Goal: Obtain resource: Download file/media

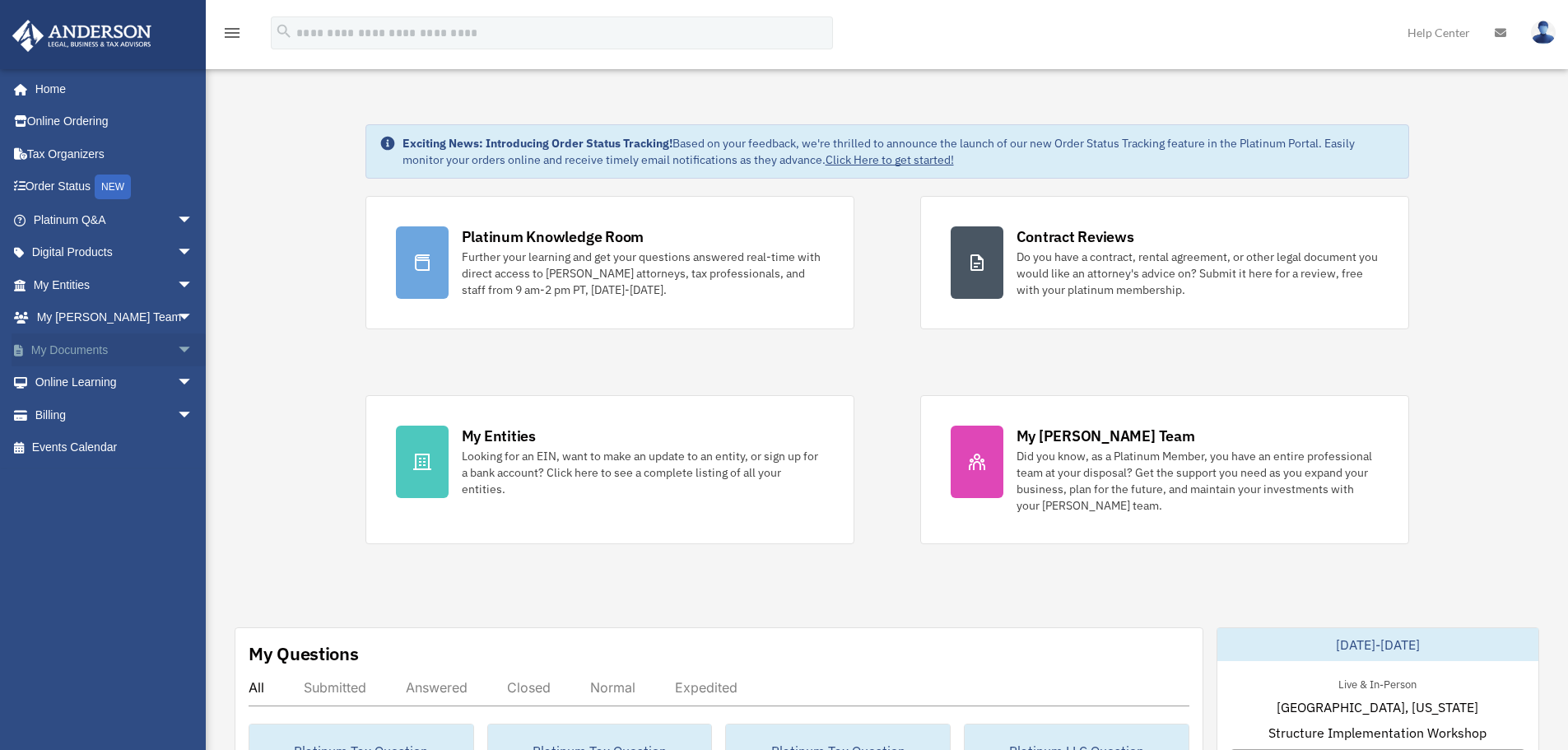
click at [177, 340] on span "arrow_drop_down" at bounding box center [193, 351] width 33 height 34
click at [78, 384] on link "Box" at bounding box center [120, 383] width 195 height 33
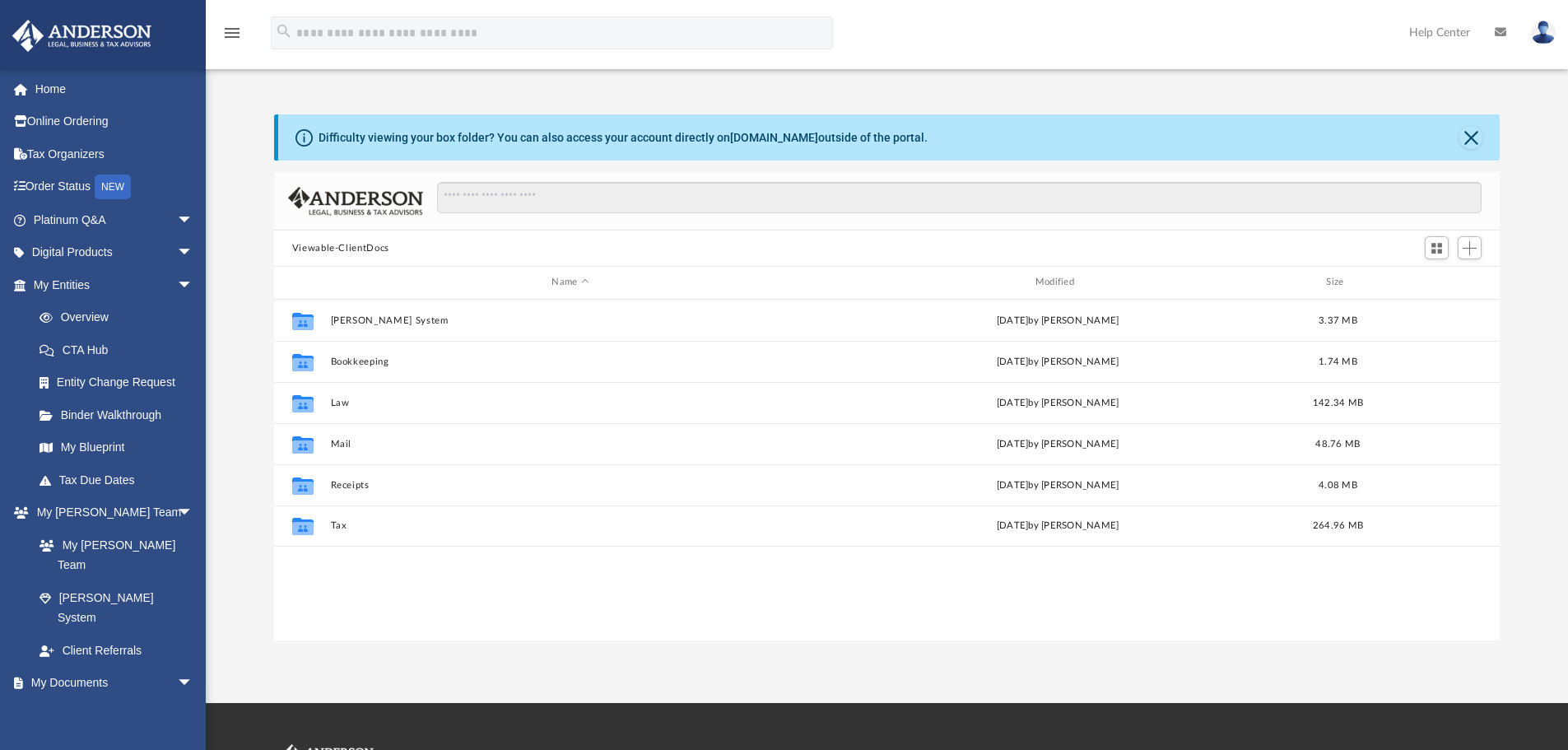
scroll to position [362, 1214]
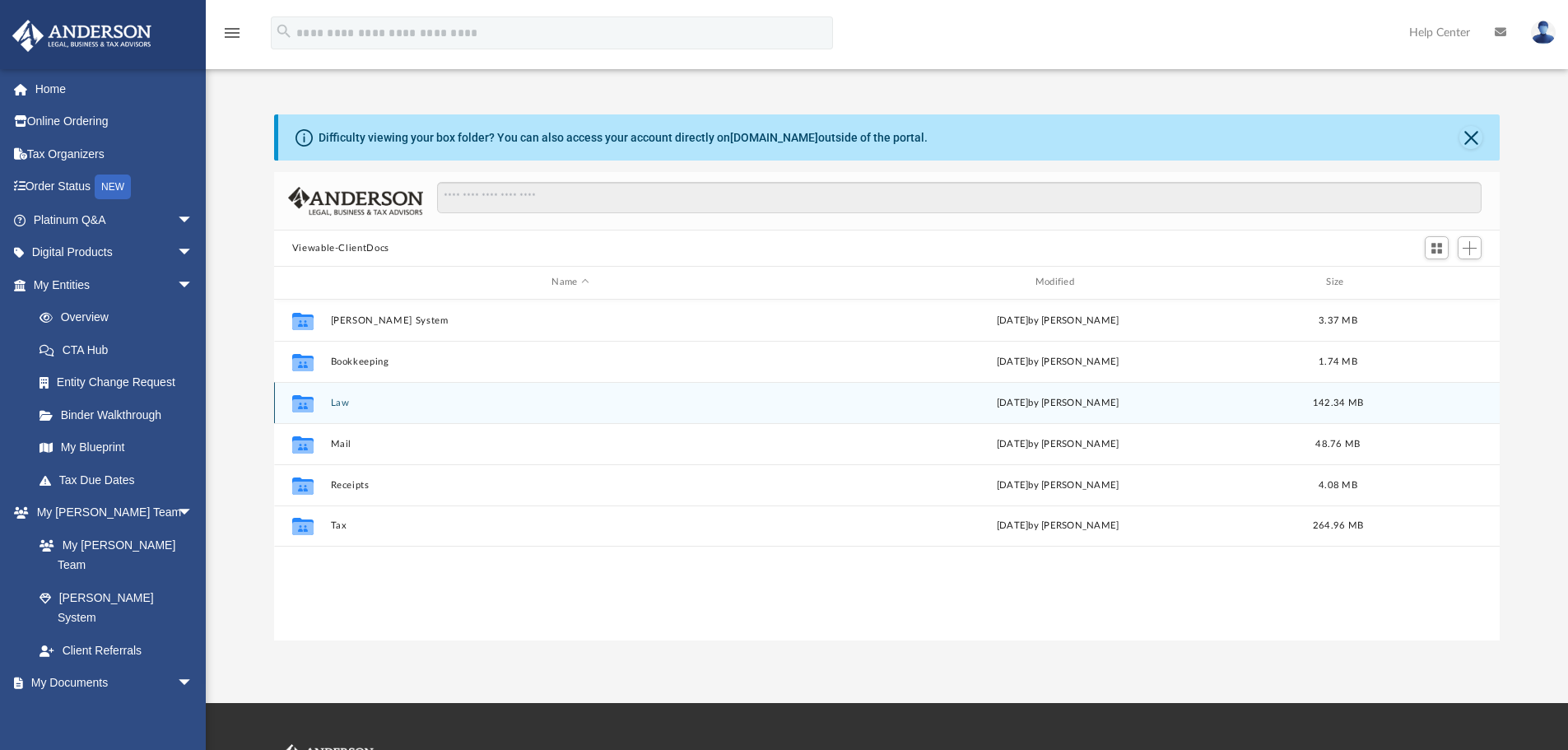
click at [335, 400] on button "Law" at bounding box center [569, 402] width 480 height 10
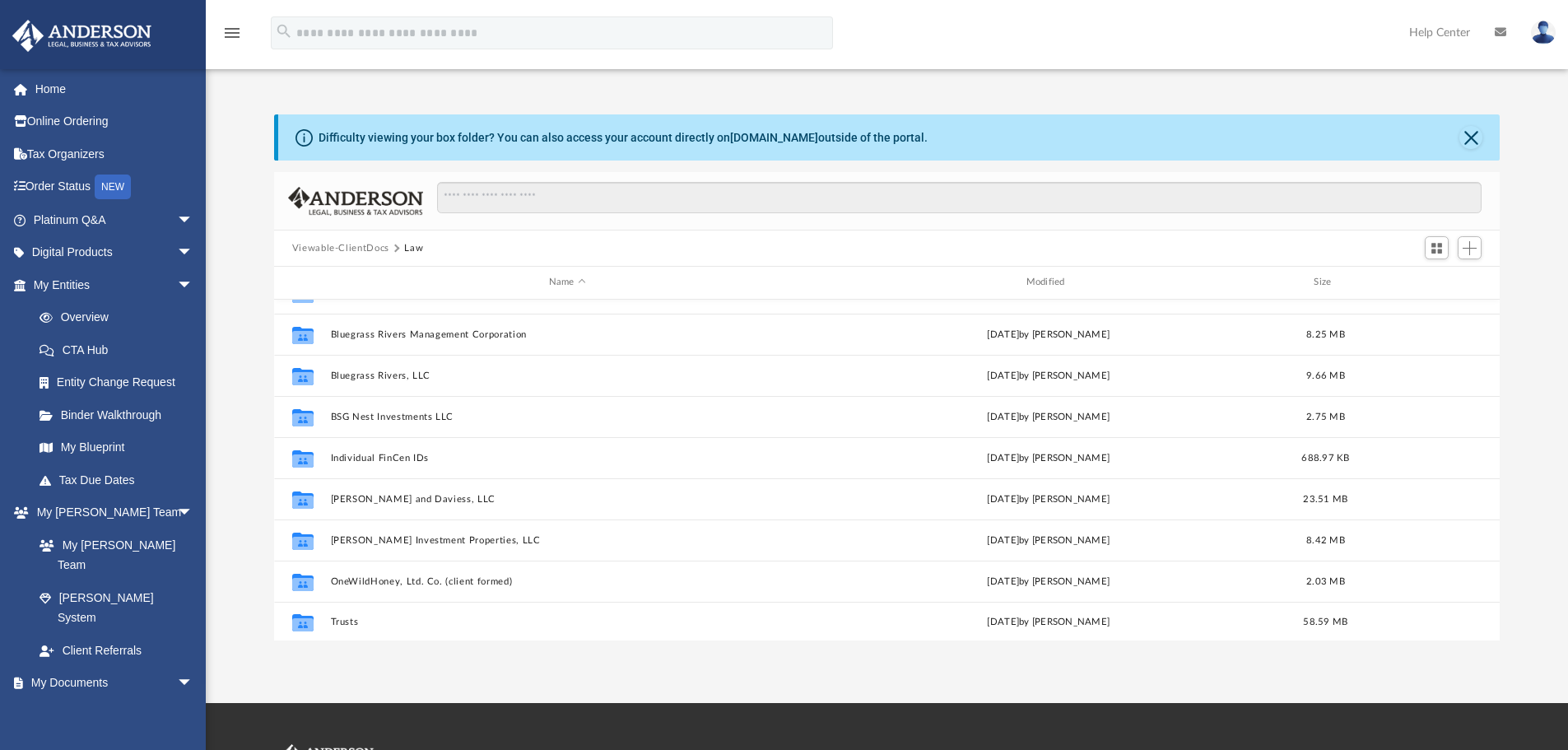
scroll to position [154, 0]
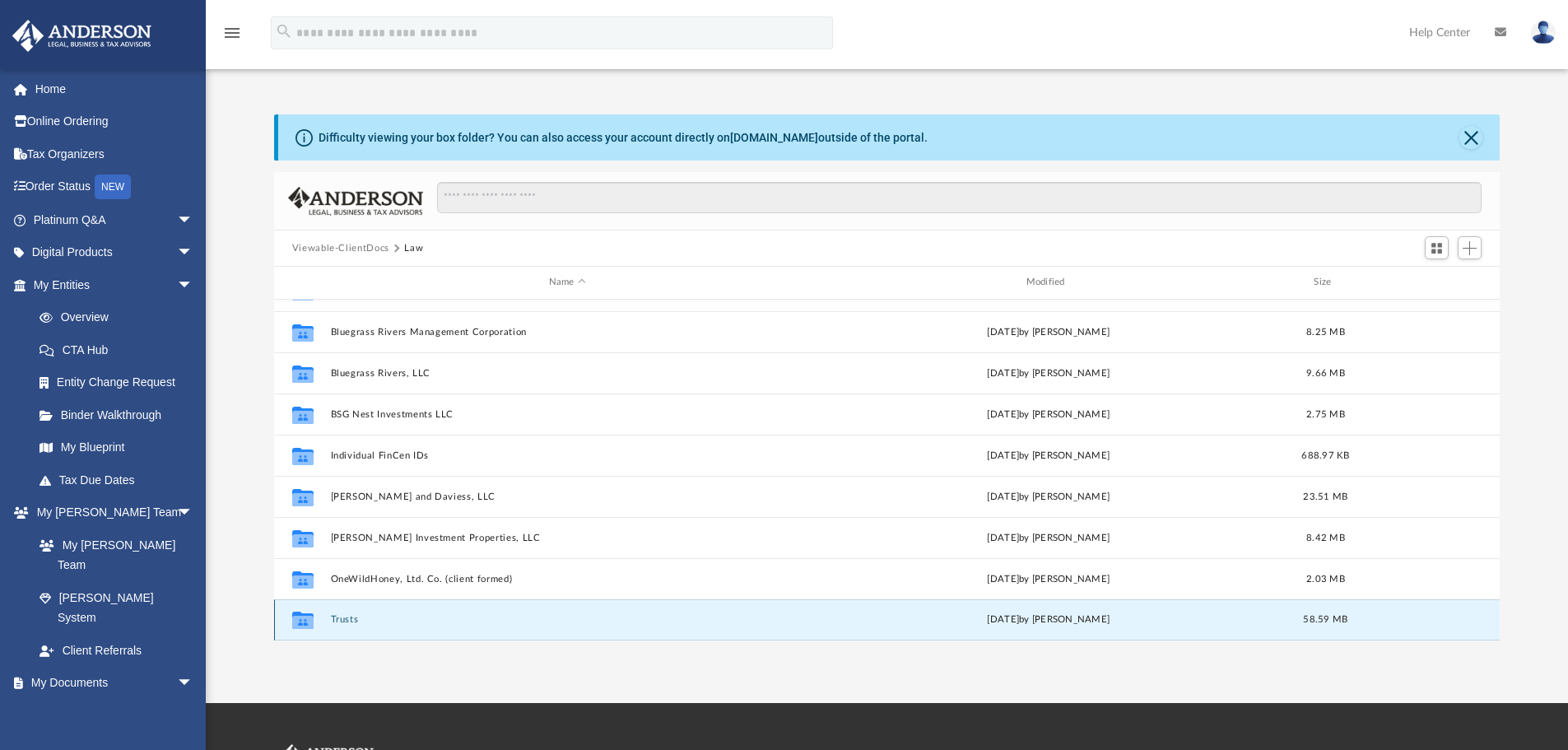
click at [343, 617] on button "Trusts" at bounding box center [566, 619] width 474 height 10
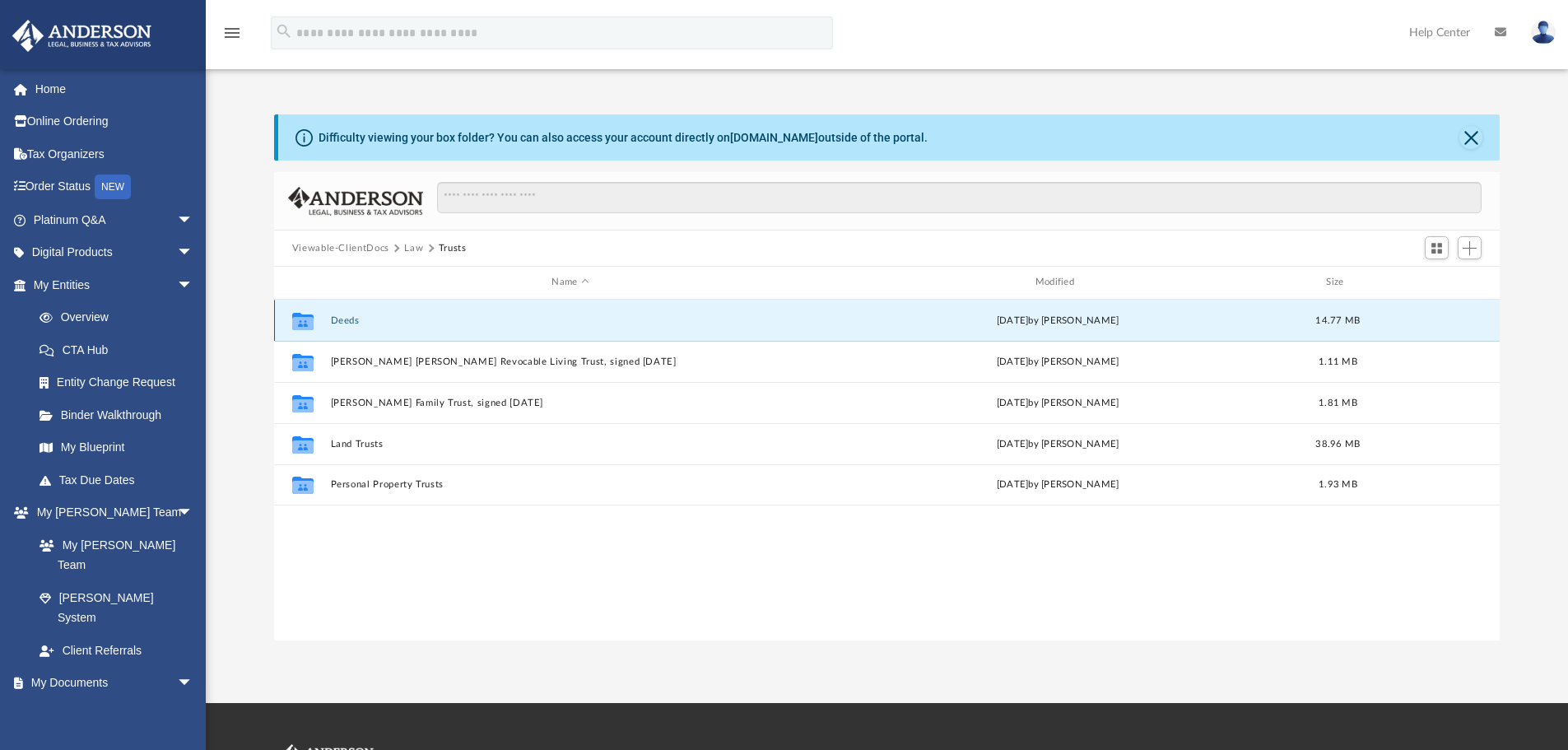
click at [335, 318] on button "Deeds" at bounding box center [569, 320] width 480 height 10
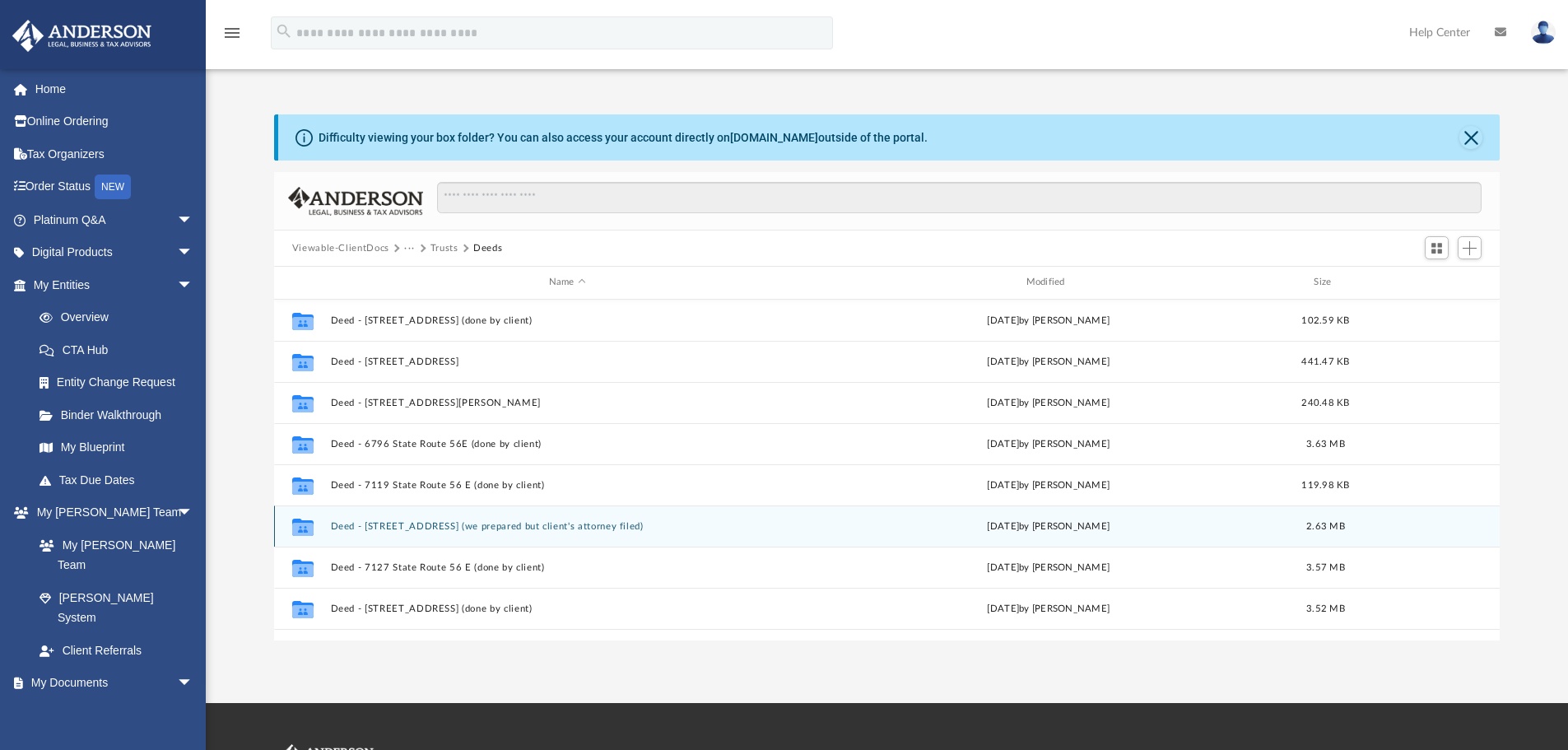
click at [433, 526] on button "Deed - [STREET_ADDRESS] (we prepared but client's attorney filed)" at bounding box center [566, 526] width 474 height 10
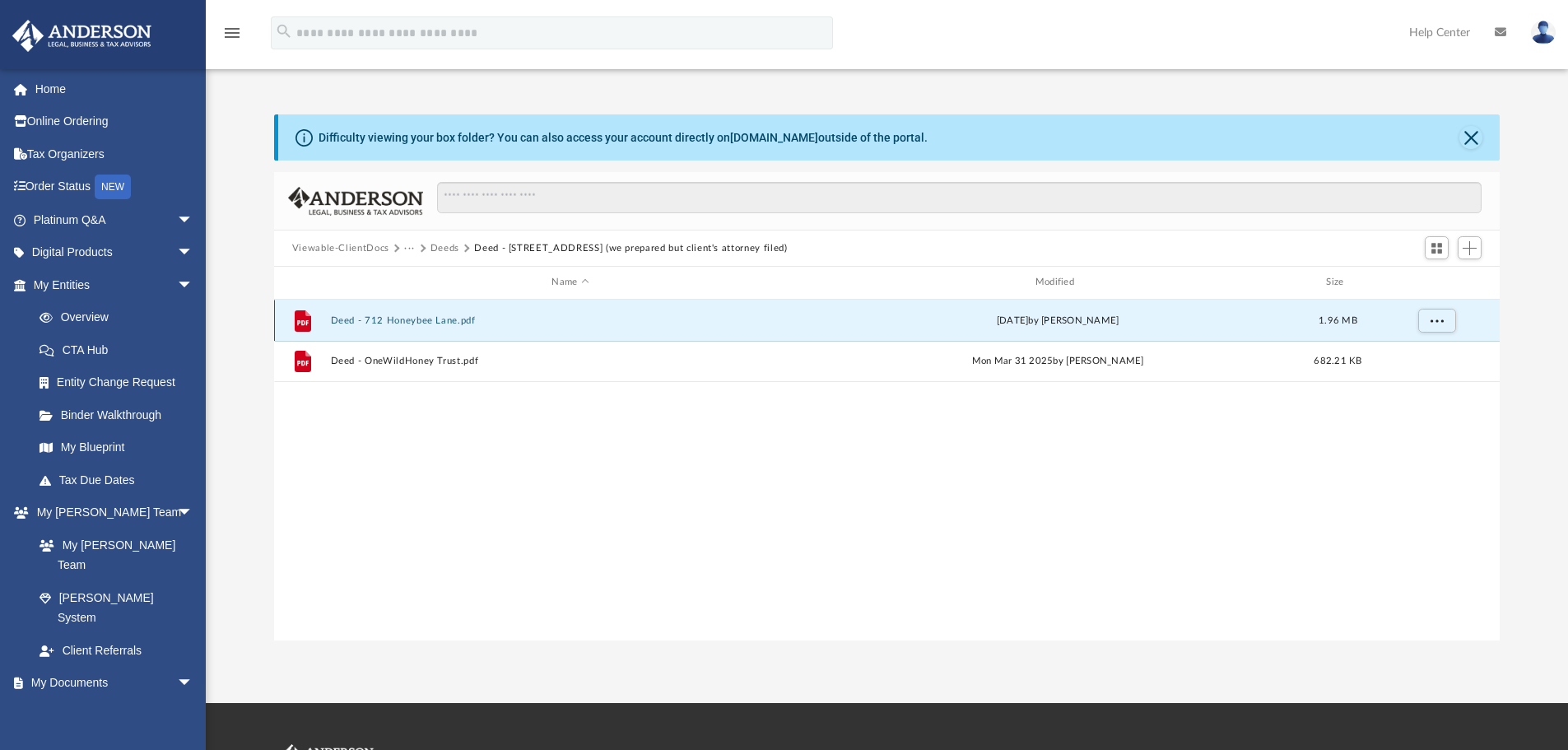
click at [441, 318] on button "Deed - 712 Honeybee Lane.pdf" at bounding box center [569, 320] width 480 height 10
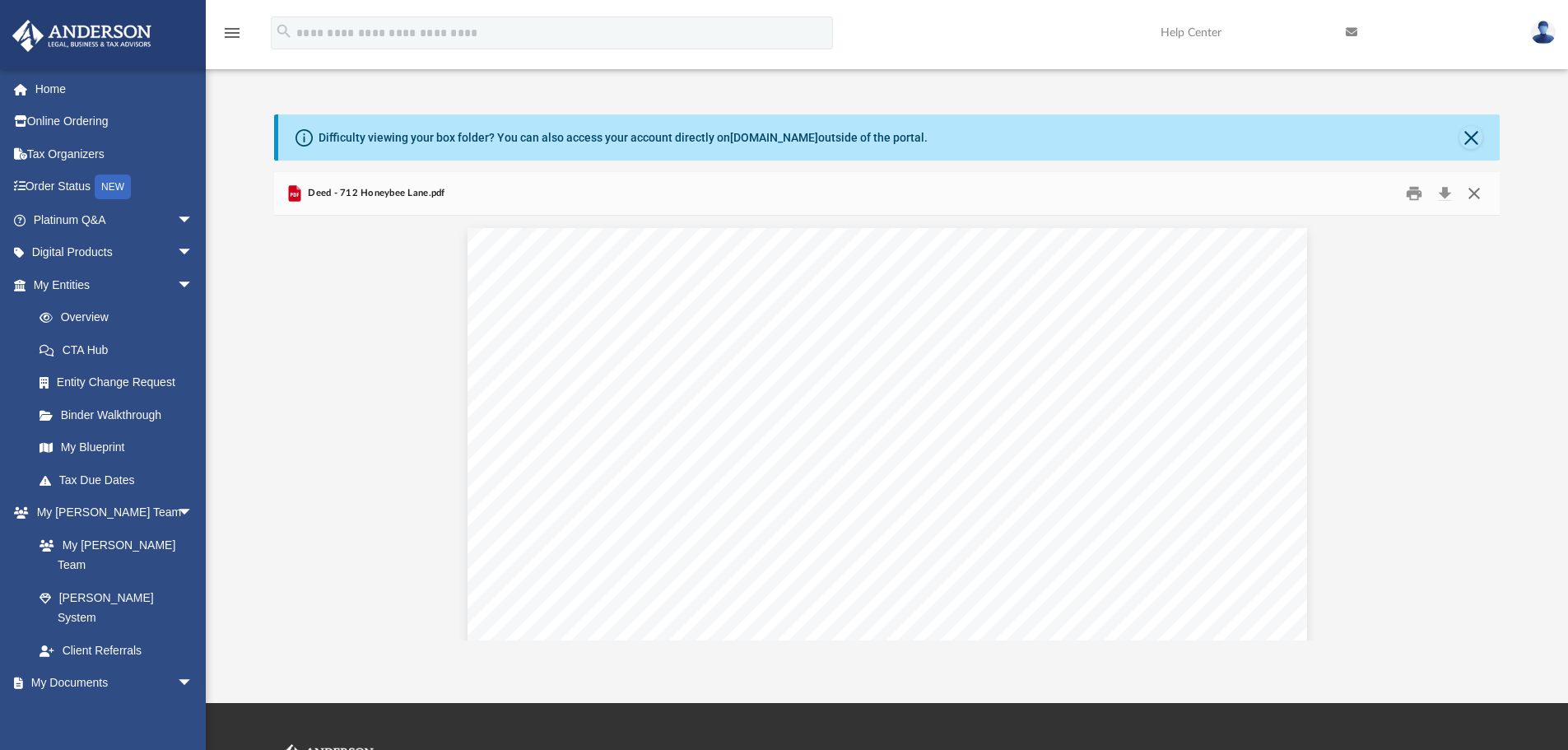
click at [1483, 188] on button "Close" at bounding box center [1474, 193] width 29 height 25
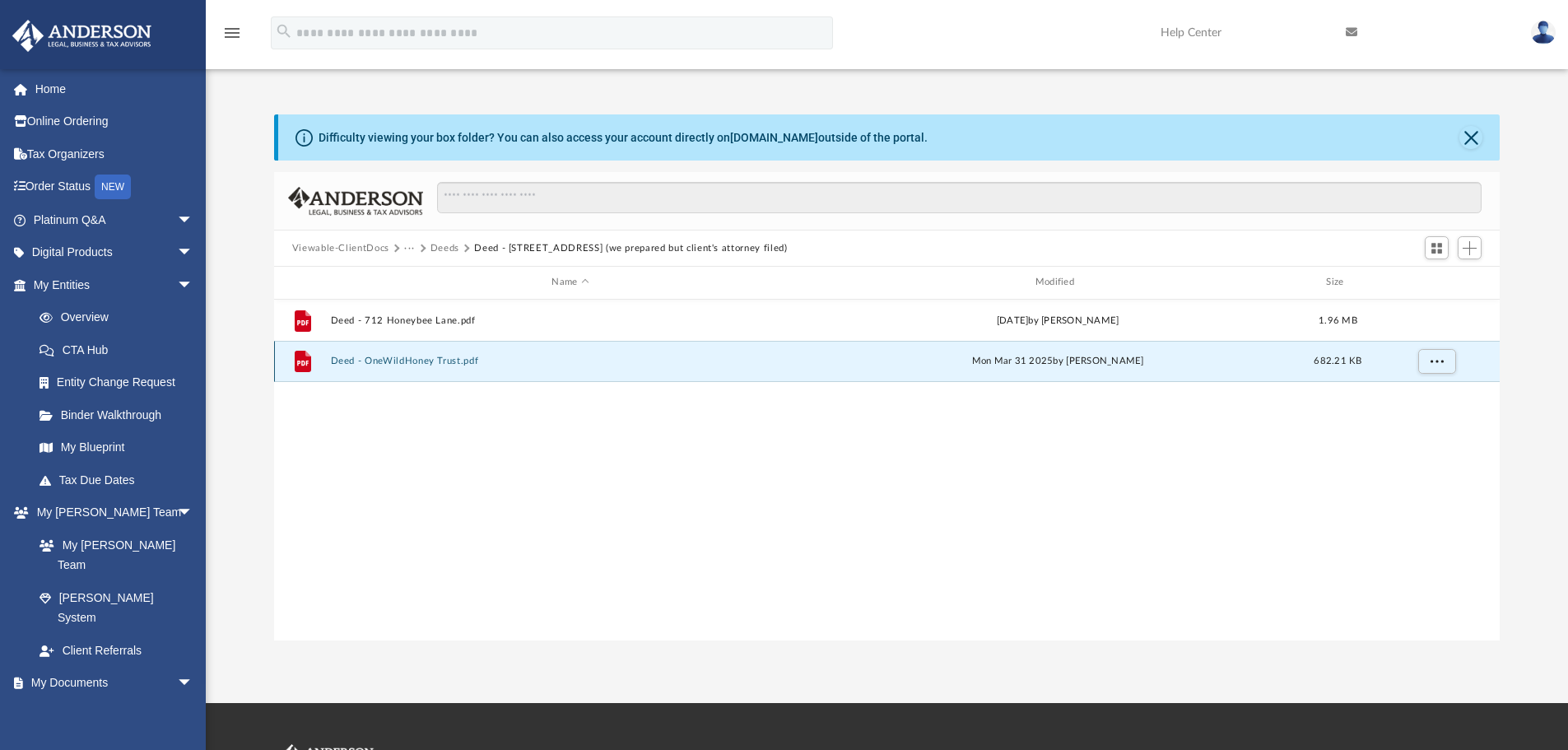
click at [441, 365] on button "Deed - OneWildHoney Trust.pdf" at bounding box center [569, 360] width 480 height 10
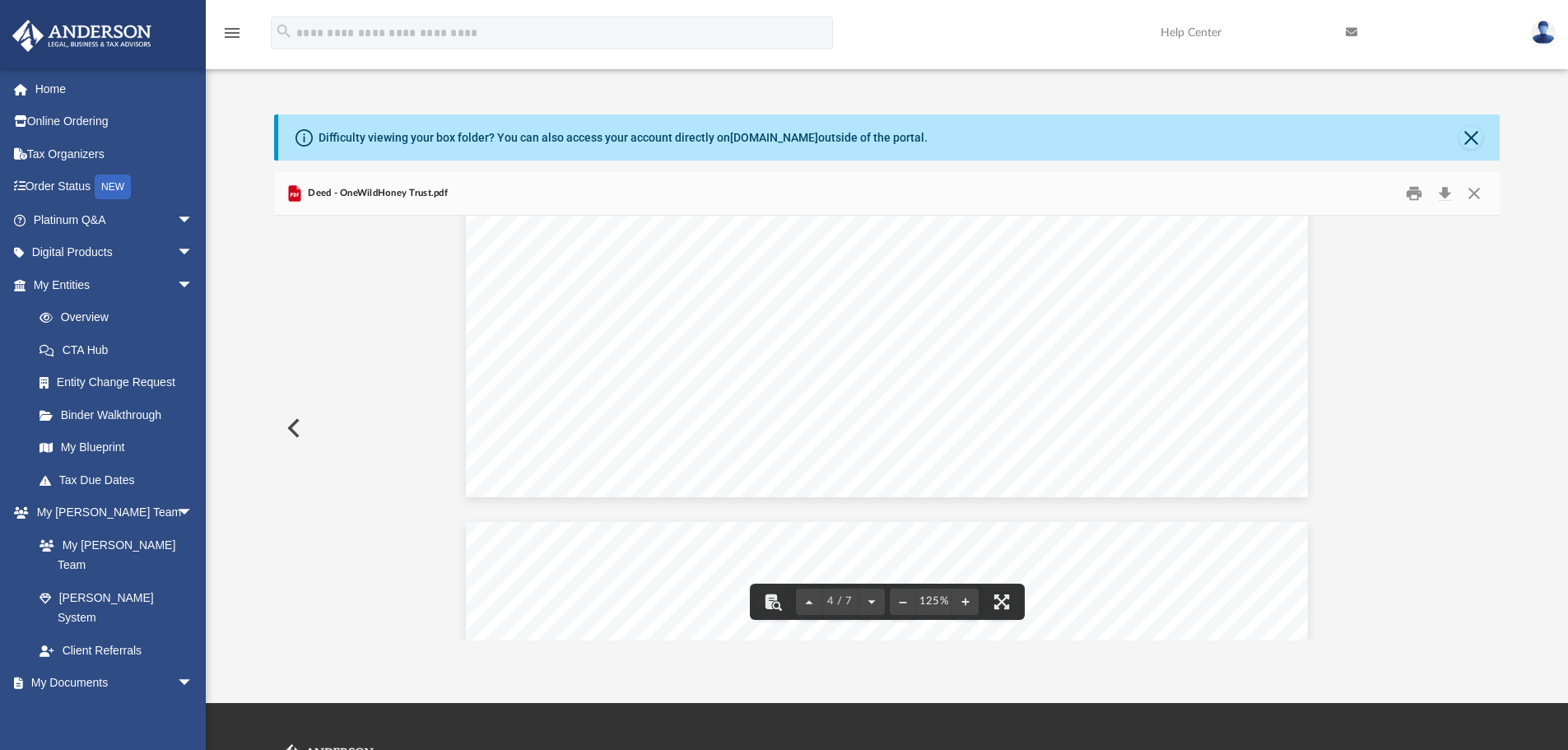
scroll to position [4018, 0]
click at [1477, 192] on button "Close" at bounding box center [1474, 193] width 29 height 25
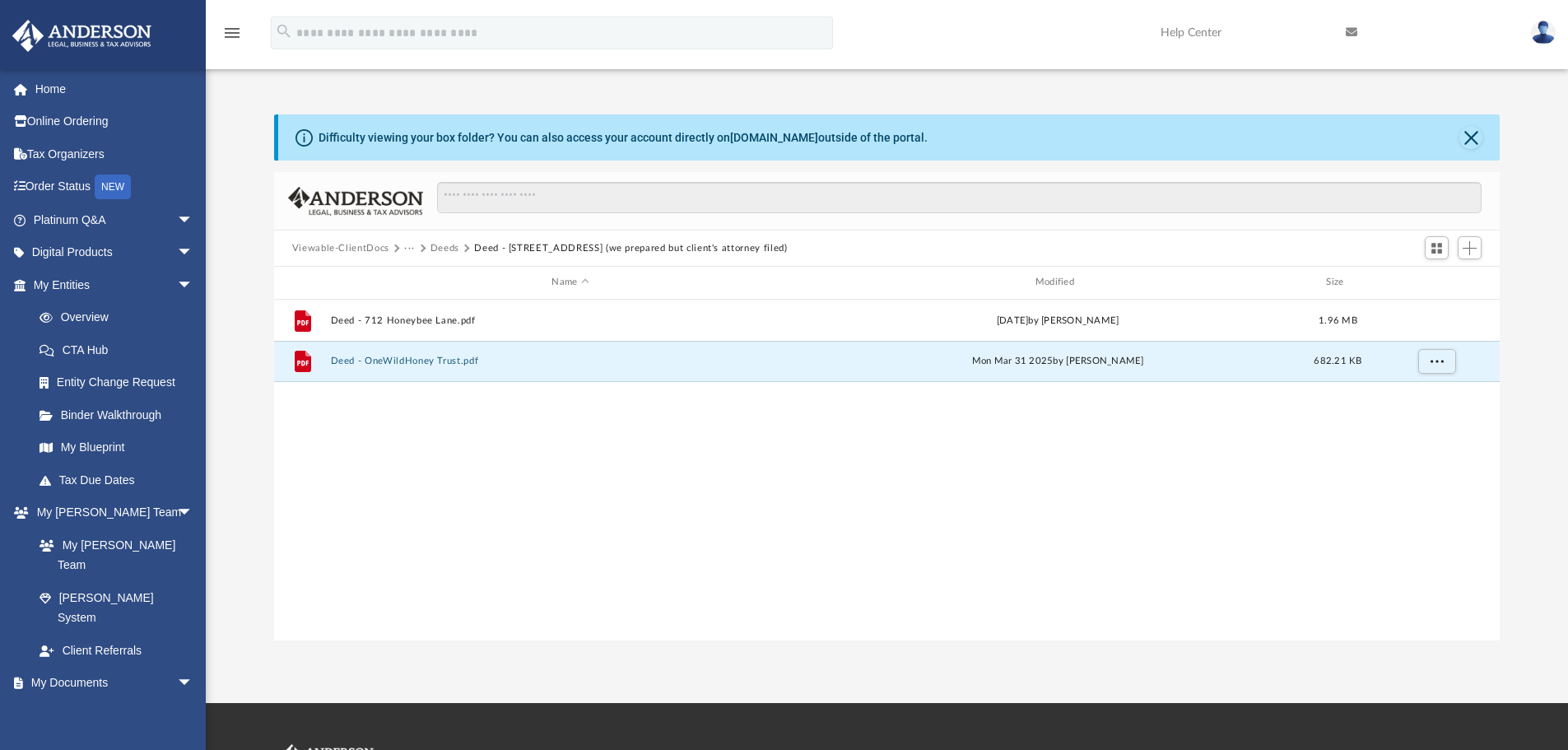
click at [447, 244] on button "Deeds" at bounding box center [445, 249] width 29 height 15
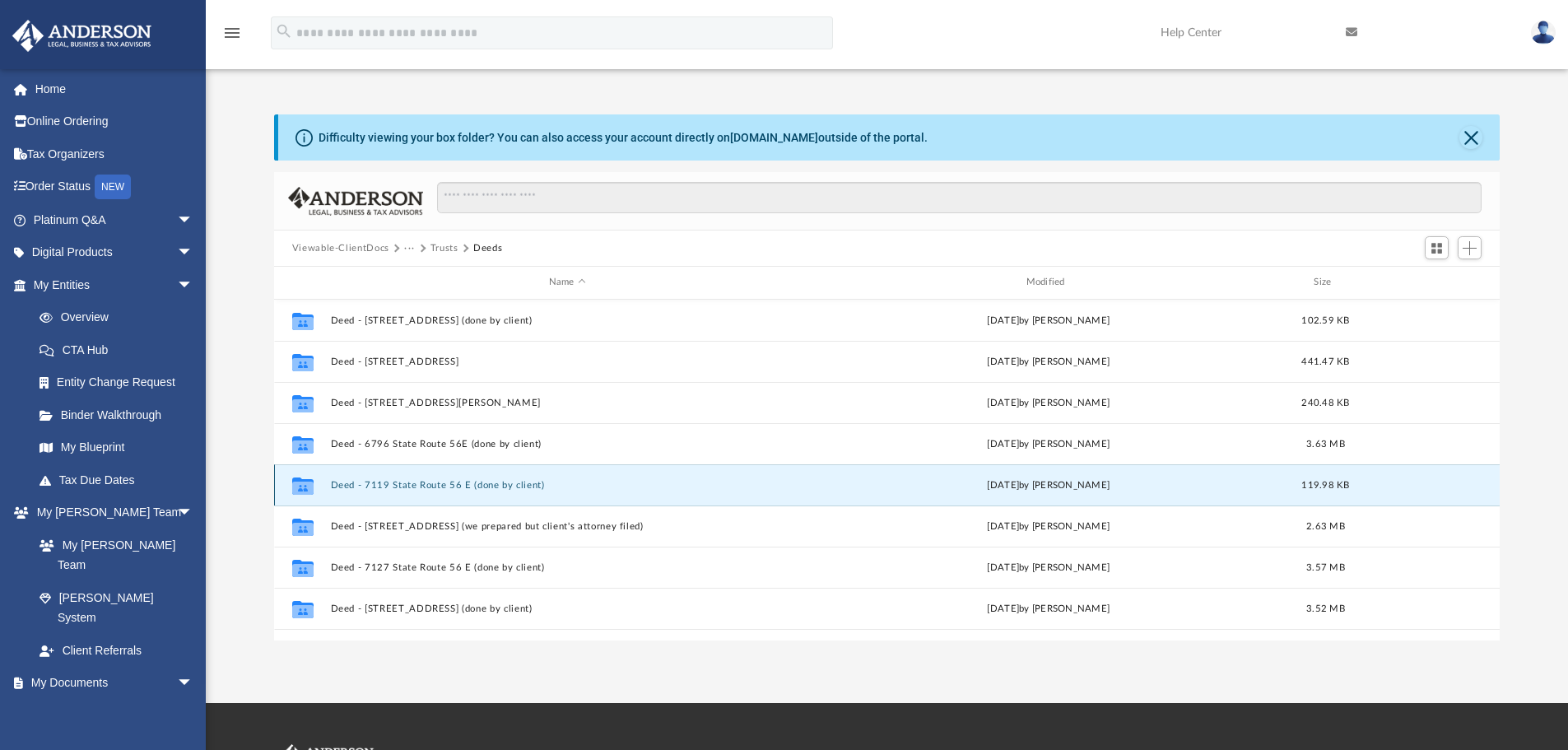
click at [495, 485] on button "Deed - 7119 State Route 56 E (done by client)" at bounding box center [566, 484] width 474 height 10
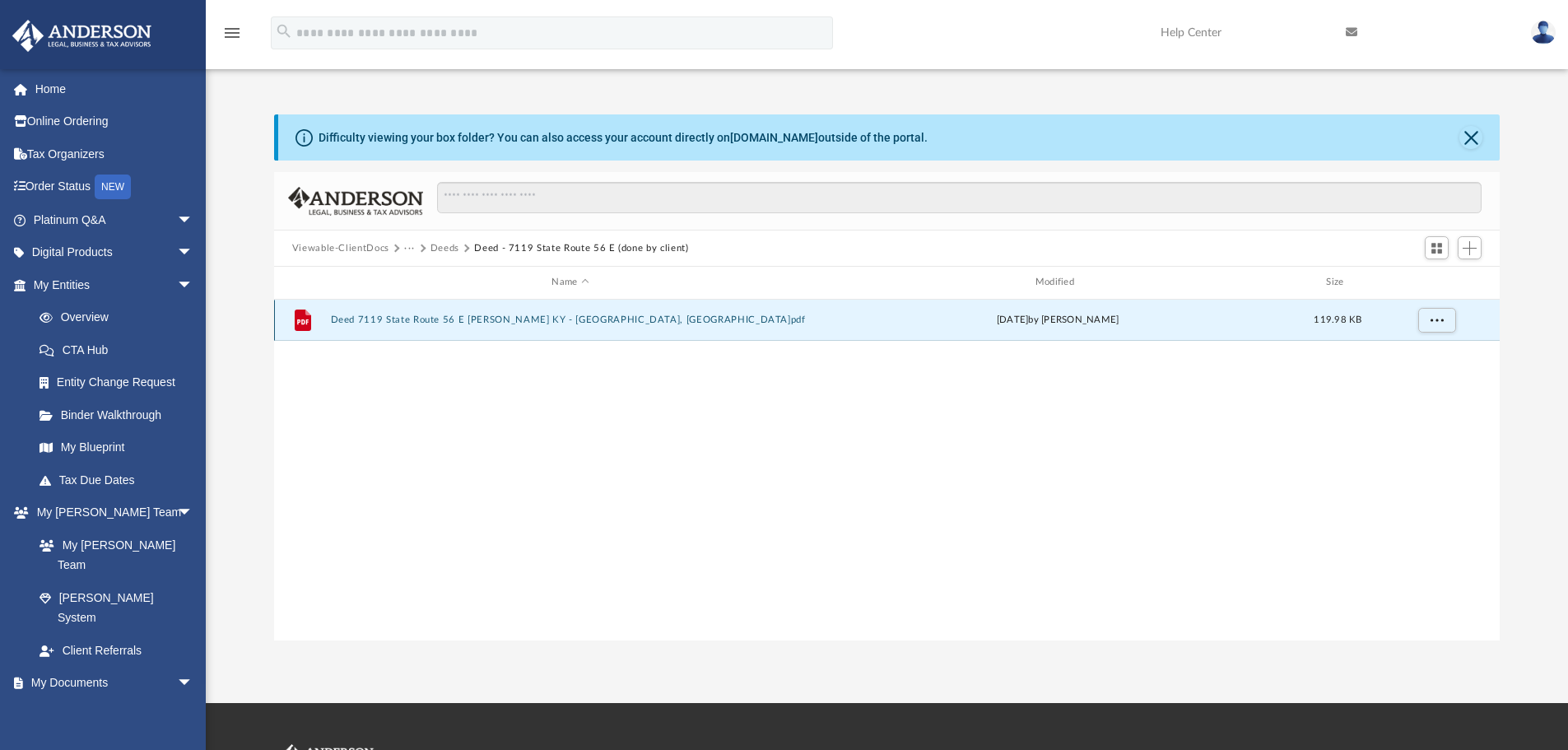
click at [530, 316] on button "Deed 7119 State Route 56 E [PERSON_NAME] KY - [GEOGRAPHIC_DATA], [GEOGRAPHIC_DA…" at bounding box center [569, 319] width 480 height 10
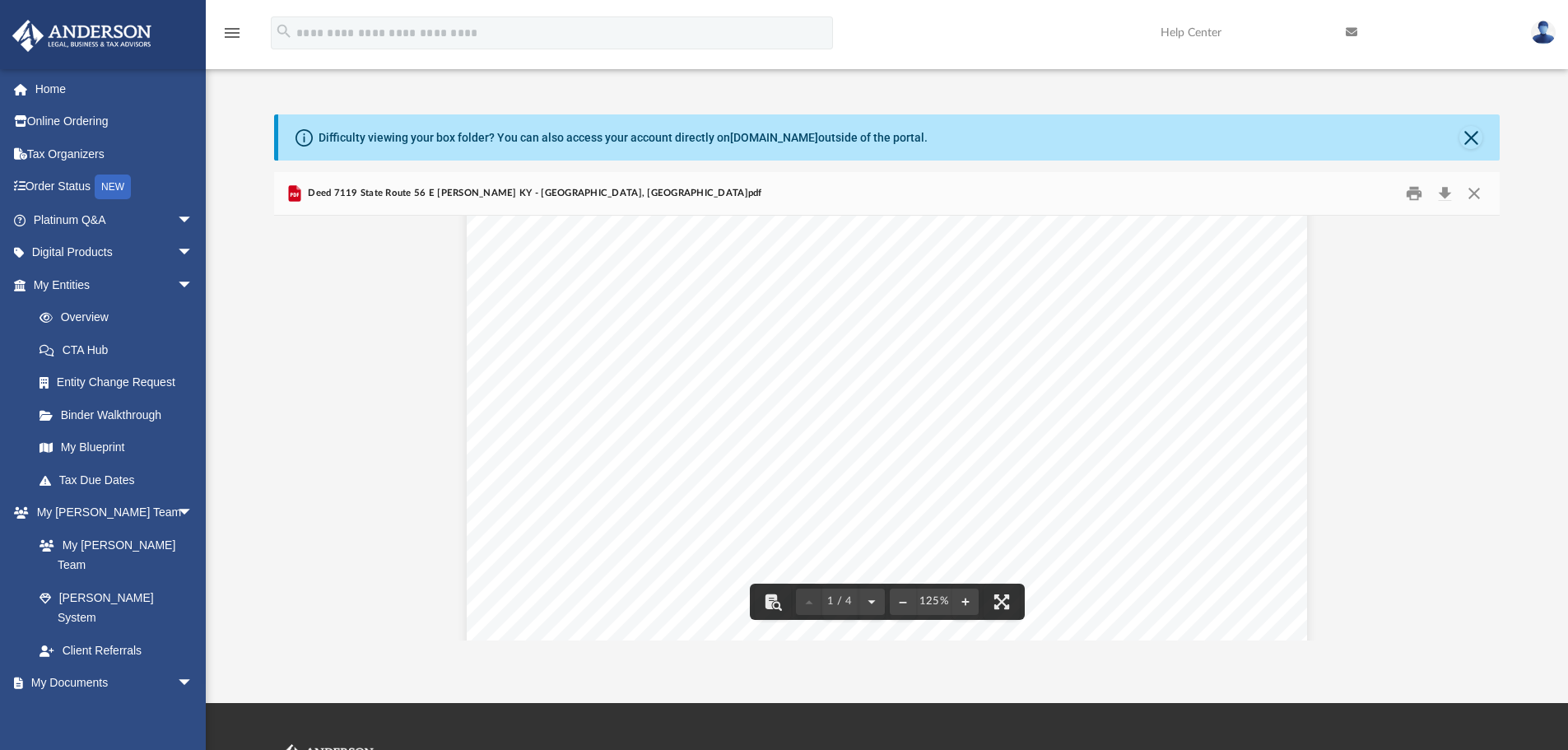
scroll to position [577, 0]
click at [1471, 188] on button "Close" at bounding box center [1474, 193] width 29 height 25
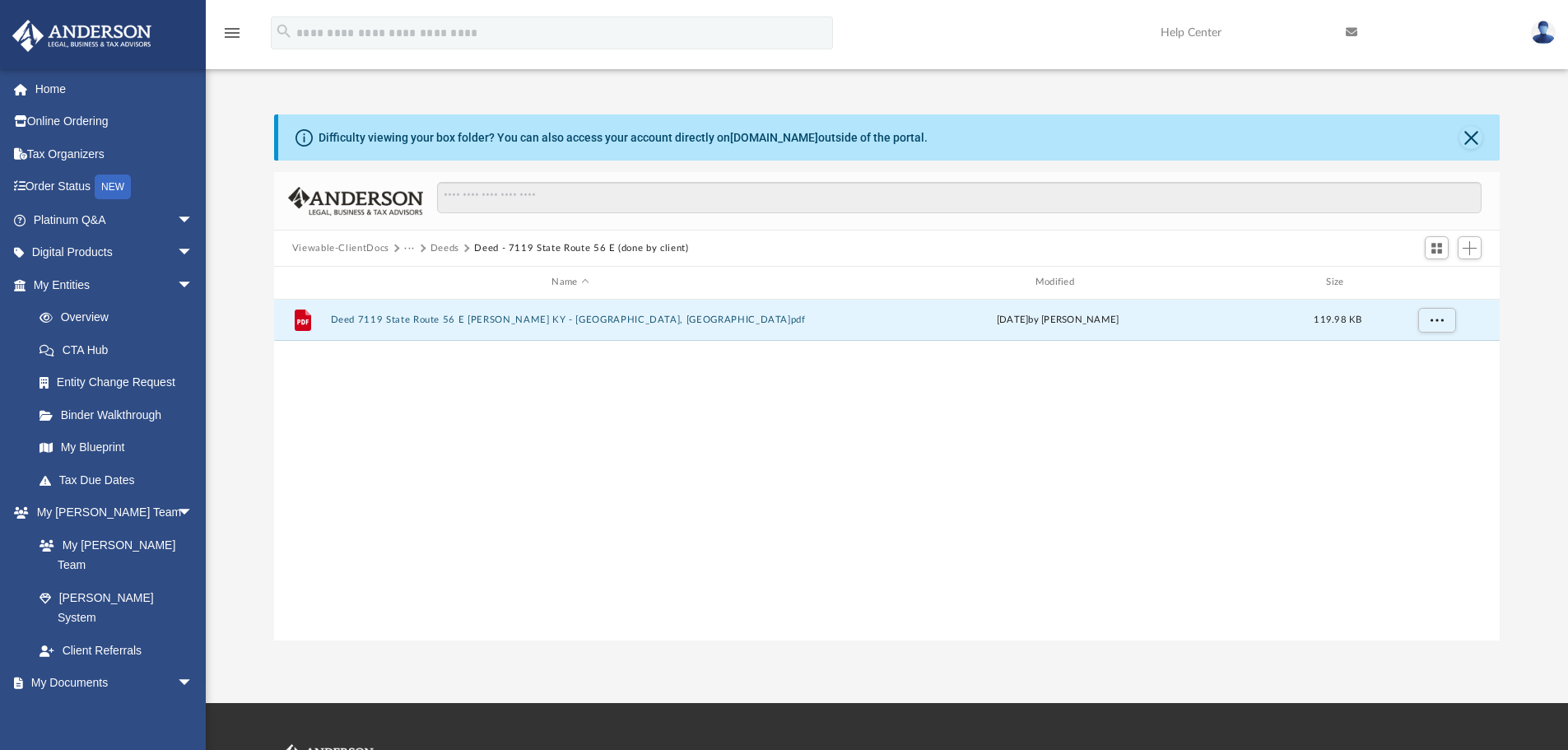
click at [439, 242] on button "Deeds" at bounding box center [445, 249] width 29 height 15
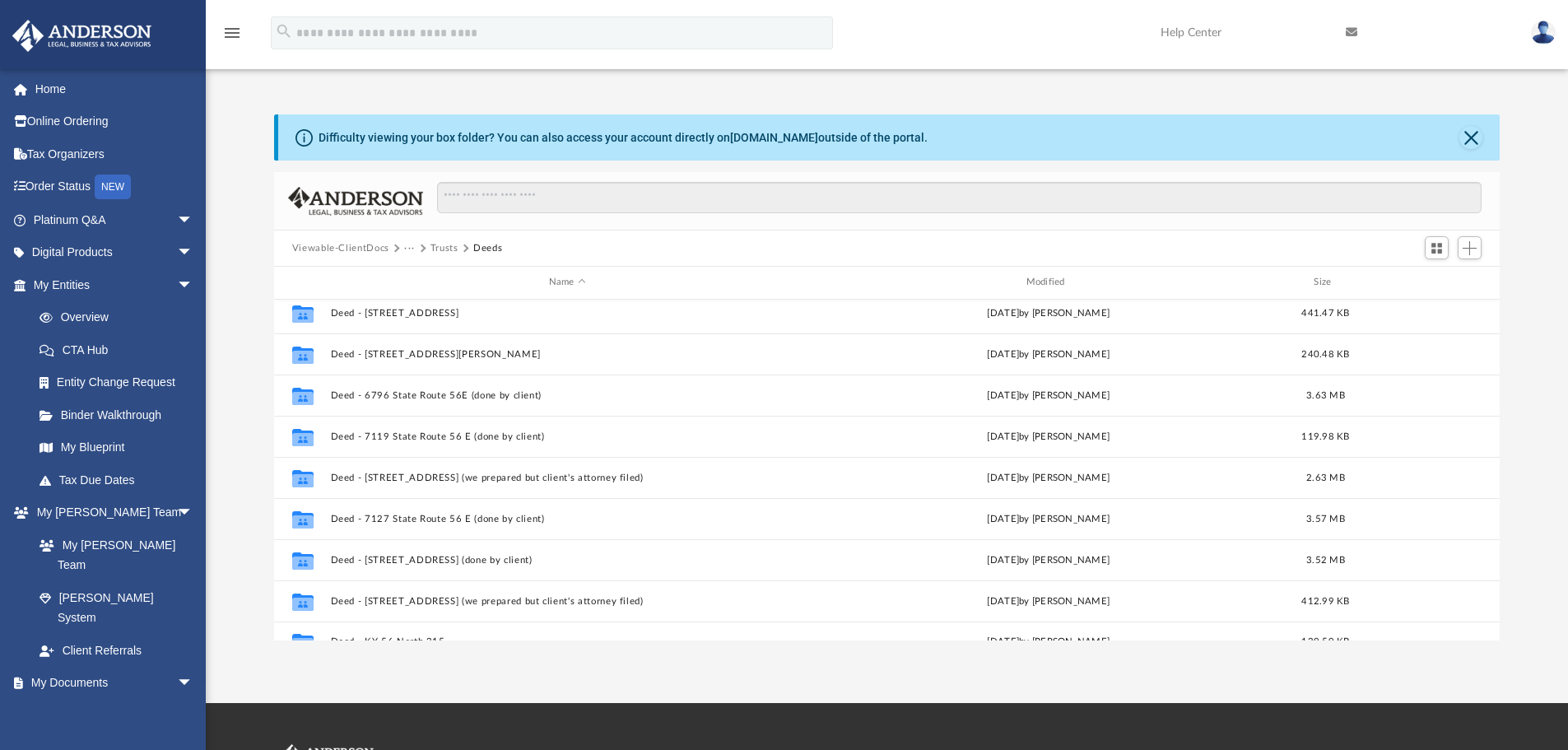
scroll to position [71, 0]
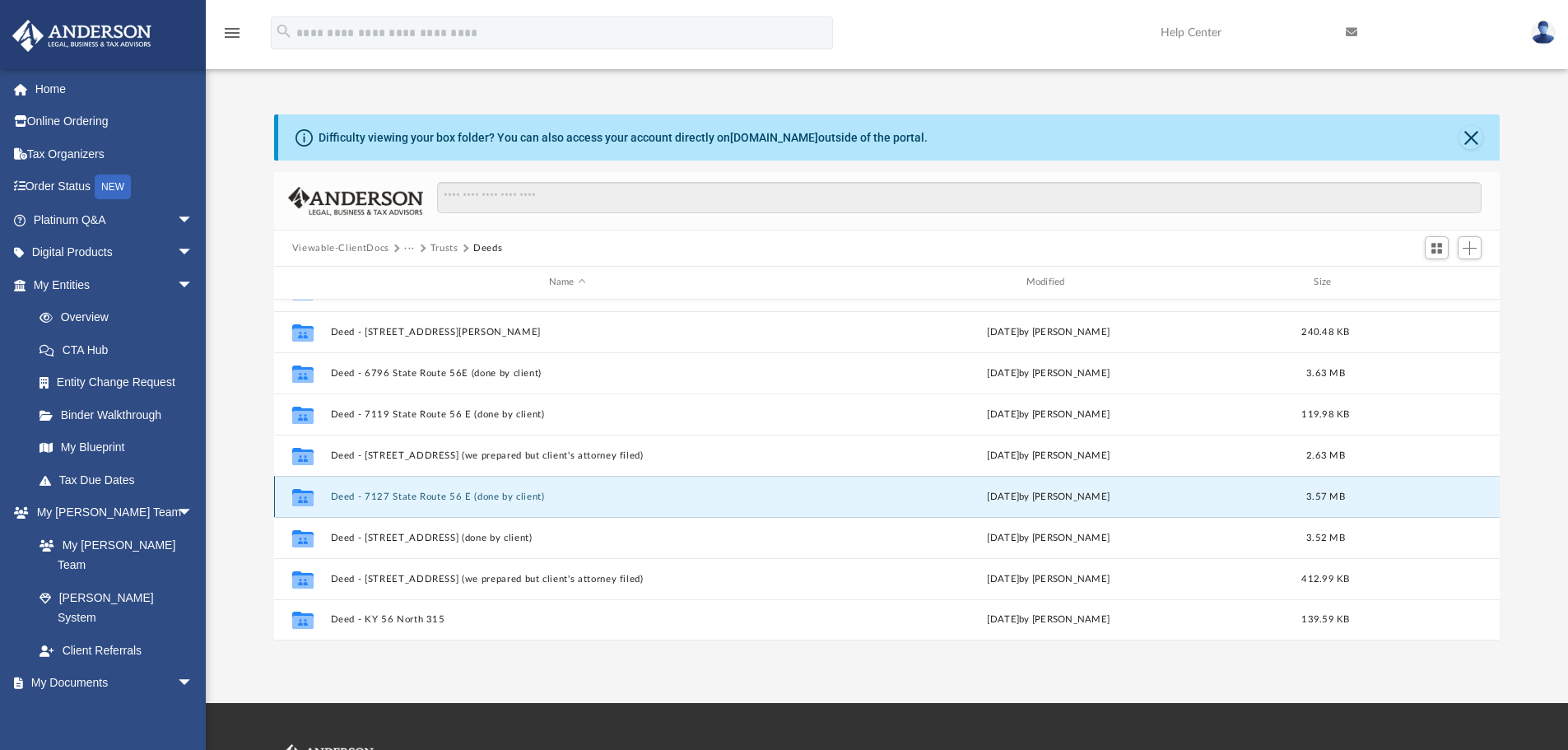
click at [377, 494] on button "Deed - 7127 State Route 56 E (done by client)" at bounding box center [566, 497] width 474 height 10
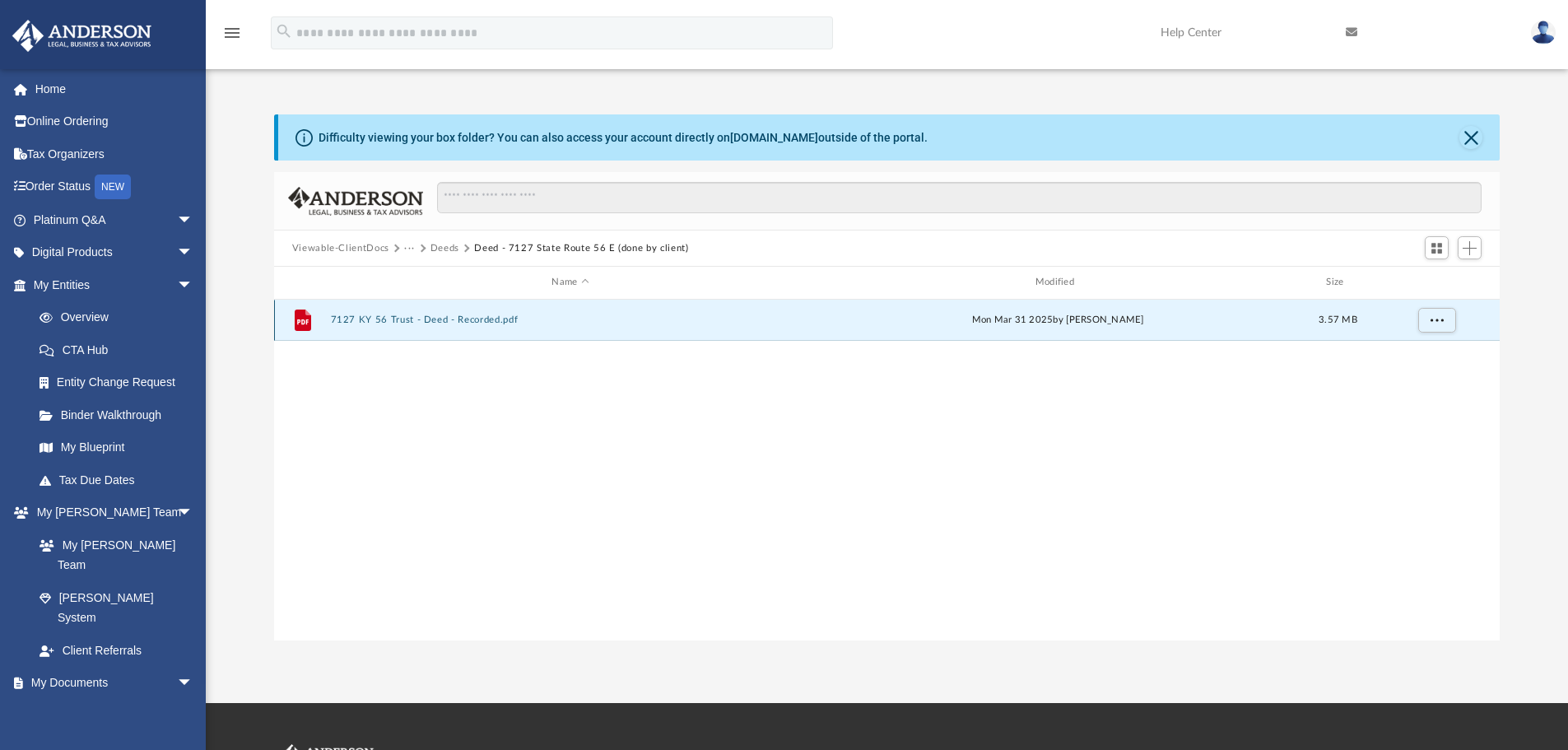
click at [456, 316] on button "7127 KY 56 Trust - Deed - Recorded.pdf" at bounding box center [569, 319] width 480 height 10
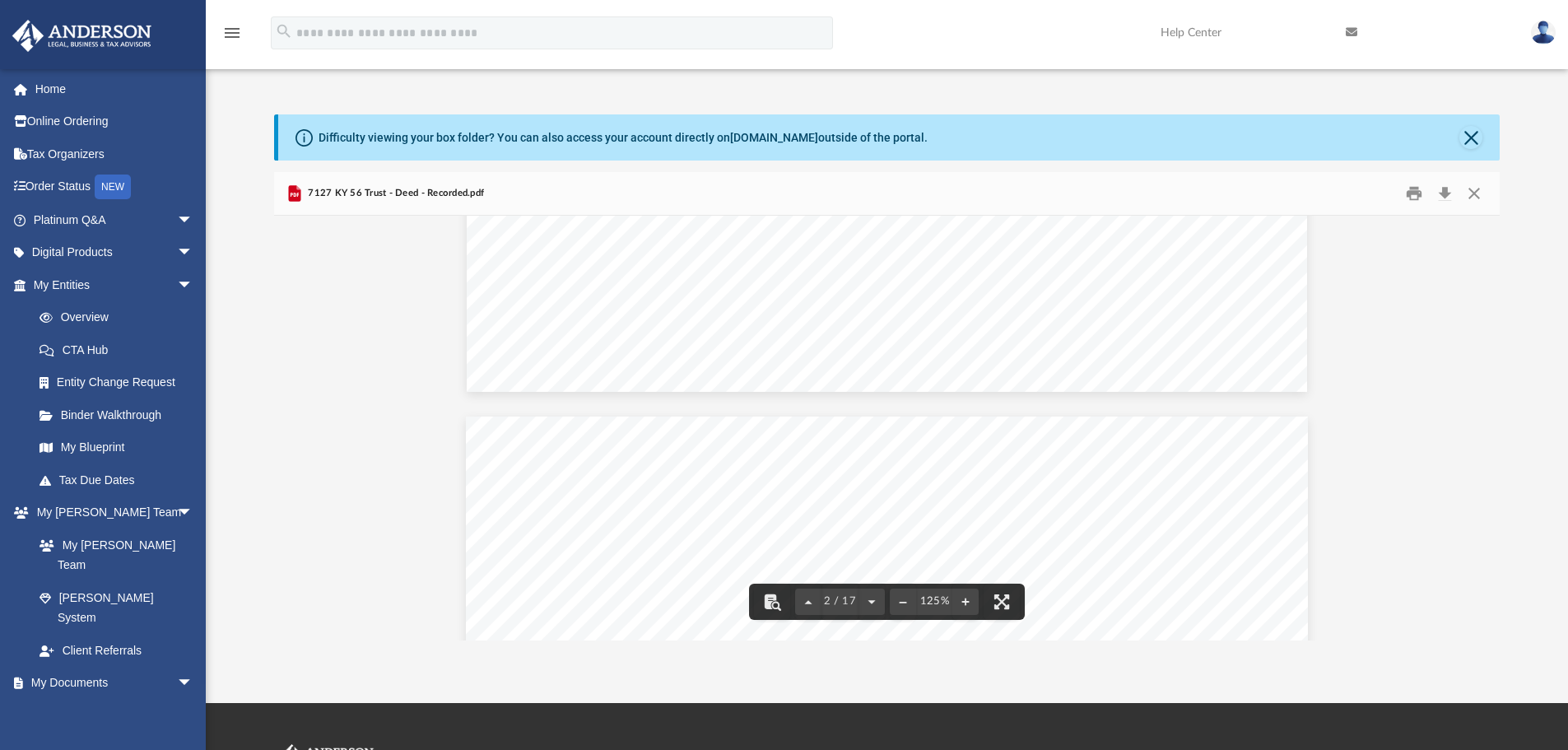
scroll to position [905, 0]
click at [1478, 191] on button "Close" at bounding box center [1474, 193] width 29 height 25
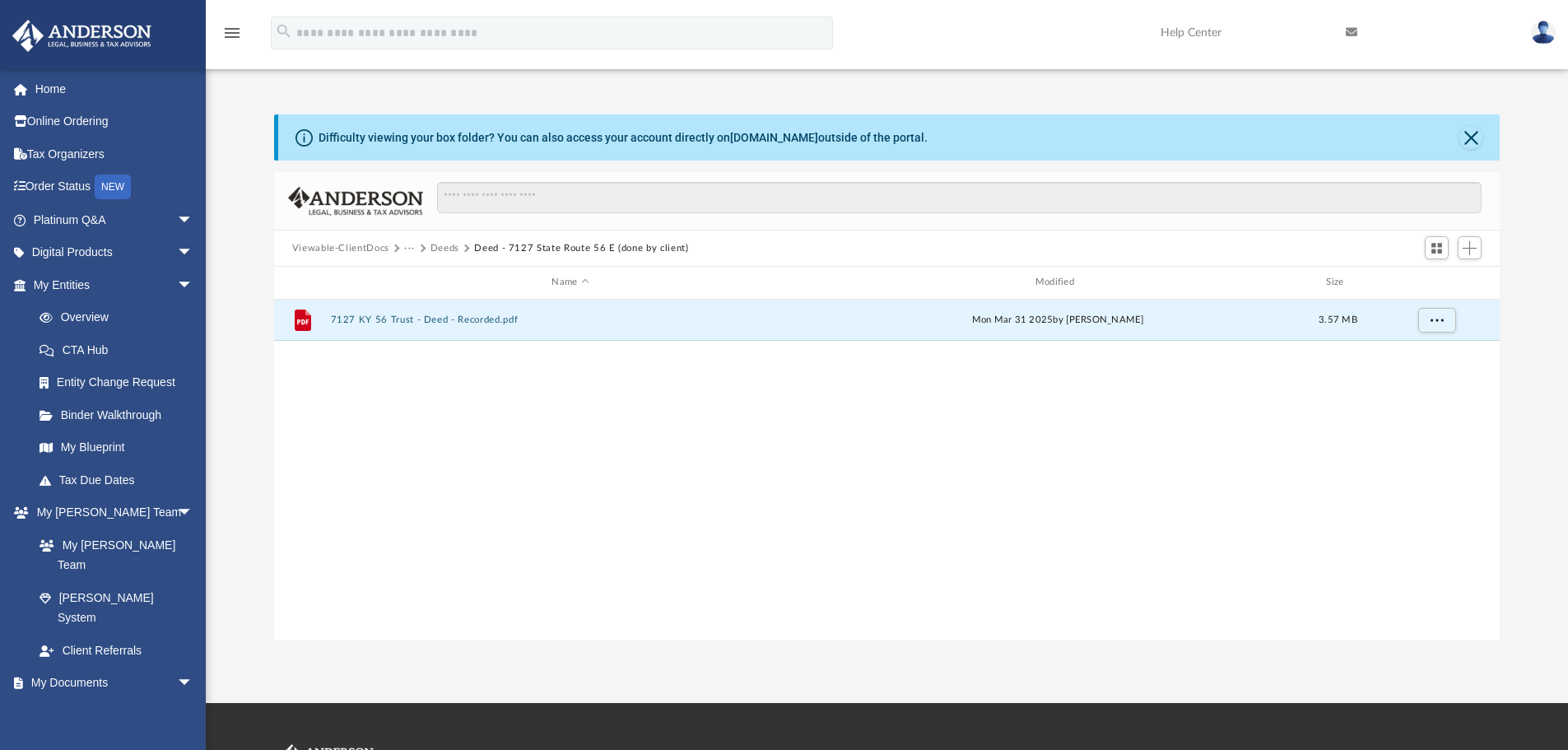
click at [447, 244] on button "Deeds" at bounding box center [445, 249] width 29 height 15
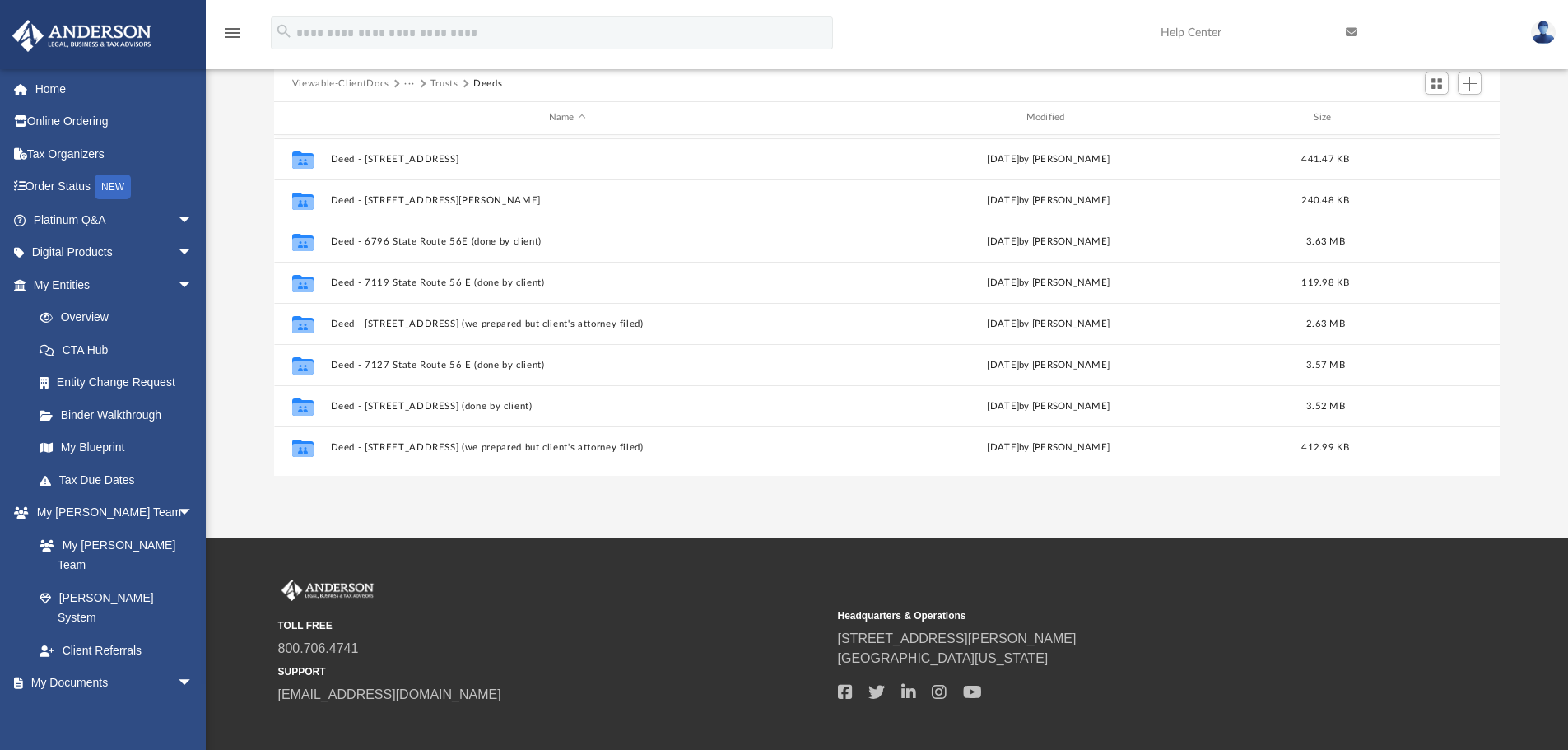
scroll to position [0, 0]
click at [496, 121] on div "Name" at bounding box center [565, 118] width 474 height 15
click at [1472, 88] on span "Add" at bounding box center [1470, 83] width 14 height 14
click at [1439, 142] on li "New Folder" at bounding box center [1446, 142] width 53 height 17
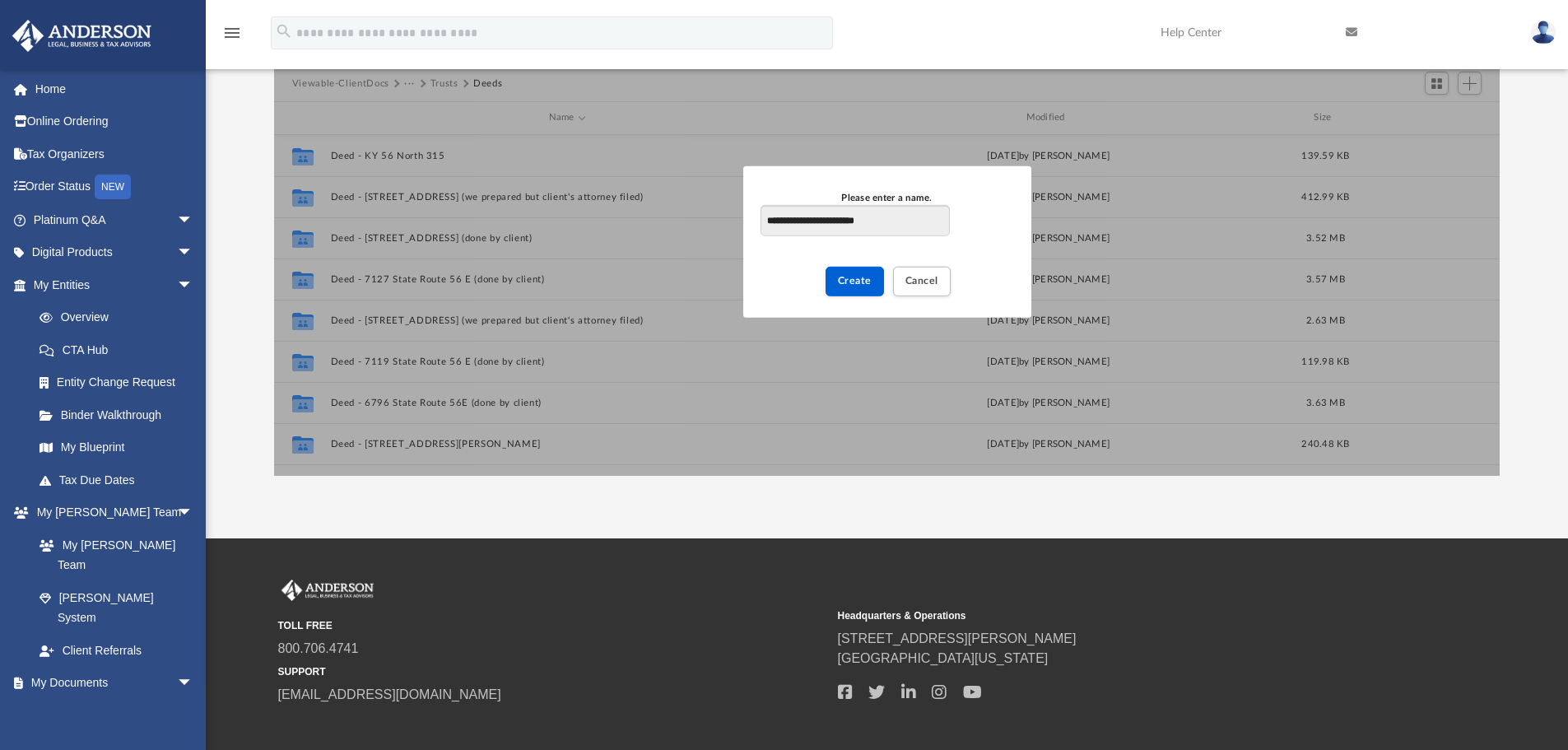
click at [869, 220] on input "**********" at bounding box center [855, 220] width 188 height 31
click at [897, 220] on input "**********" at bounding box center [855, 220] width 188 height 31
type input "**********"
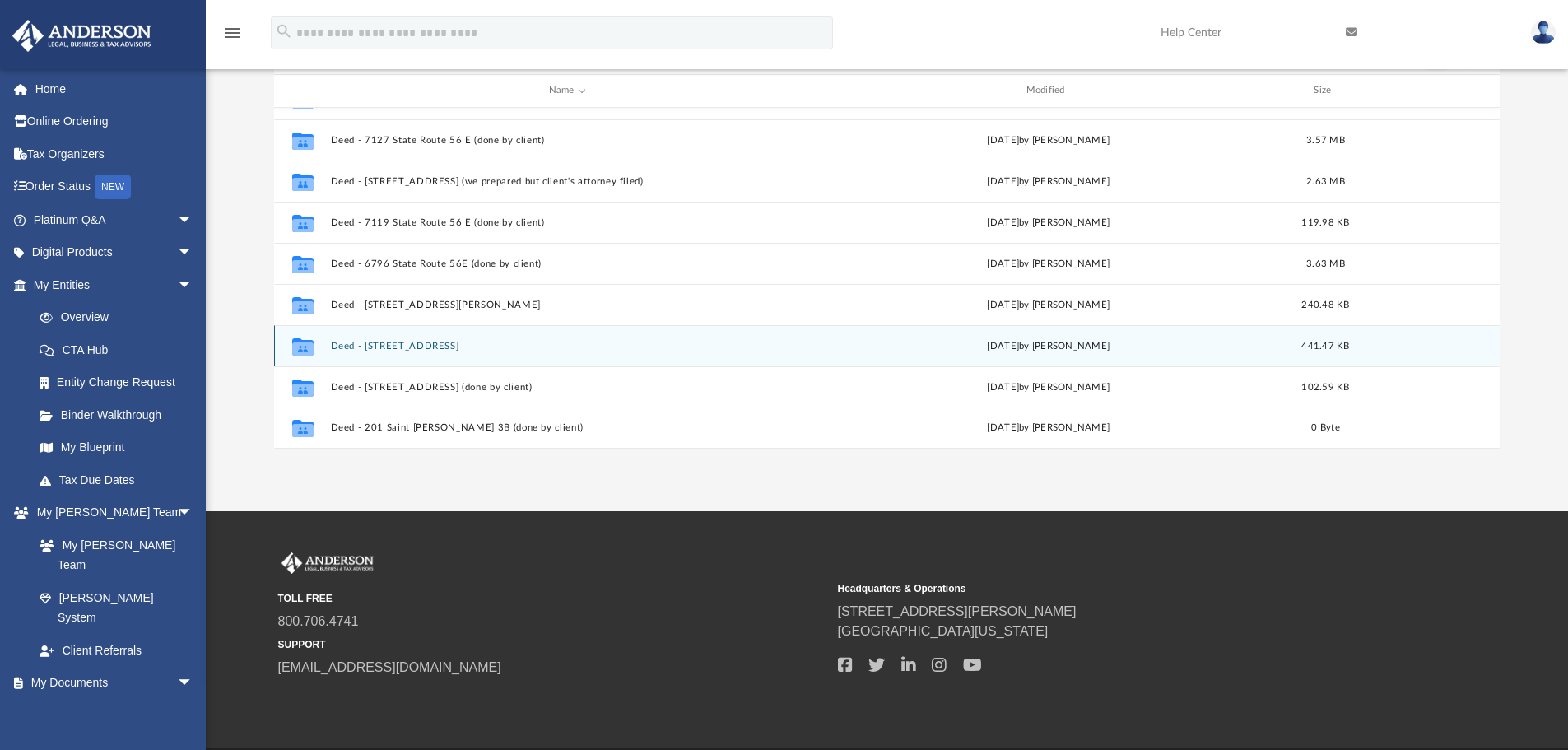
scroll to position [248, 0]
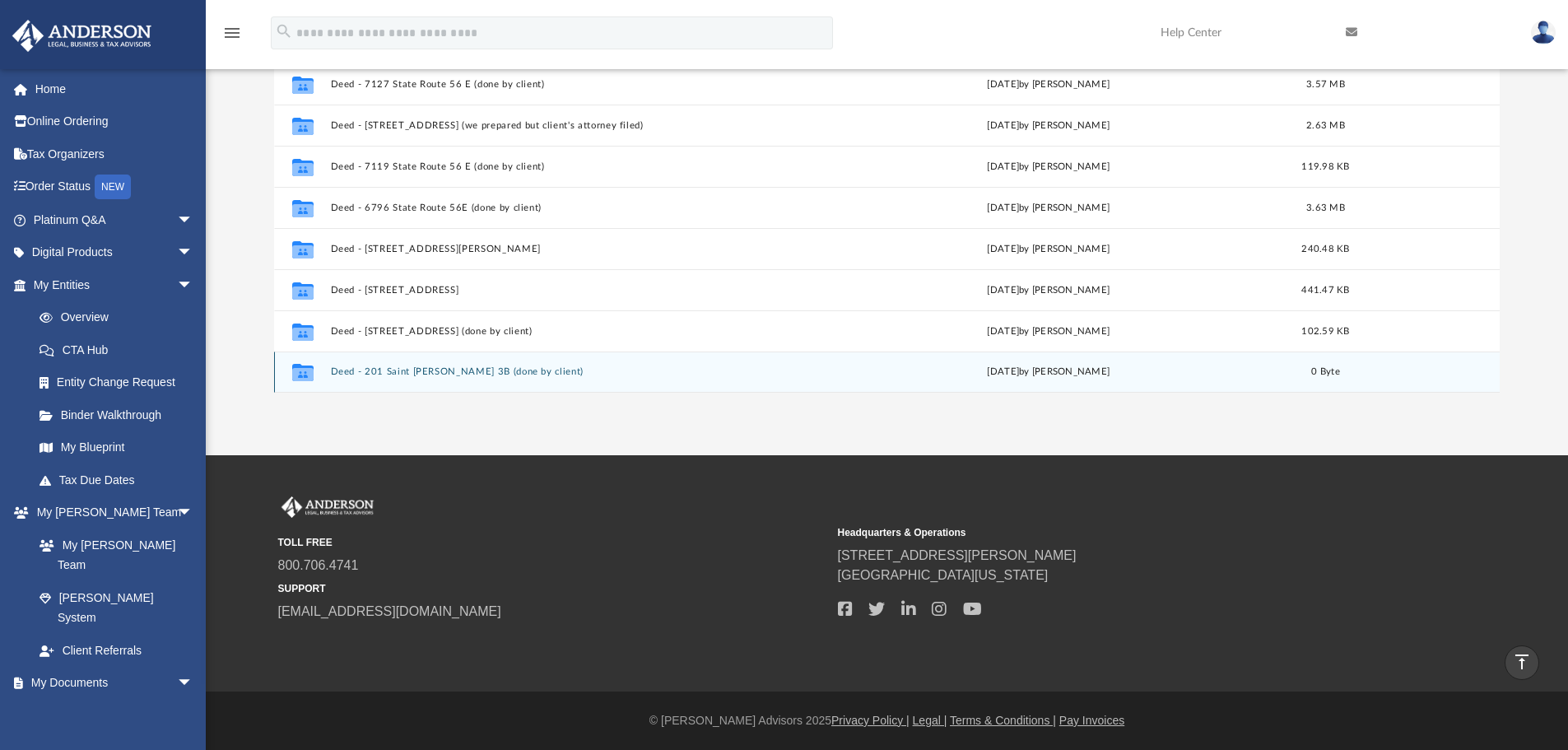
click at [459, 378] on div "Collaborated Folder Deed - 201 Saint [PERSON_NAME] 3B (done by client) [DATE] b…" at bounding box center [888, 372] width 1227 height 41
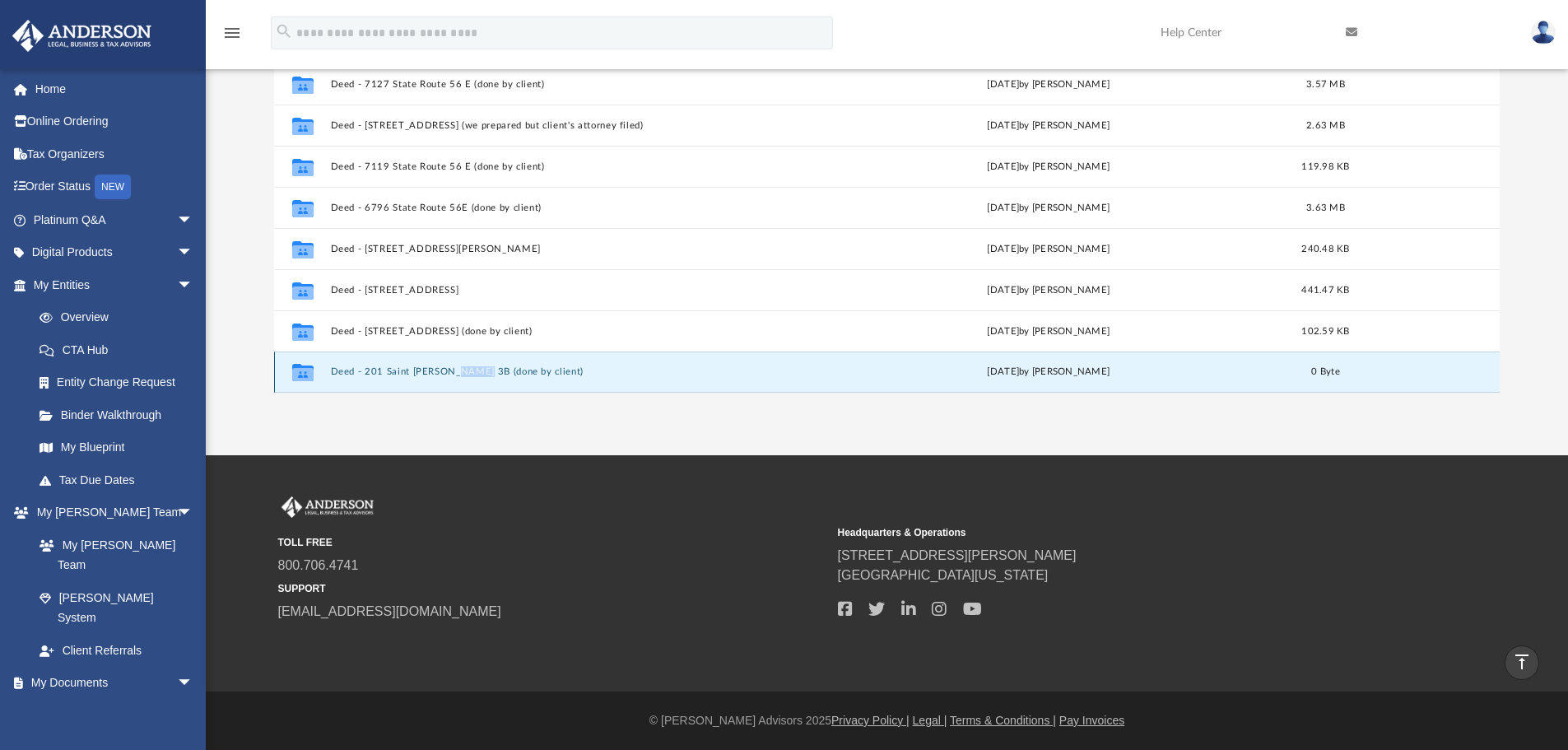
click at [337, 367] on button "Deed - 201 Saint [PERSON_NAME] 3B (done by client)" at bounding box center [566, 371] width 474 height 10
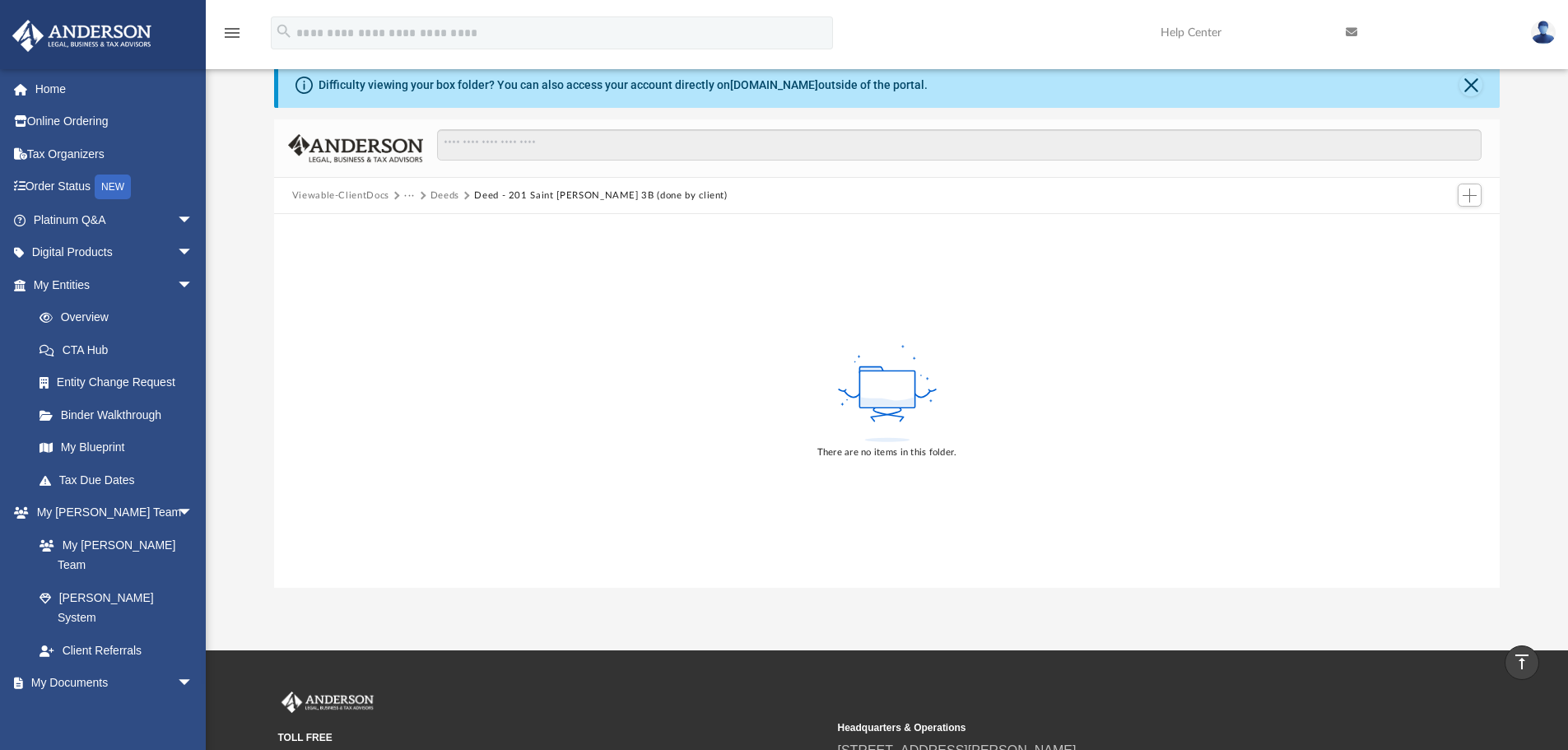
scroll to position [0, 0]
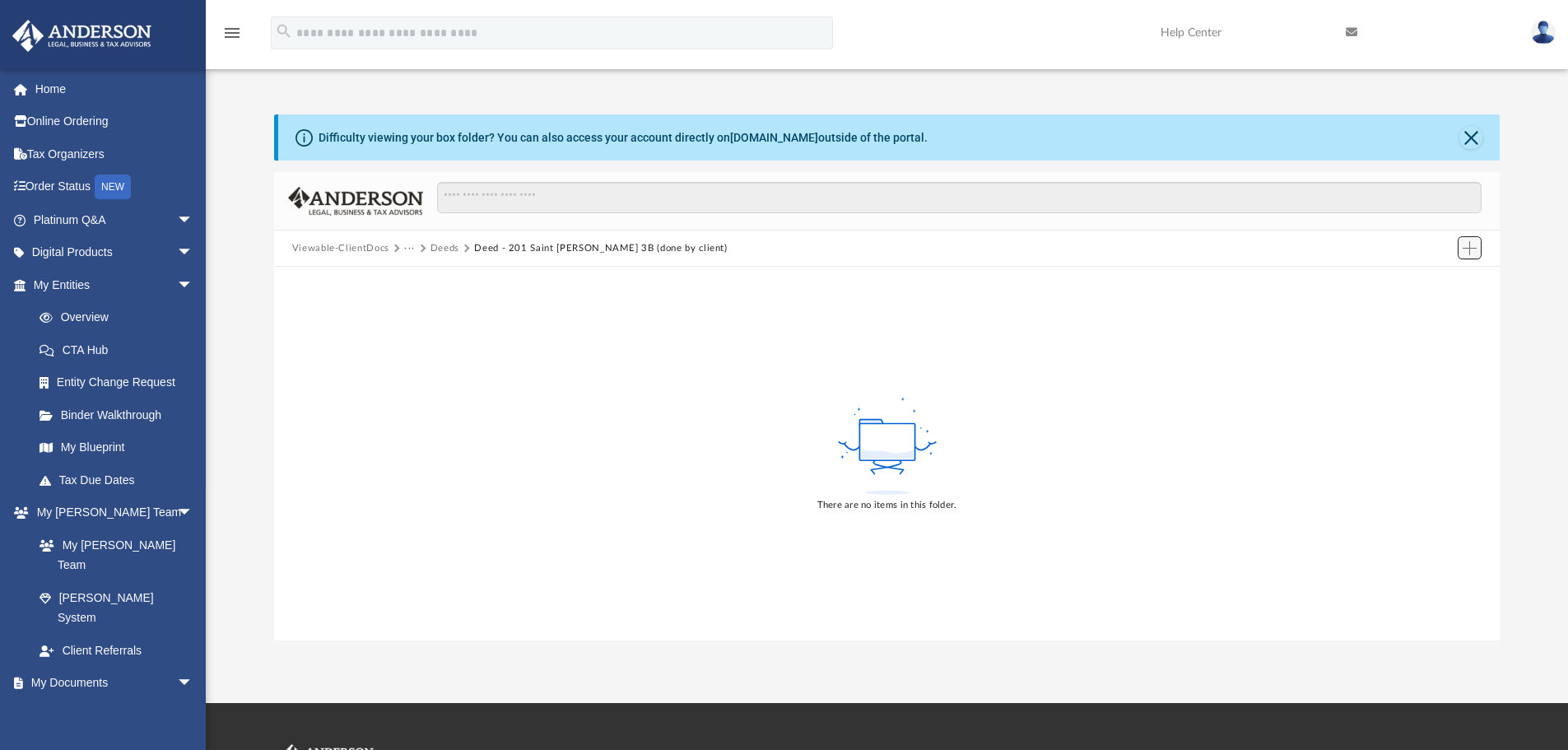
click at [1475, 242] on span "Add" at bounding box center [1470, 248] width 14 height 14
click at [1433, 277] on li "Upload" at bounding box center [1446, 281] width 53 height 17
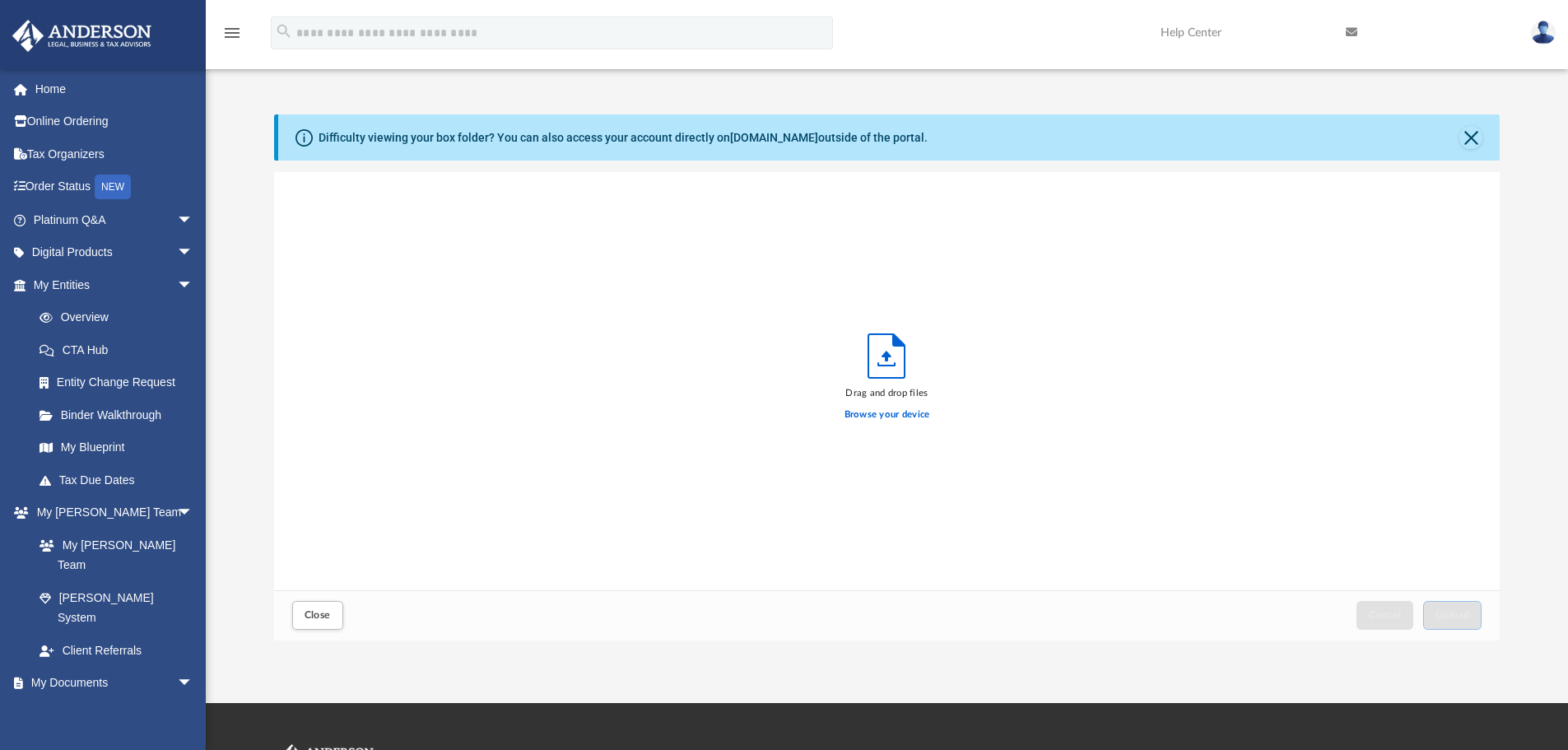
scroll to position [405, 1214]
click at [888, 416] on label "Browse your device" at bounding box center [887, 415] width 86 height 15
click at [0, 0] on input "Browse your device" at bounding box center [0, 0] width 0 height 0
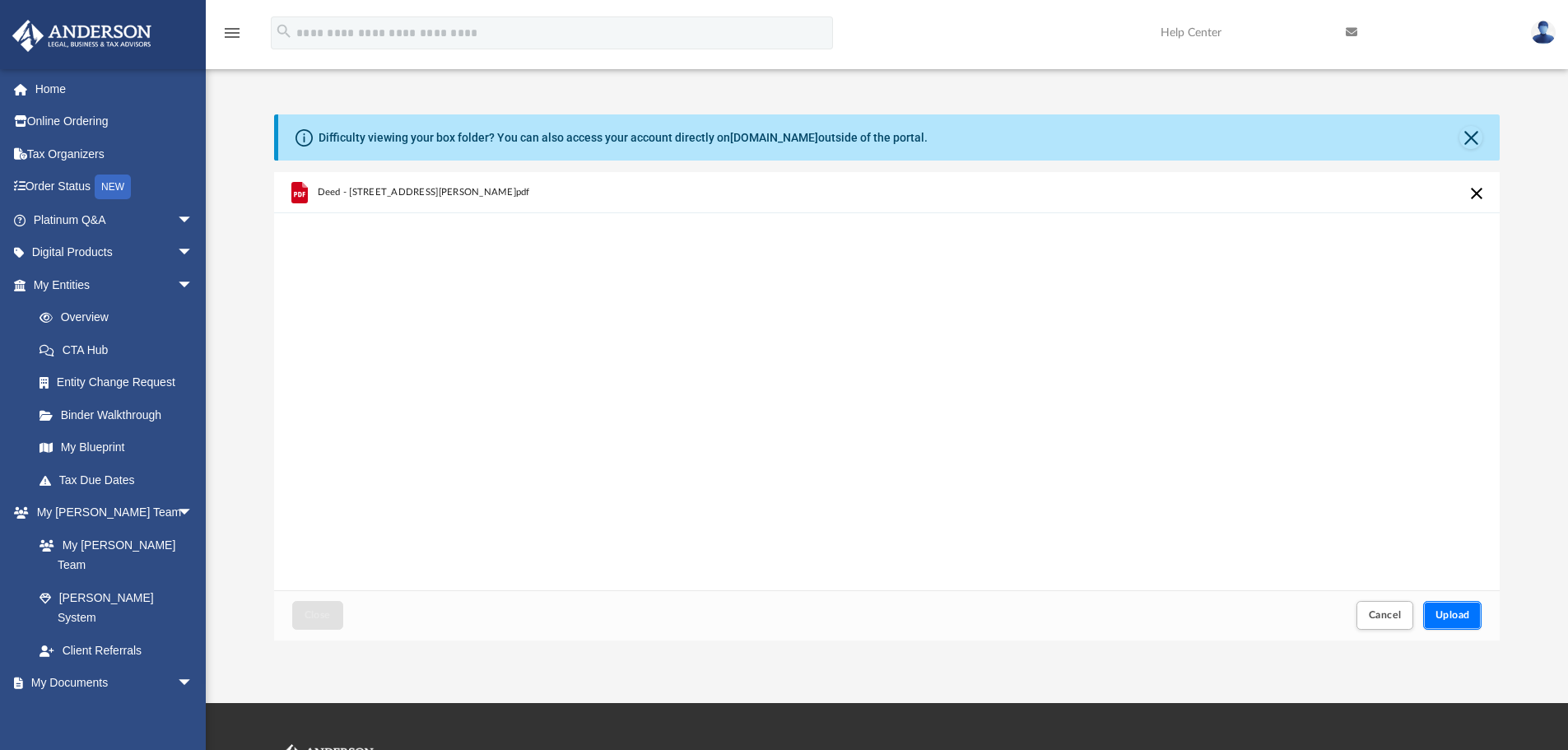
click at [1444, 613] on span "Upload" at bounding box center [1453, 614] width 35 height 9
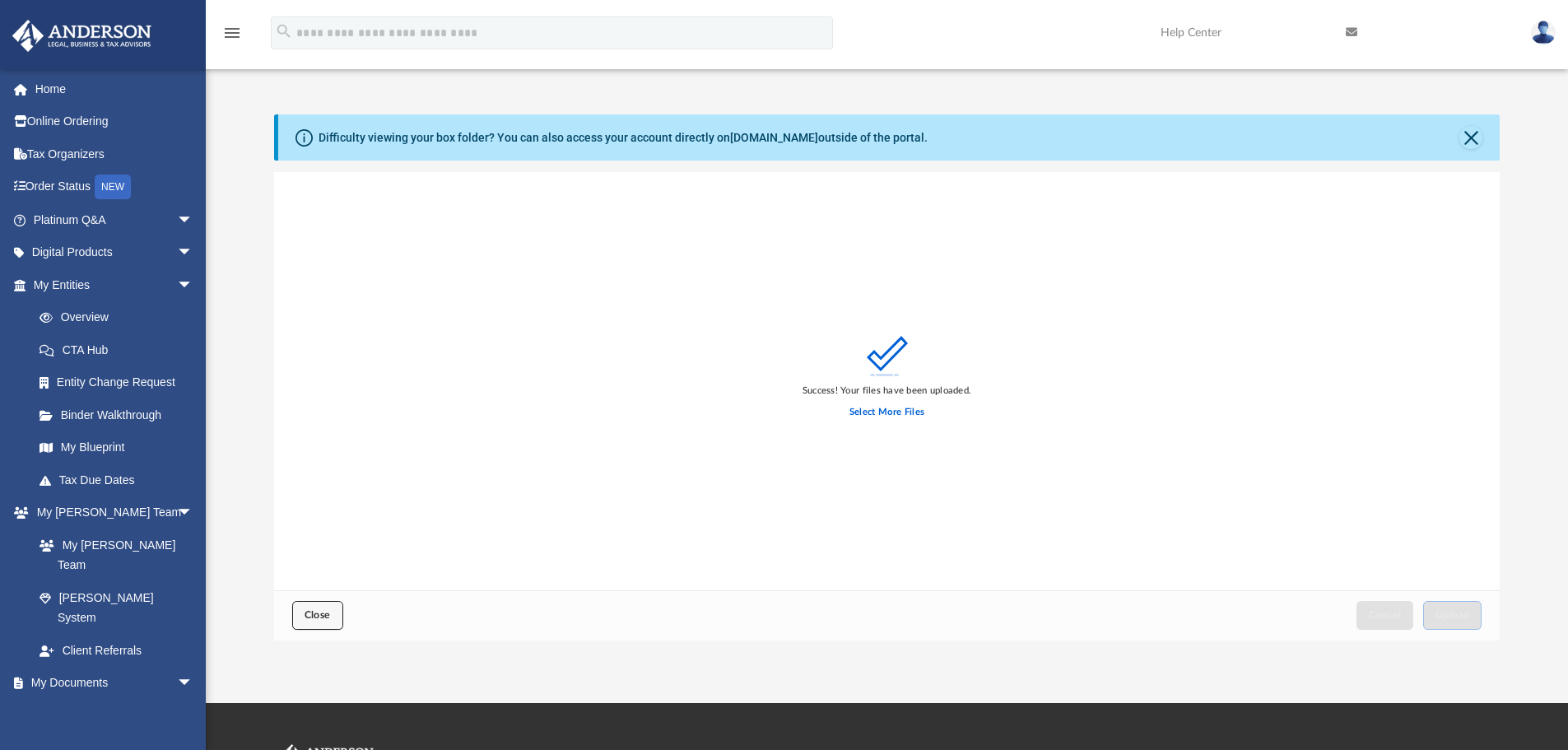
click at [310, 605] on button "Close" at bounding box center [318, 615] width 51 height 29
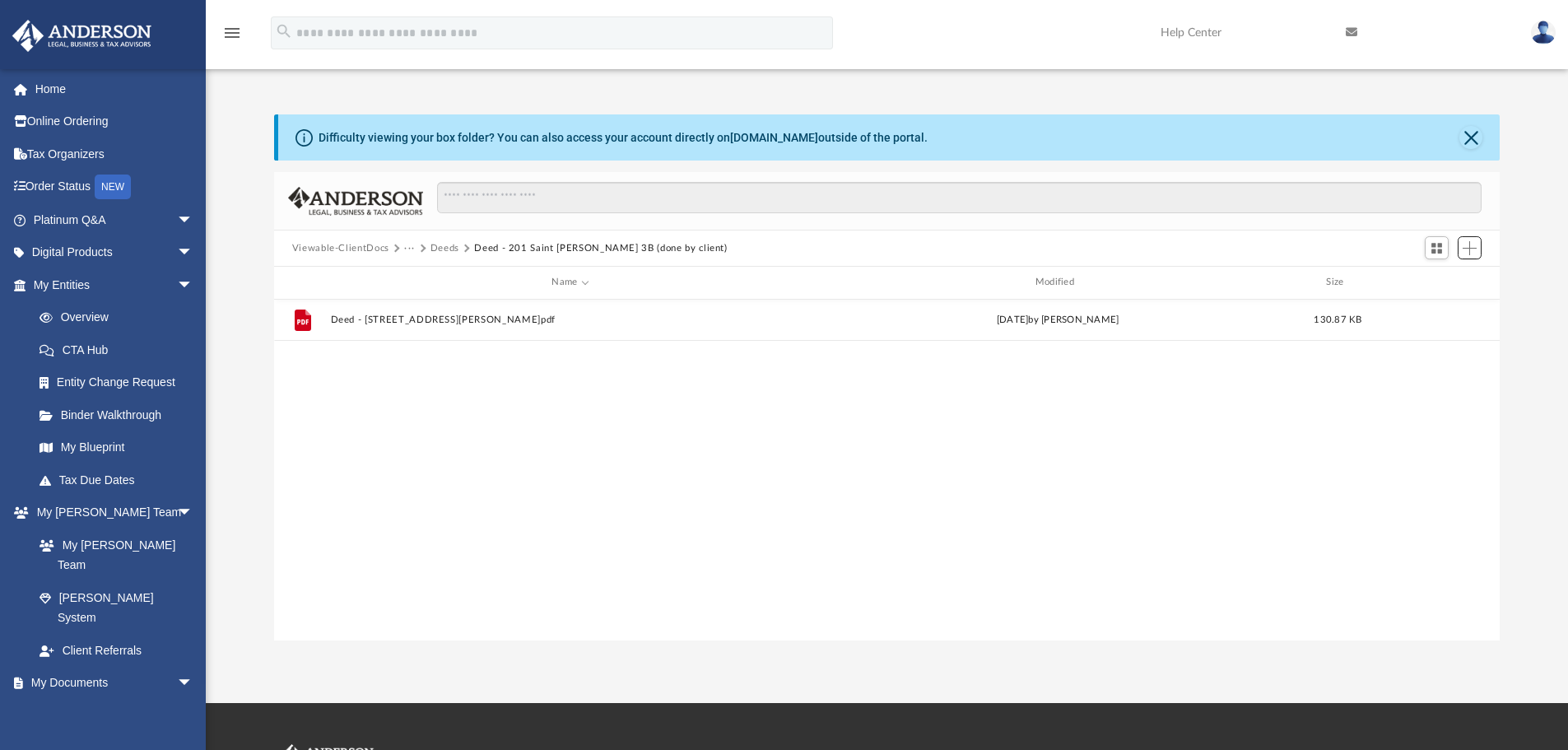
scroll to position [362, 1214]
click at [441, 250] on button "Deeds" at bounding box center [445, 249] width 29 height 15
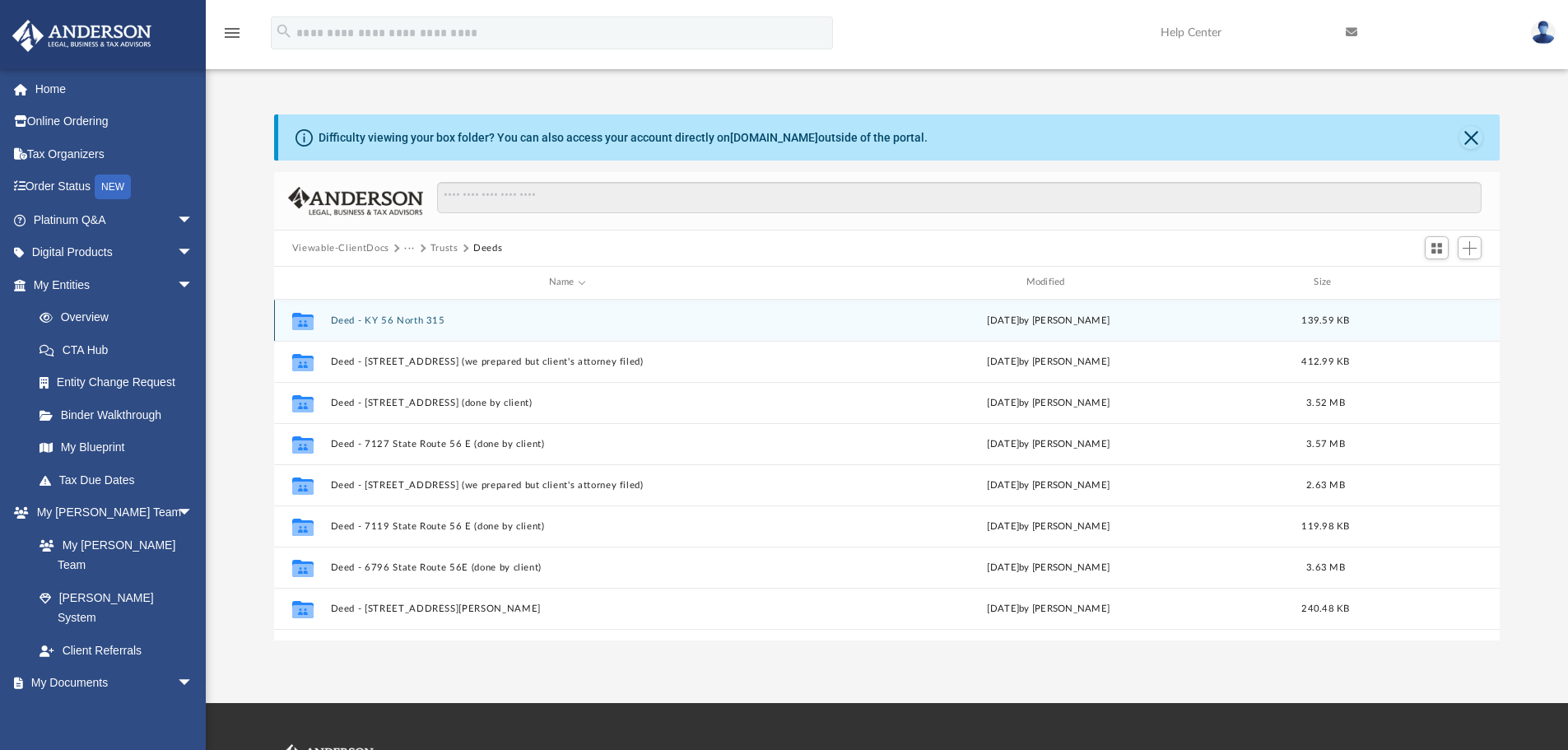
click at [400, 322] on button "Deed - KY 56 North 315" at bounding box center [566, 320] width 474 height 10
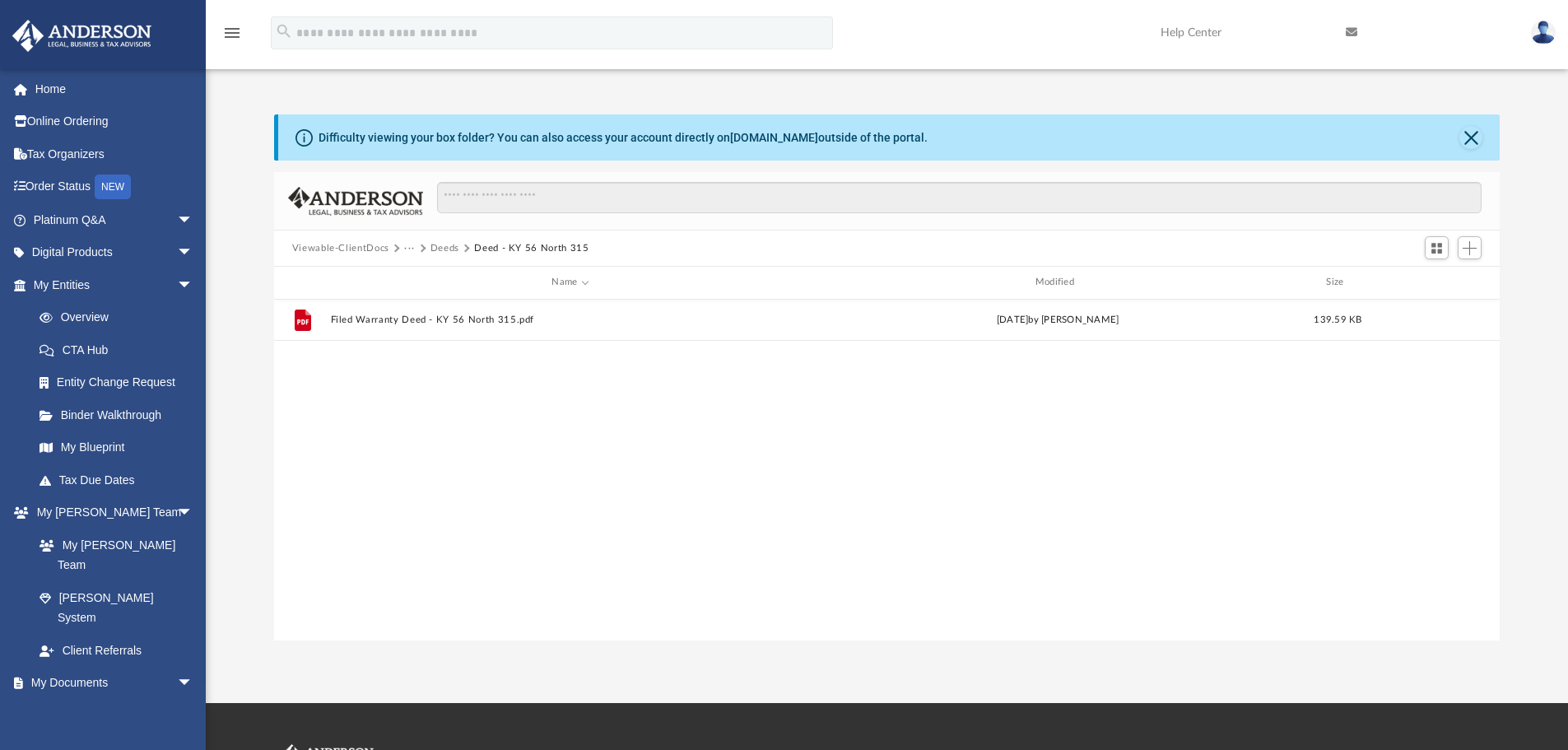
click at [440, 245] on button "Deeds" at bounding box center [445, 249] width 29 height 15
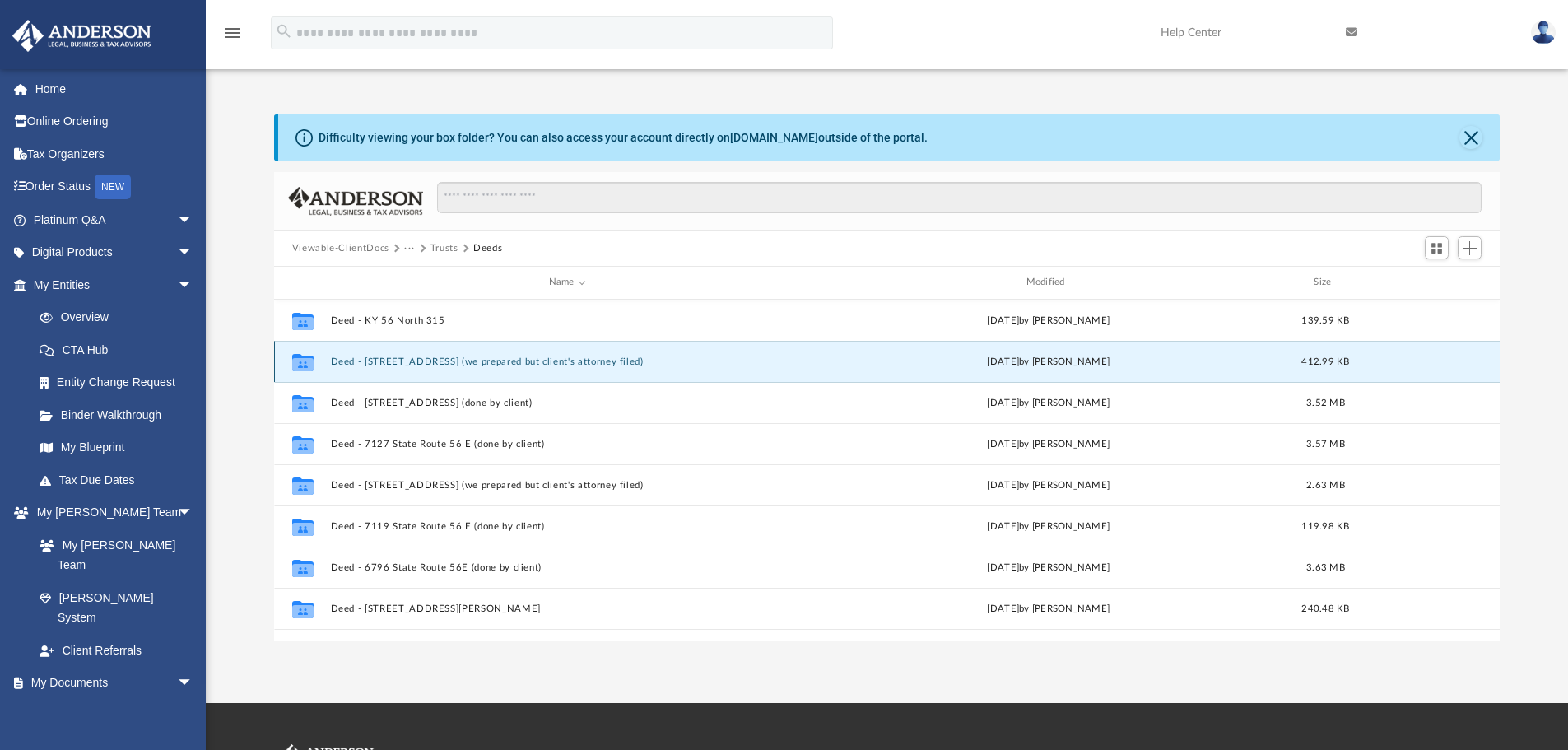
click at [420, 360] on button "Deed - [STREET_ADDRESS] (we prepared but client's attorney filed)" at bounding box center [566, 361] width 474 height 10
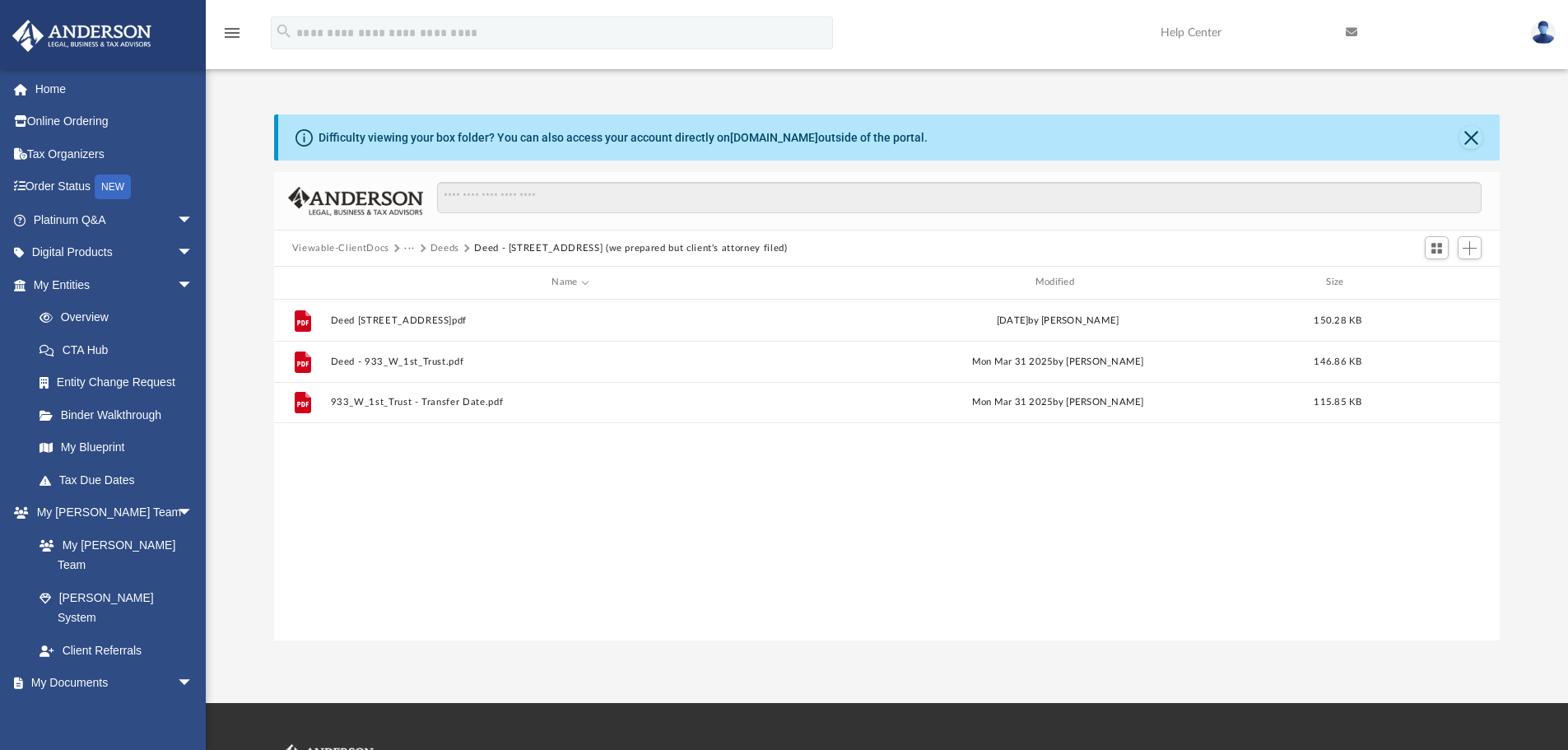
click at [435, 246] on button "Deeds" at bounding box center [445, 249] width 29 height 15
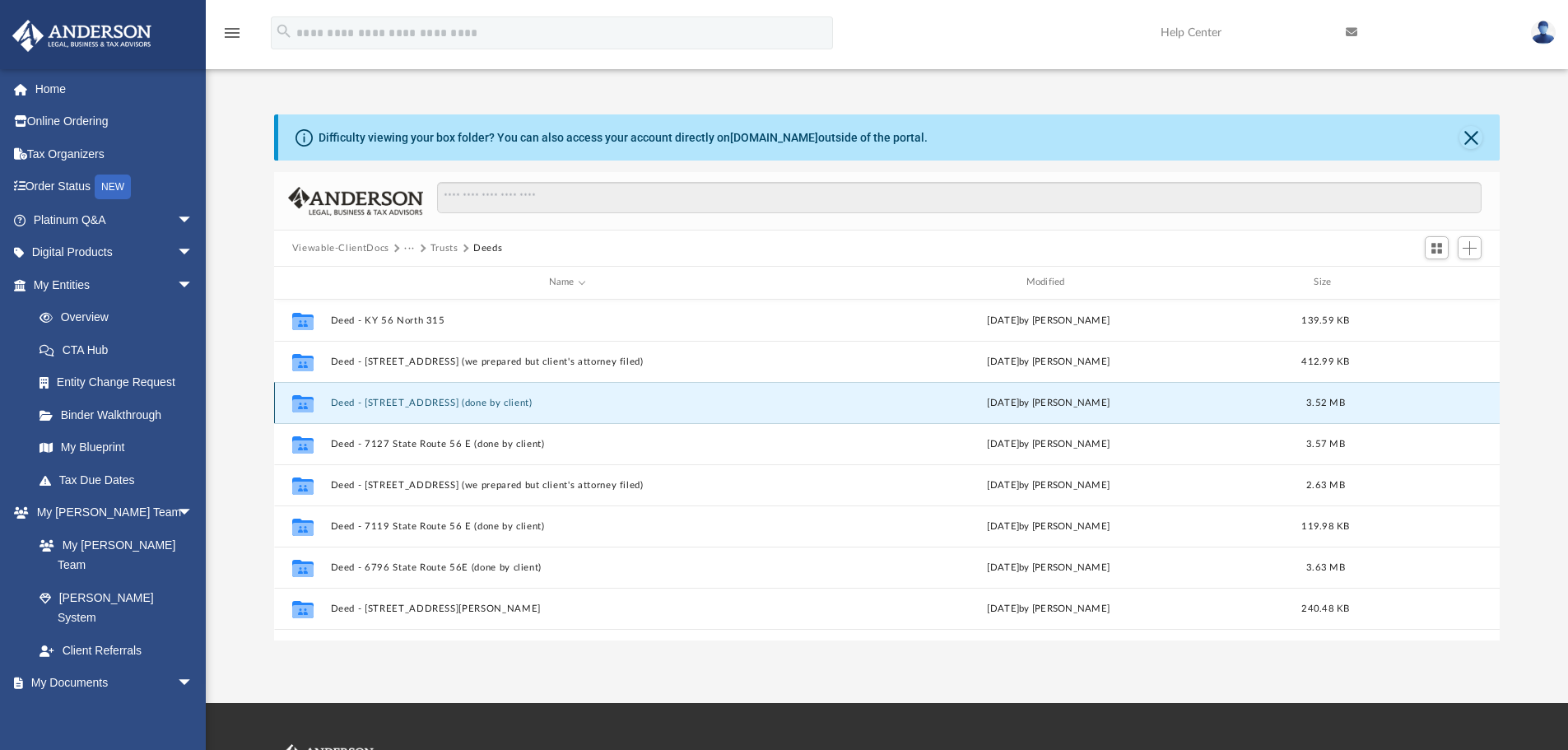
click at [403, 406] on button "Deed - [STREET_ADDRESS] (done by client)" at bounding box center [566, 402] width 474 height 10
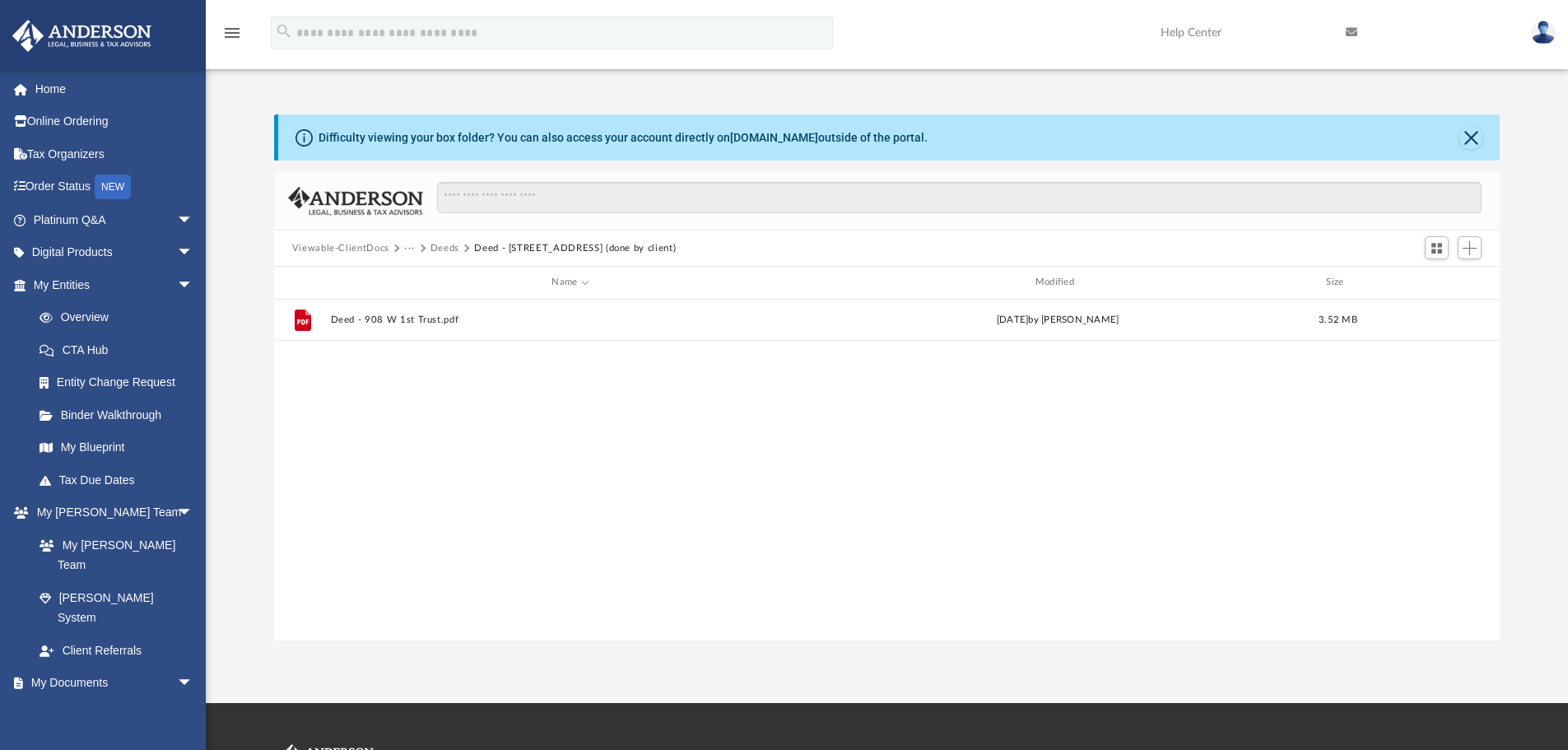
click at [441, 248] on button "Deeds" at bounding box center [445, 249] width 29 height 15
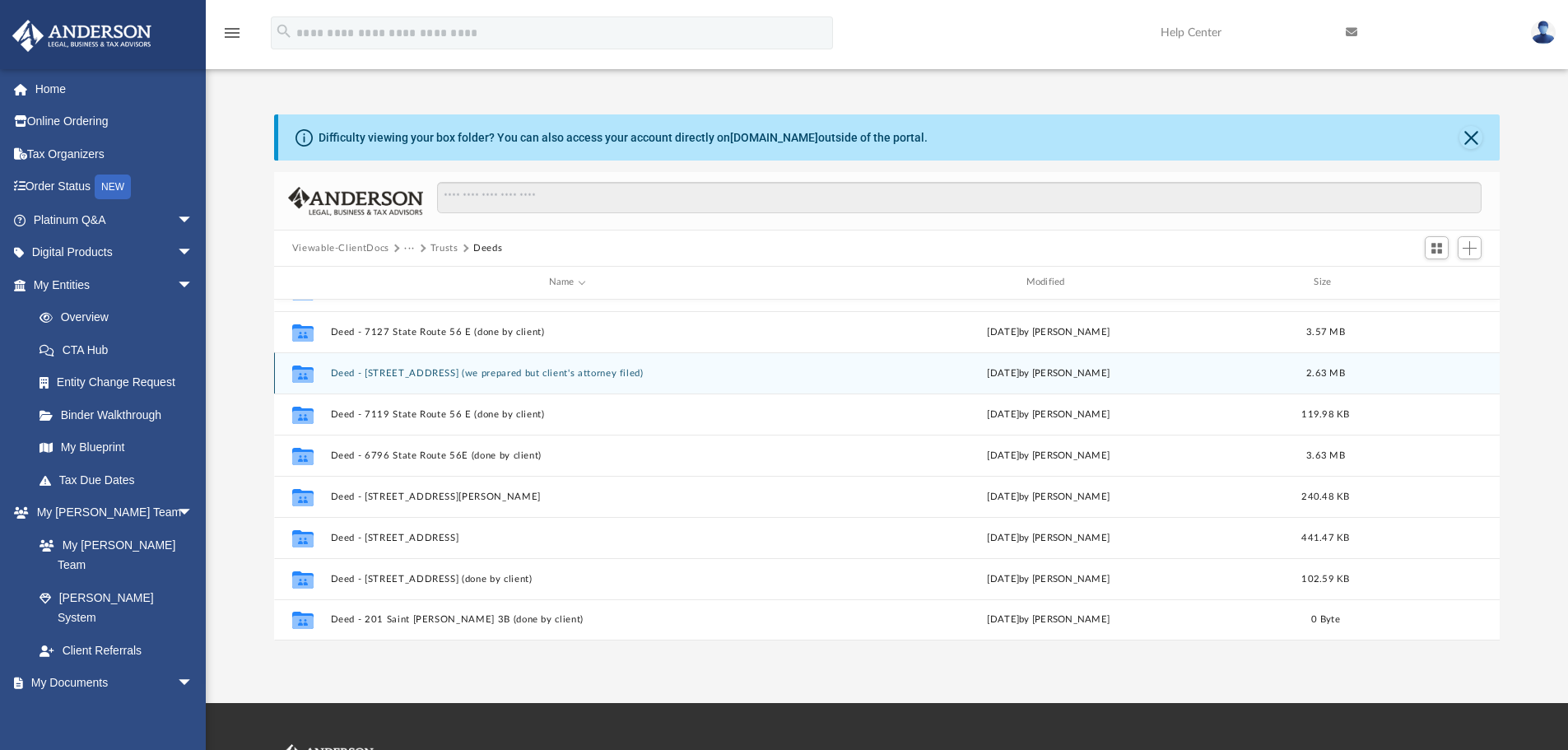
scroll to position [82, 0]
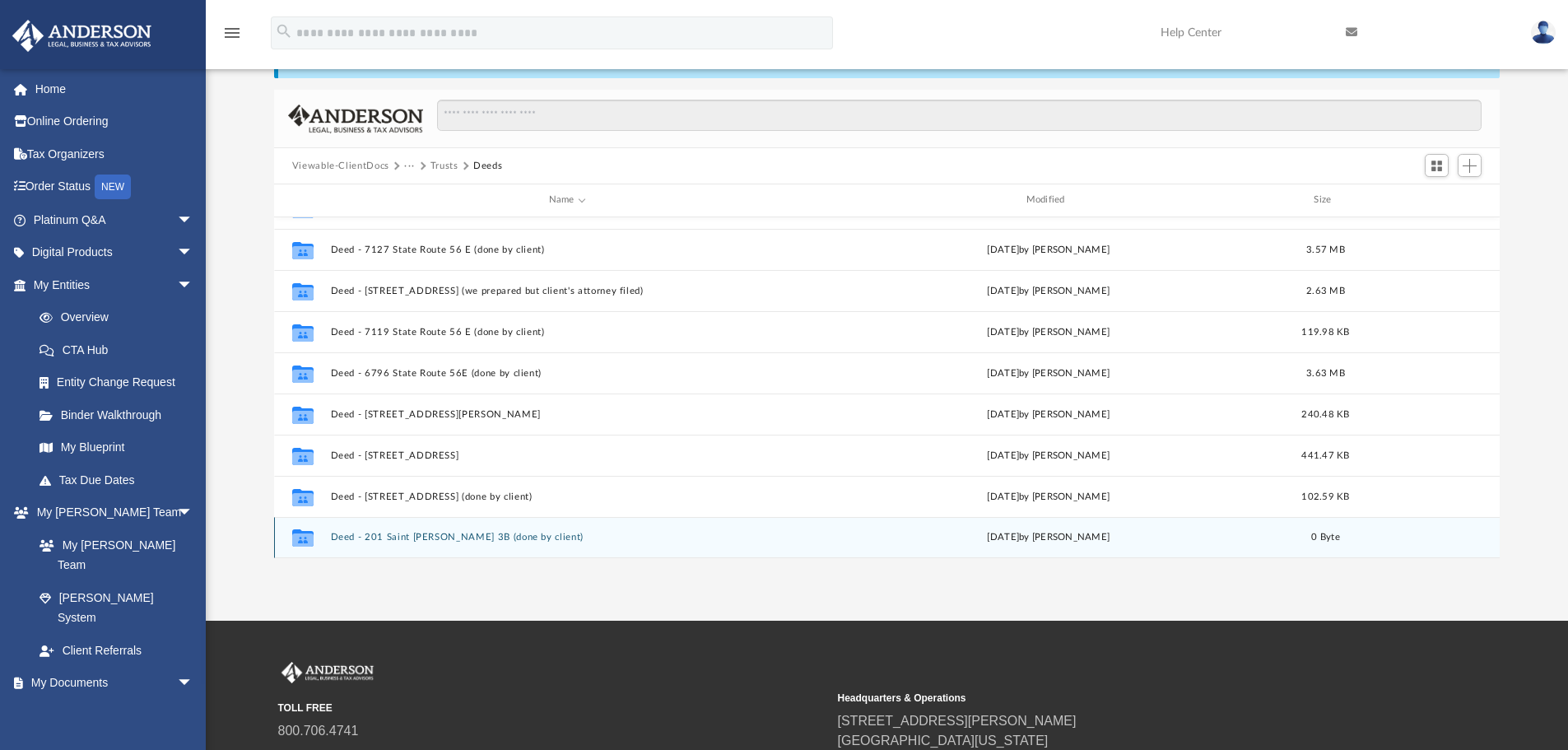
click at [430, 538] on button "Deed - 201 Saint [PERSON_NAME] 3B (done by client)" at bounding box center [566, 536] width 474 height 10
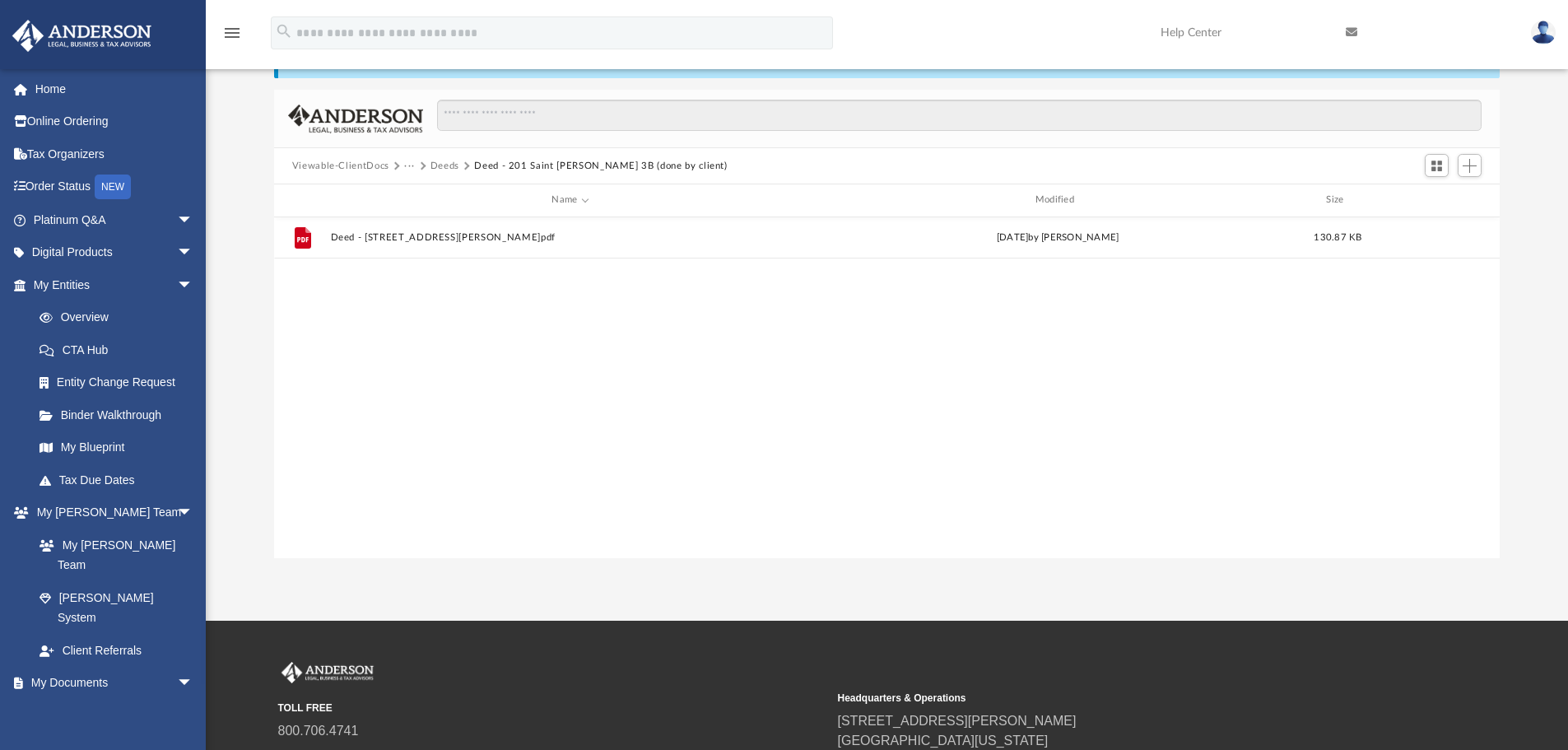
scroll to position [0, 0]
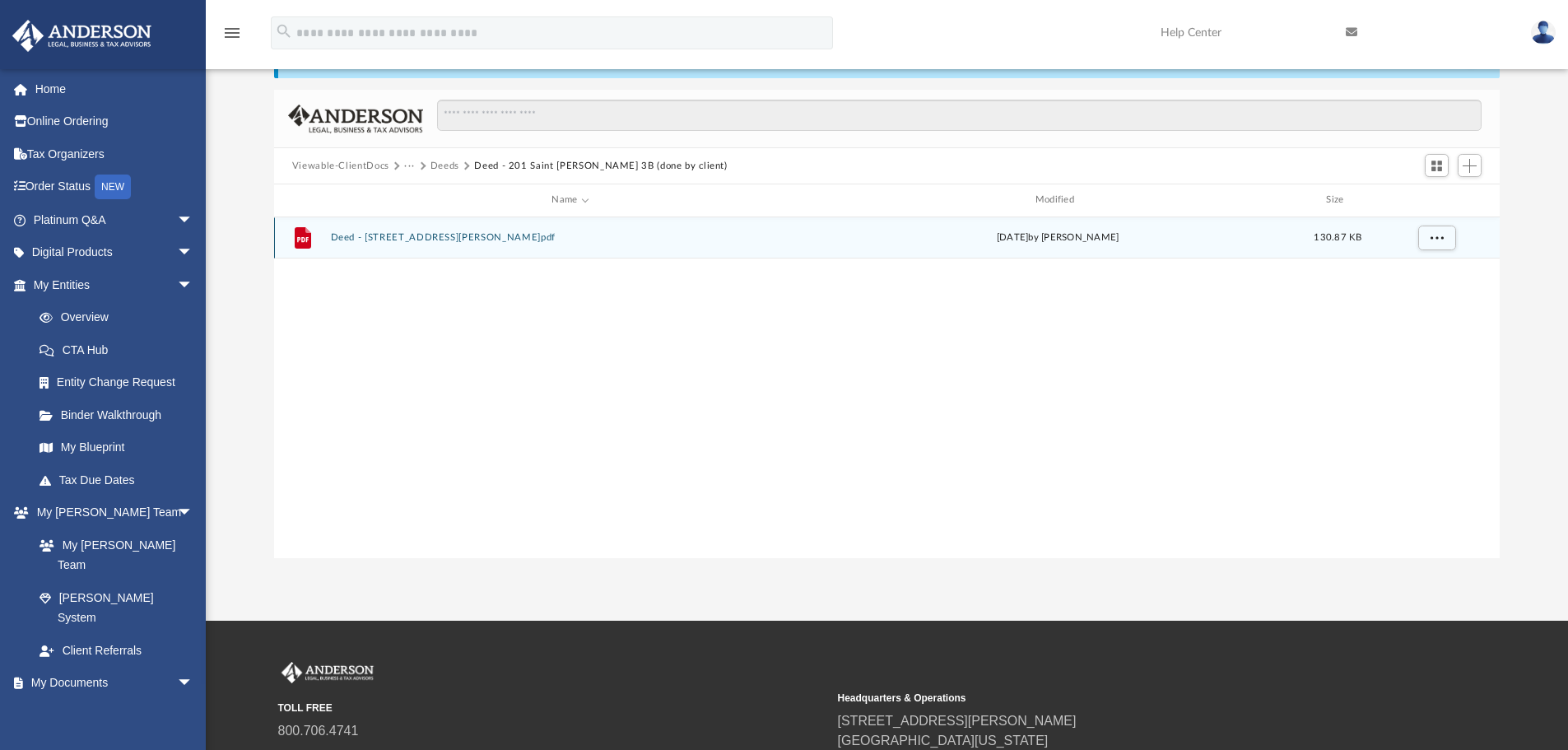
click at [433, 245] on div "File Deed - [STREET_ADDRESS][PERSON_NAME]pdf [DATE] by [PERSON_NAME] 130.87 KB" at bounding box center [888, 238] width 1227 height 41
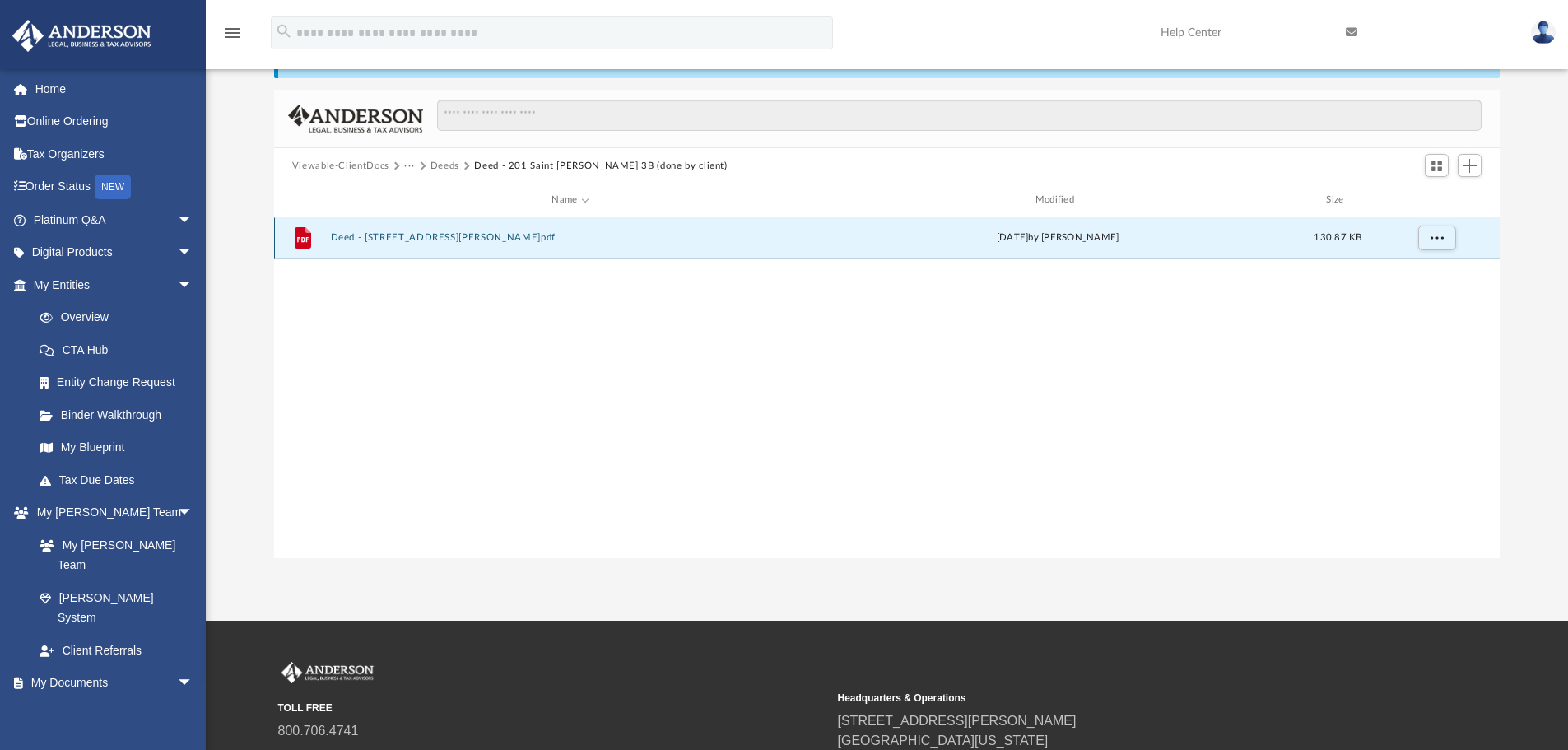
click at [433, 237] on button "Deed - [STREET_ADDRESS][PERSON_NAME]pdf" at bounding box center [569, 236] width 480 height 10
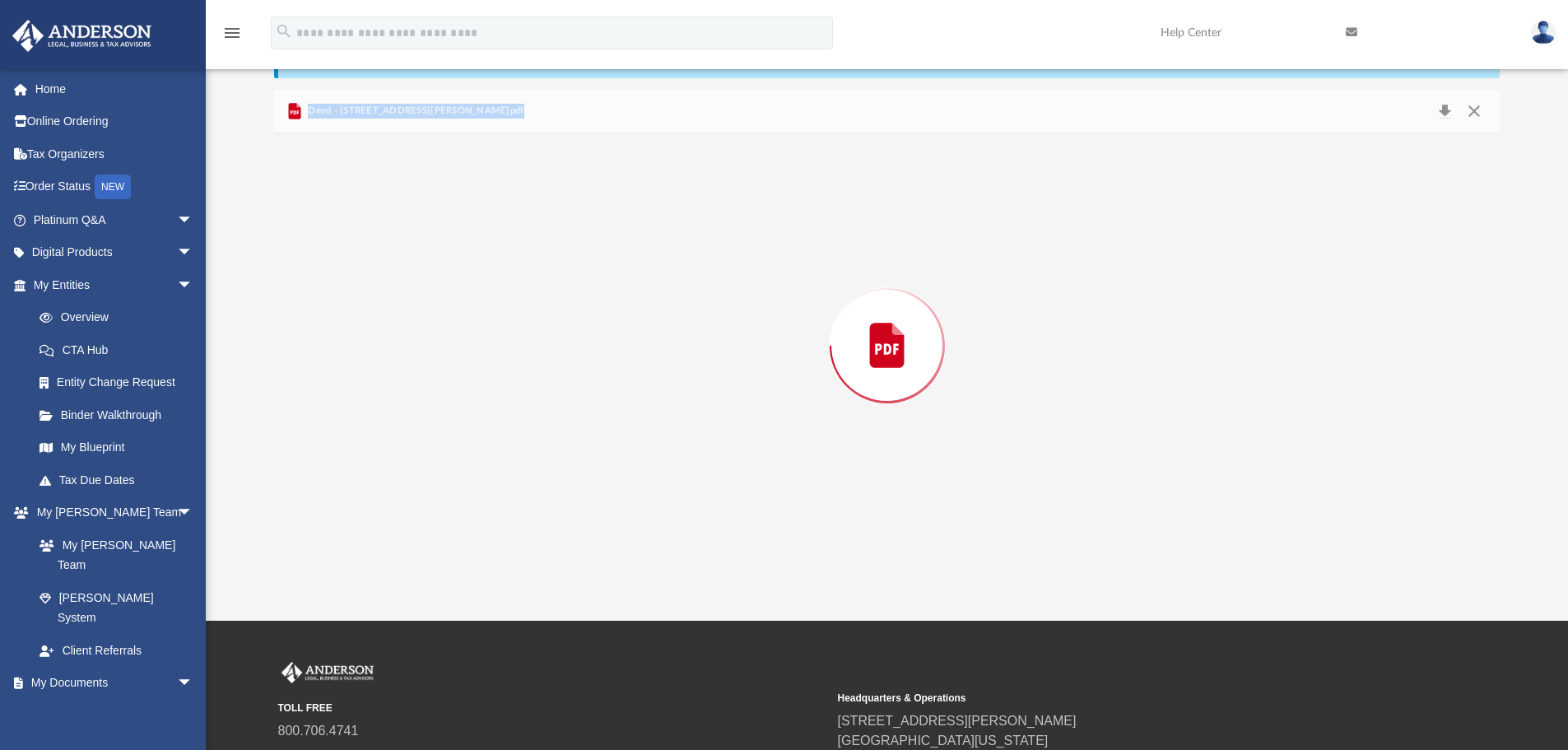
click at [433, 237] on div "Preview" at bounding box center [888, 346] width 1227 height 425
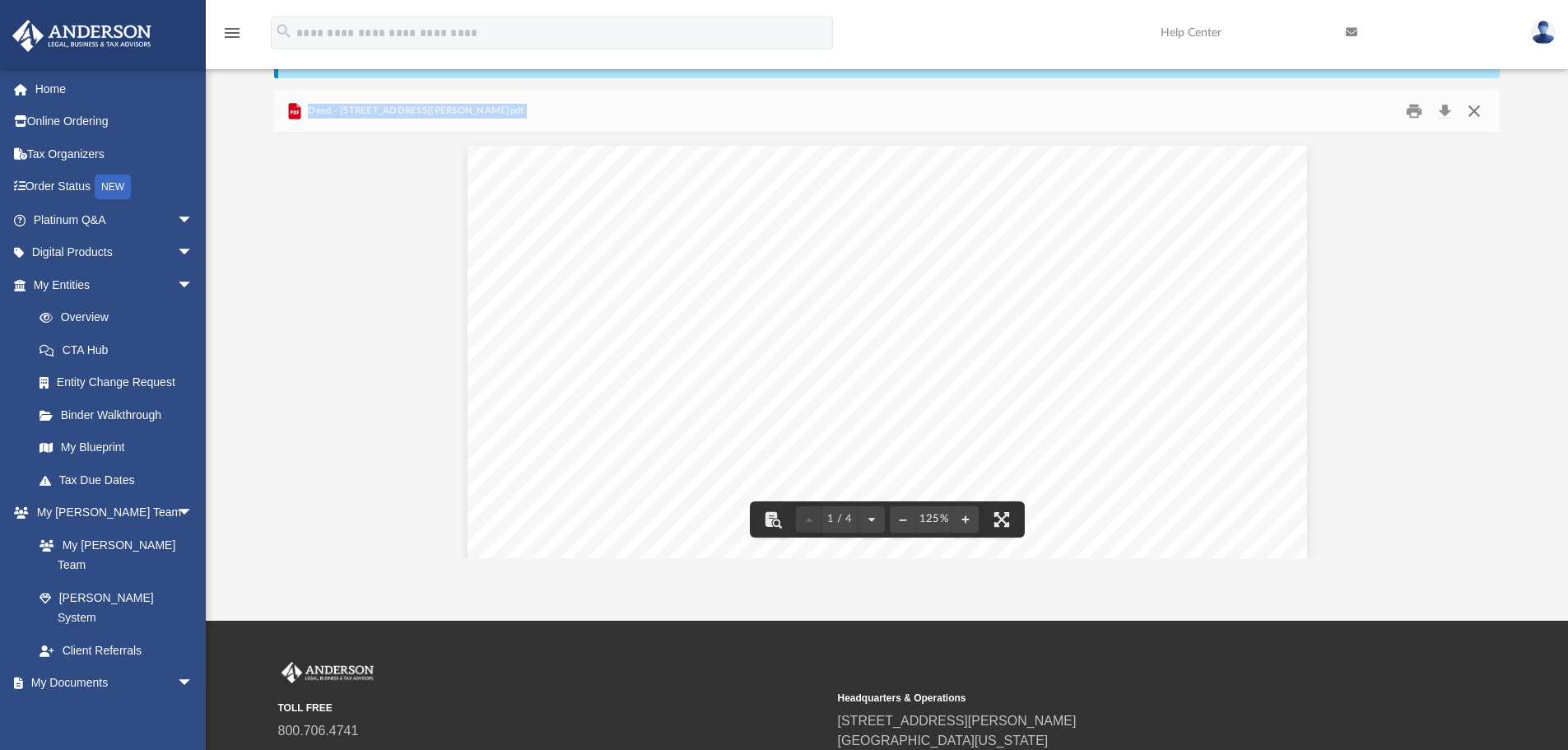
click at [1471, 109] on button "Close" at bounding box center [1474, 111] width 29 height 25
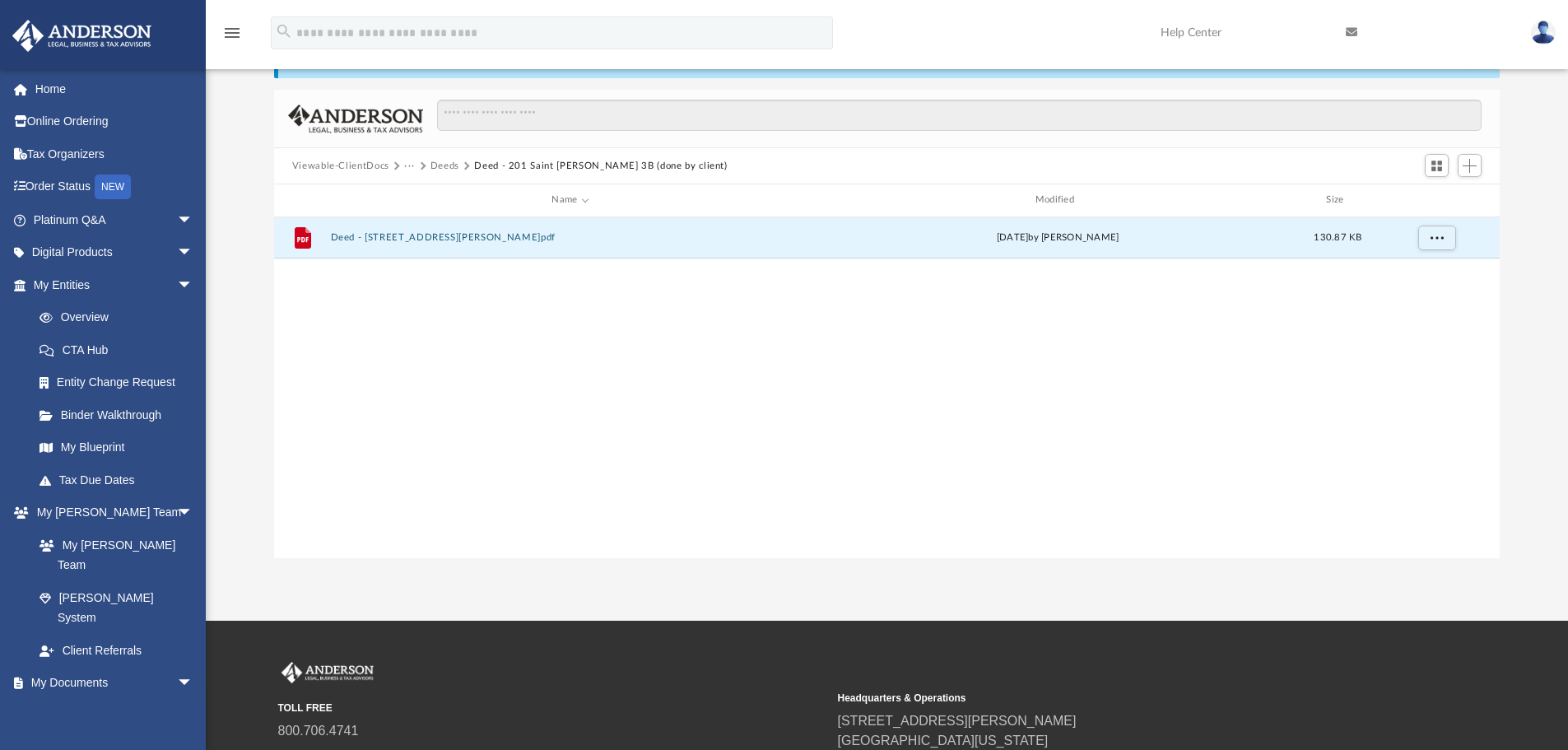
click at [441, 166] on button "Deeds" at bounding box center [445, 167] width 29 height 15
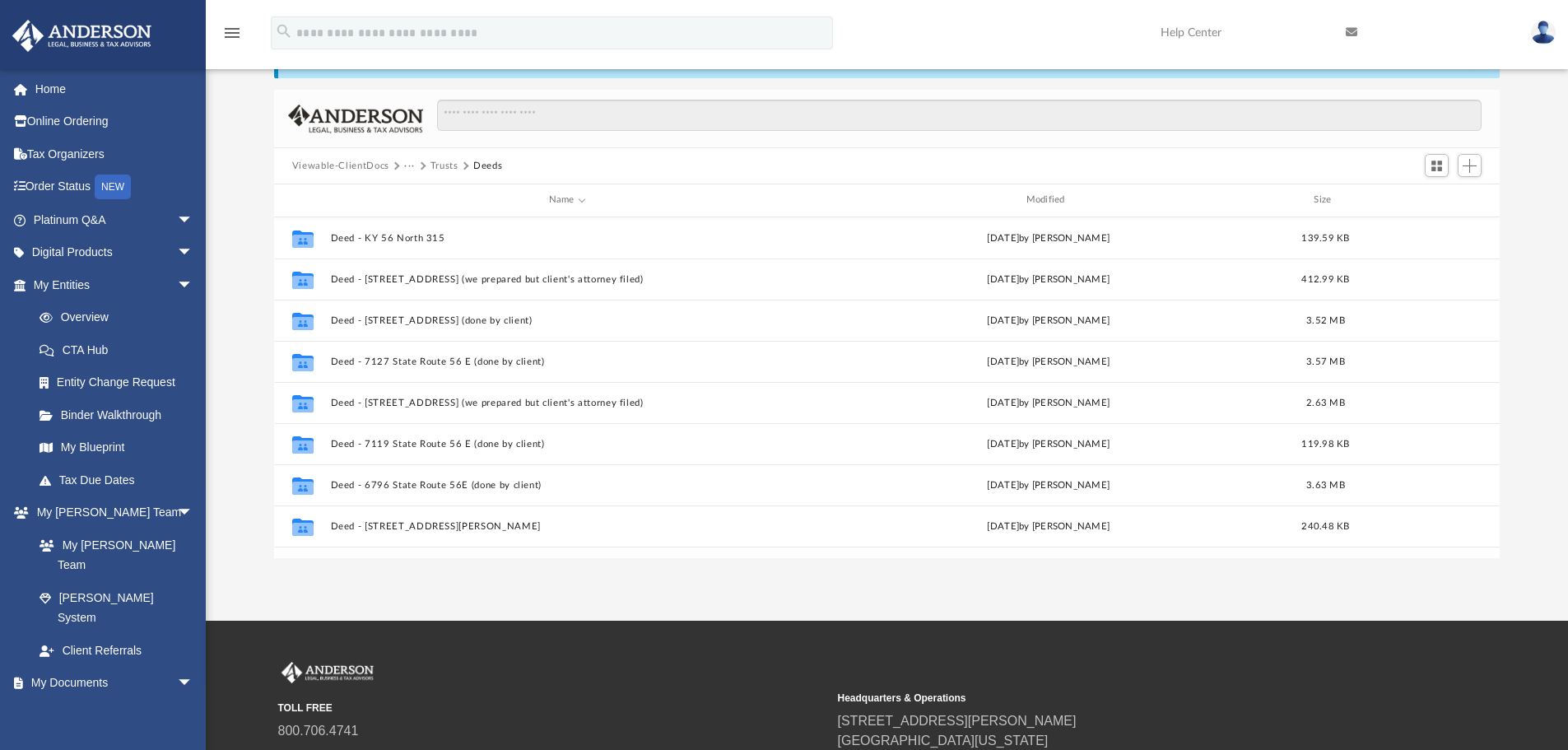
click at [452, 166] on button "Trusts" at bounding box center [445, 167] width 28 height 15
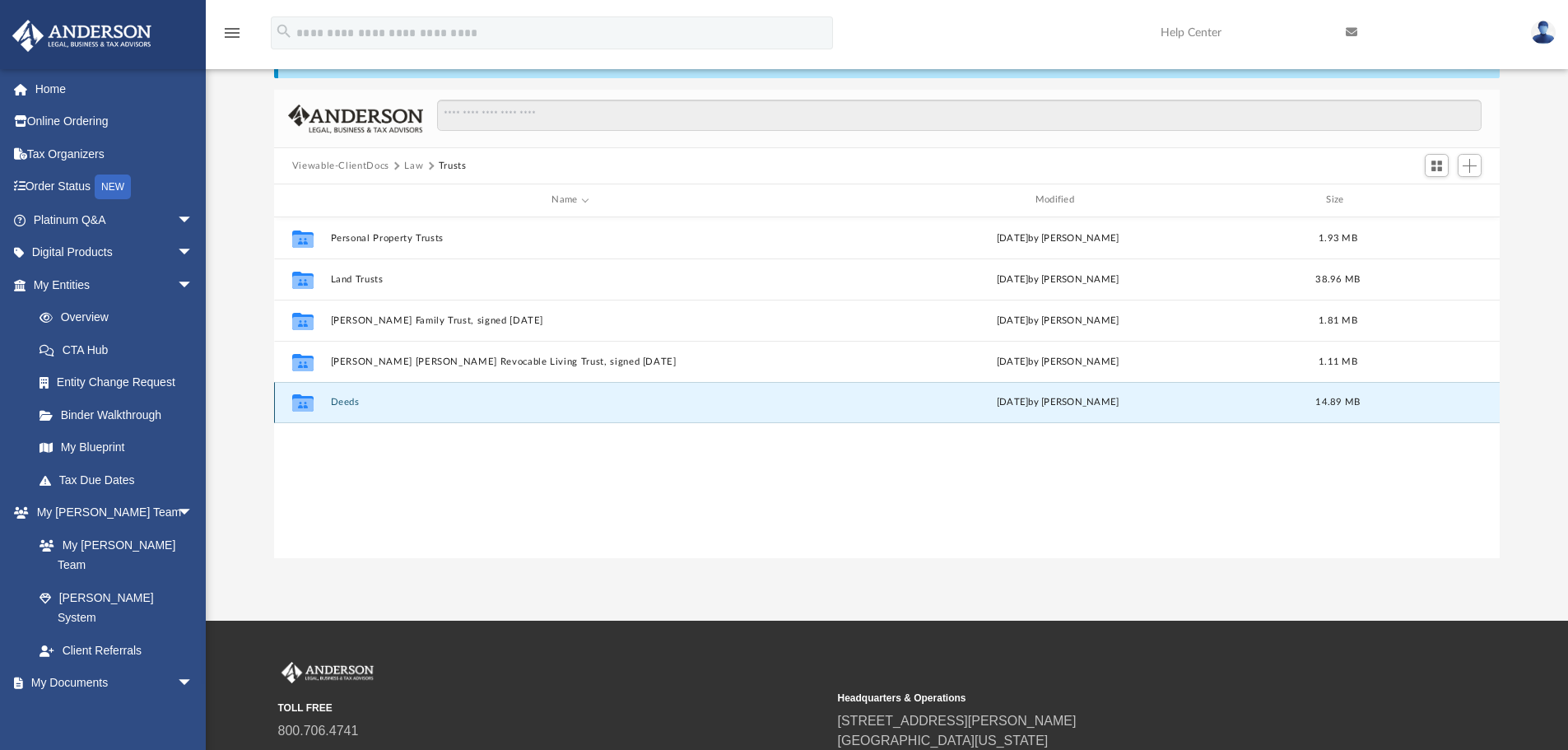
click at [356, 398] on button "Deeds" at bounding box center [569, 401] width 480 height 10
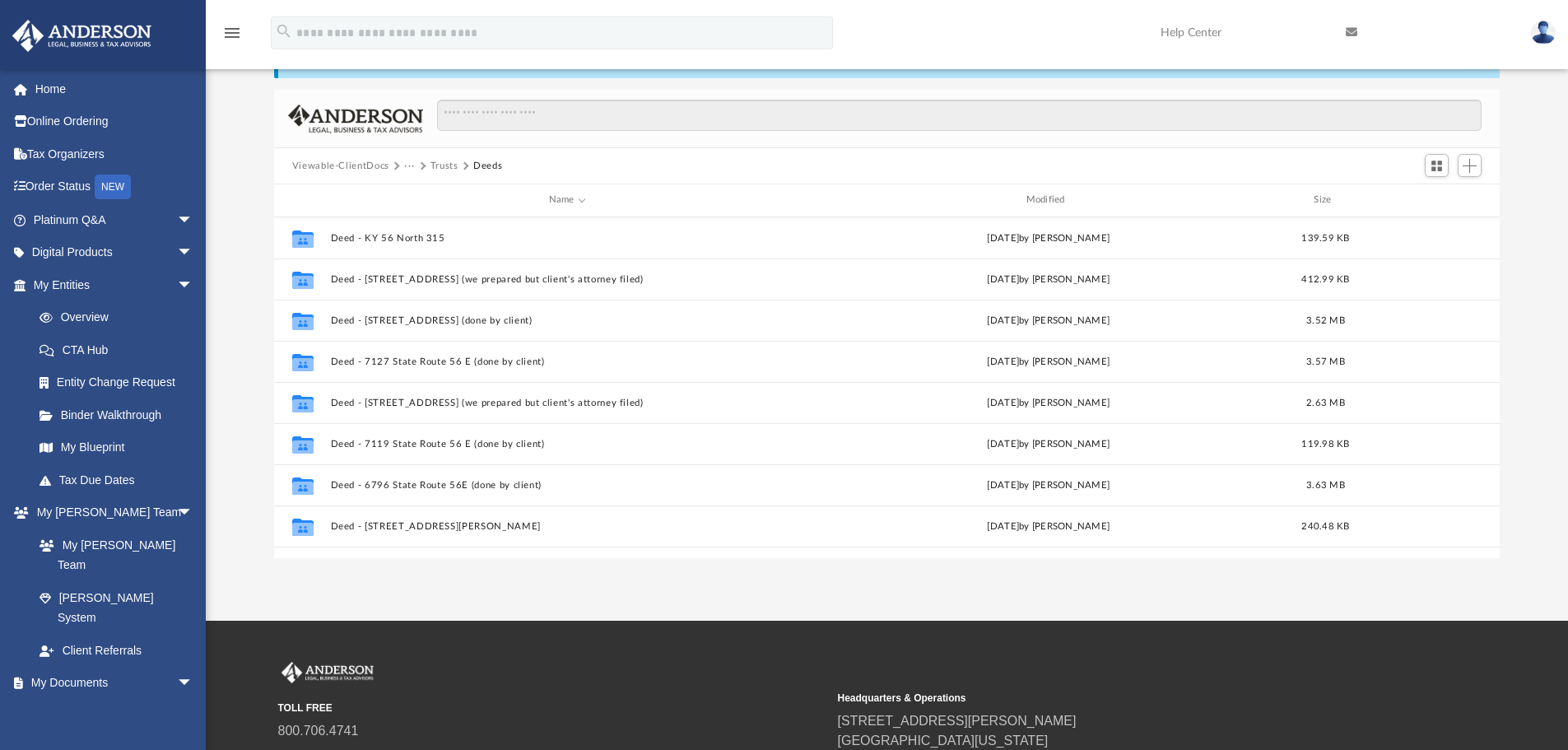
click at [444, 165] on button "Trusts" at bounding box center [445, 167] width 28 height 15
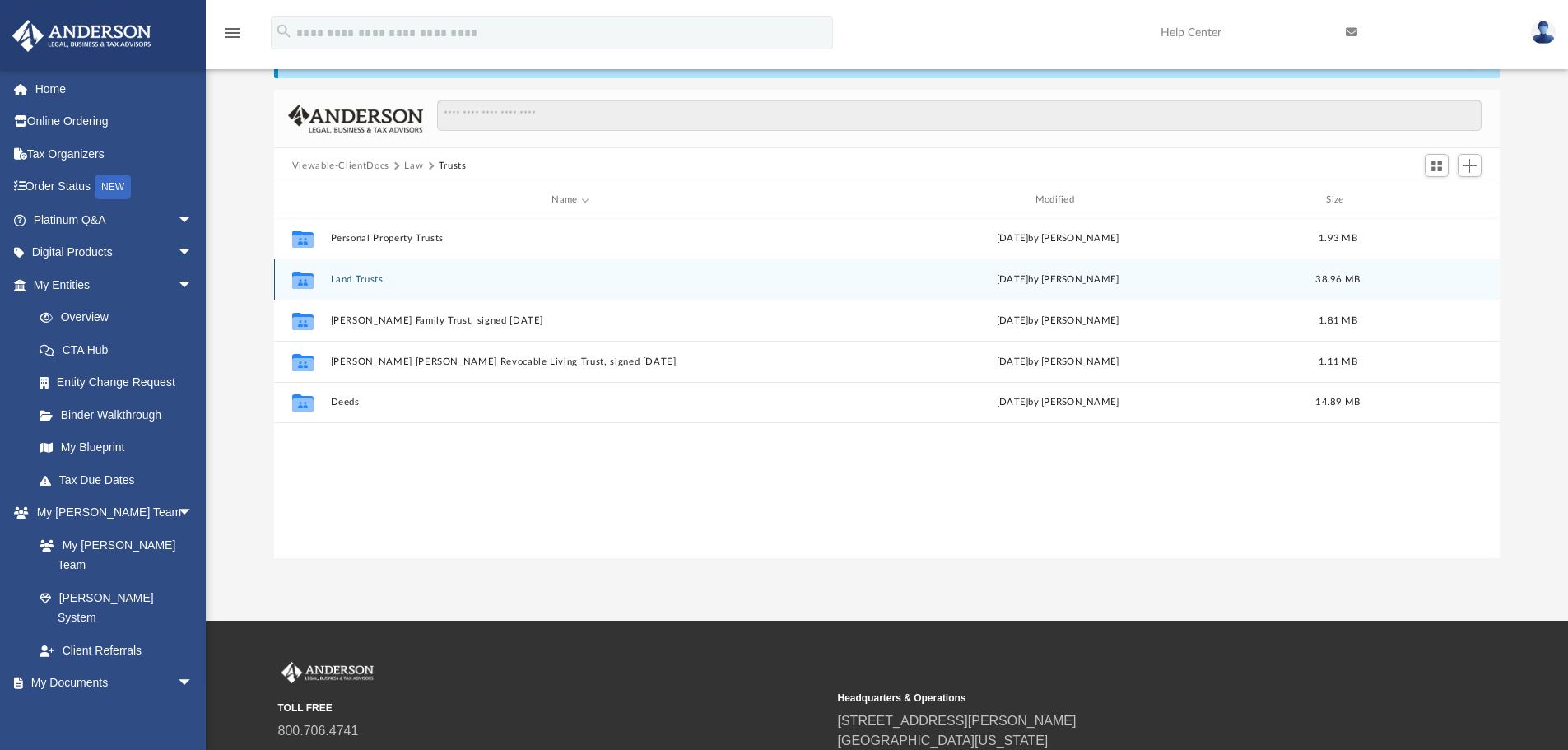
click at [366, 273] on div "Collaborated Folder Land Trusts [DATE] by [PERSON_NAME] 38.96 MB" at bounding box center [888, 279] width 1227 height 41
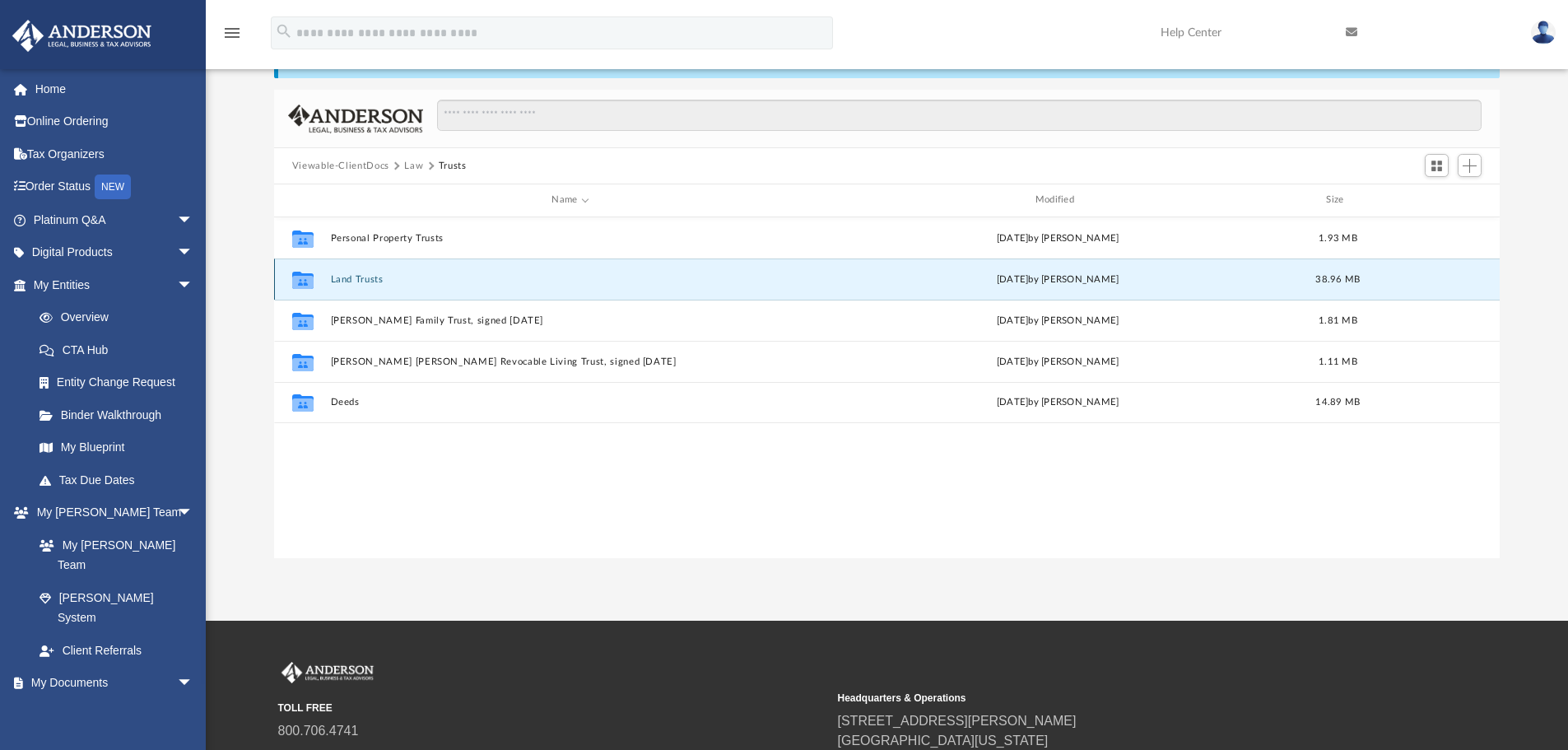
click at [365, 278] on button "Land Trusts" at bounding box center [569, 279] width 480 height 10
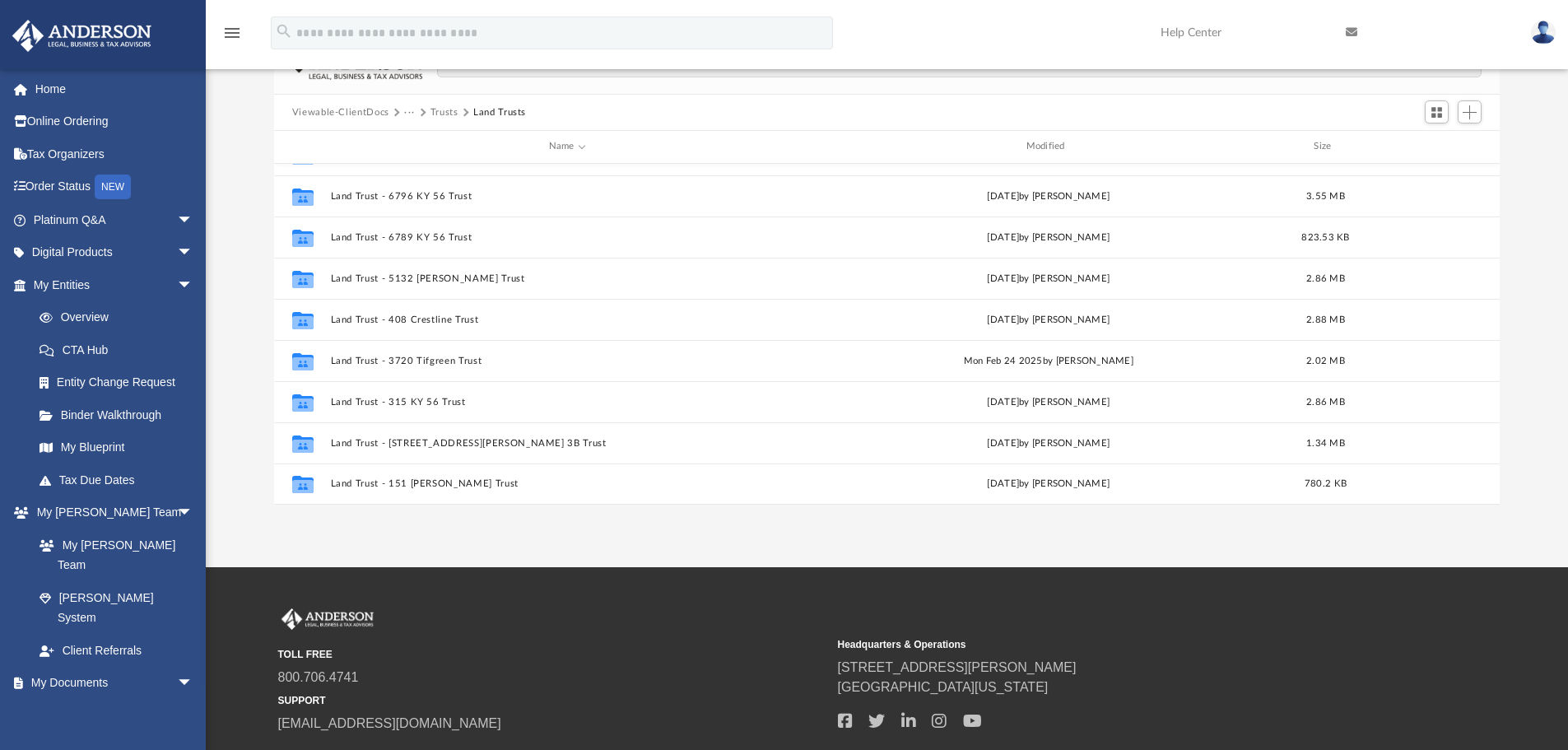
scroll to position [165, 0]
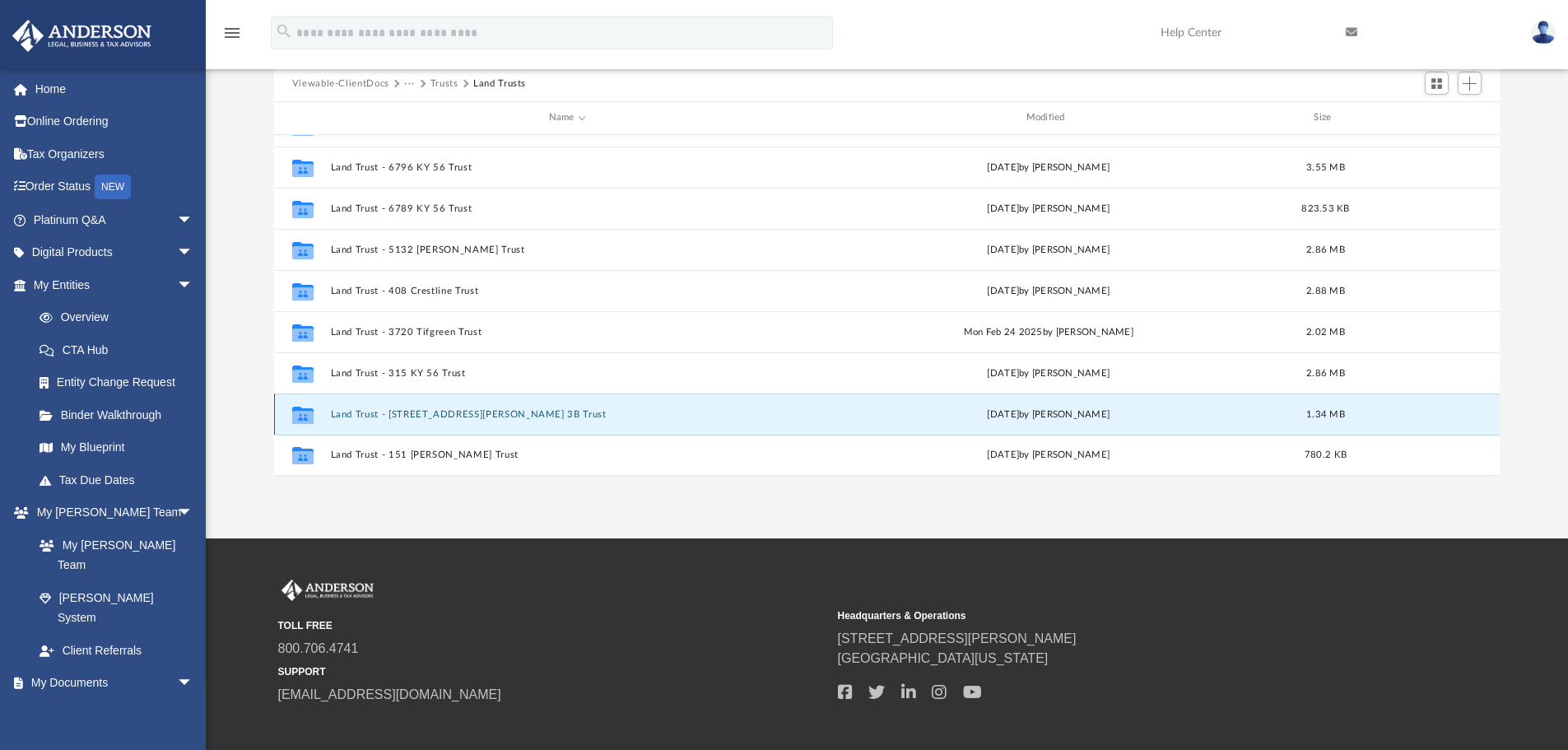
click at [413, 413] on button "Land Trust - [STREET_ADDRESS][PERSON_NAME] 3B Trust" at bounding box center [566, 414] width 474 height 10
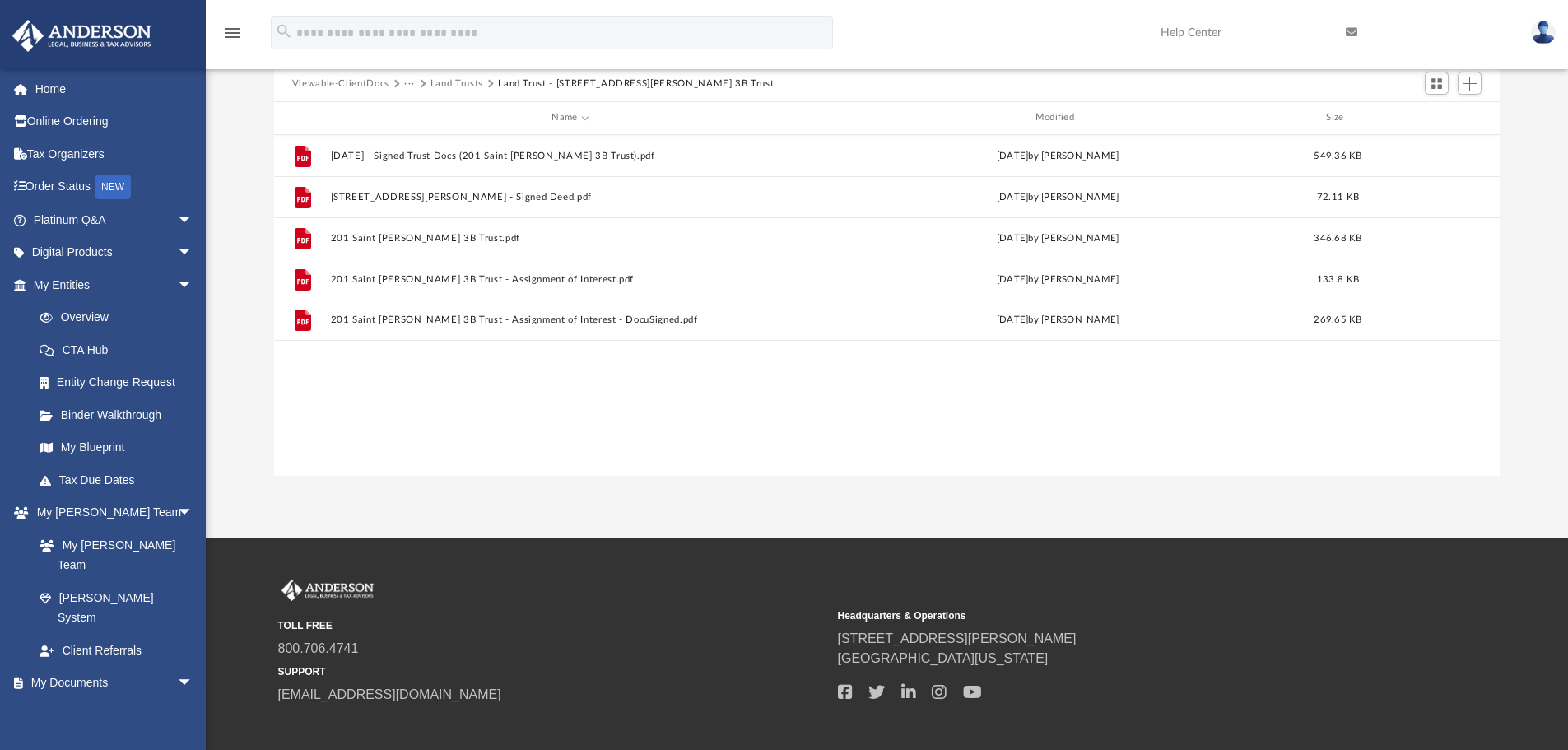
scroll to position [0, 0]
click at [444, 83] on button "Land Trusts" at bounding box center [457, 84] width 53 height 15
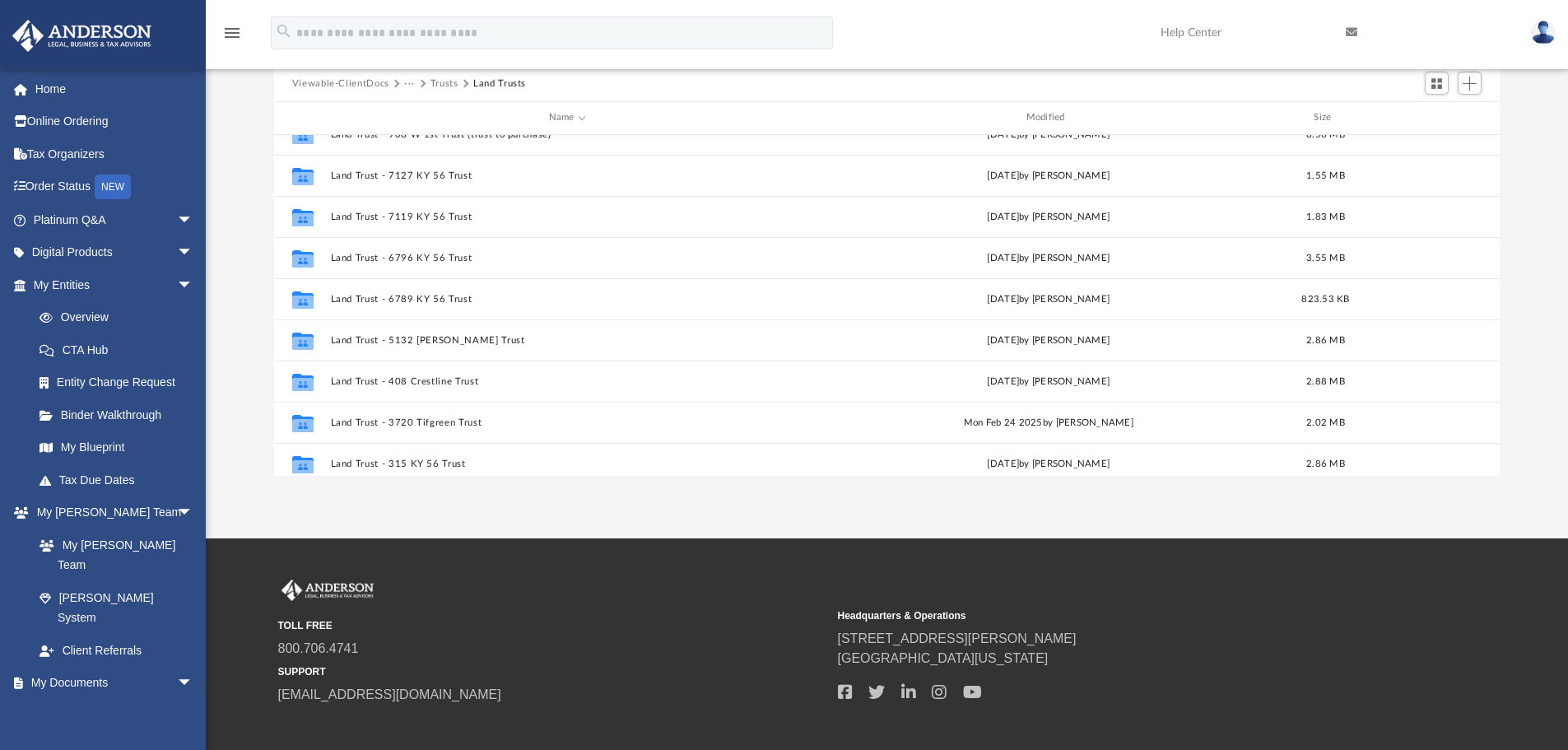
scroll to position [277, 0]
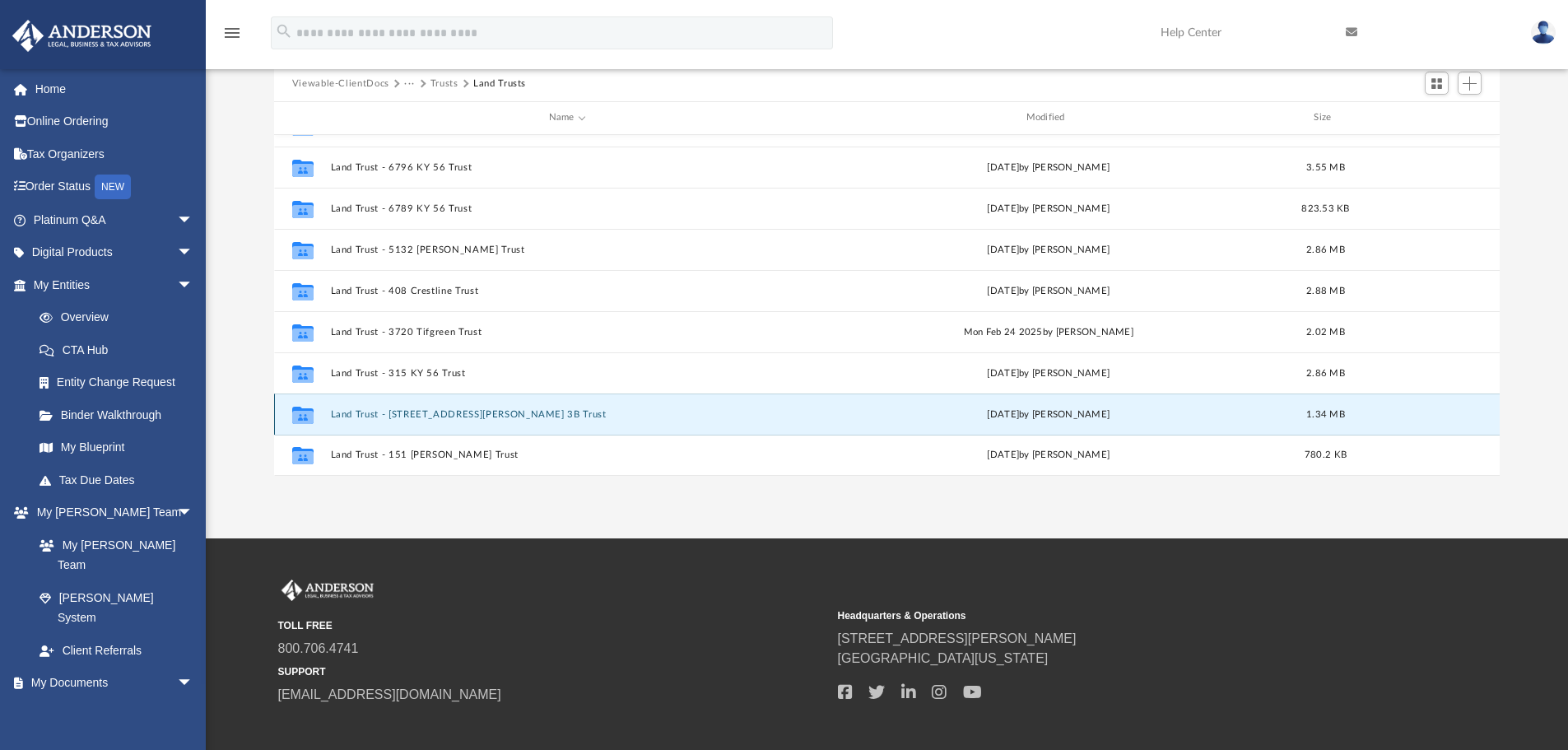
click at [423, 413] on button "Land Trust - [STREET_ADDRESS][PERSON_NAME] 3B Trust" at bounding box center [566, 414] width 474 height 10
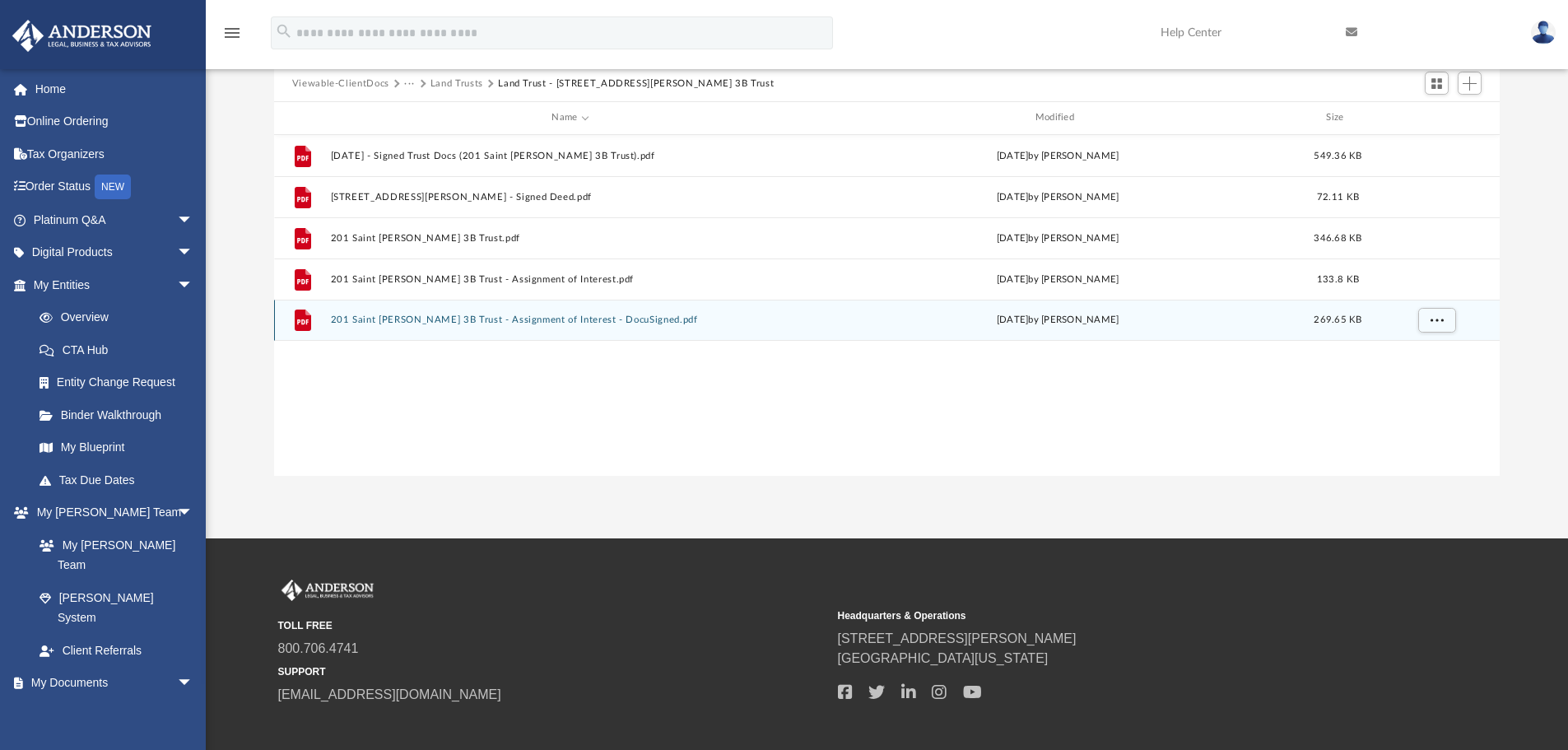
click at [473, 319] on button "201 Saint [PERSON_NAME] 3B Trust - Assignment of Interest - DocuSigned.pdf" at bounding box center [569, 319] width 480 height 10
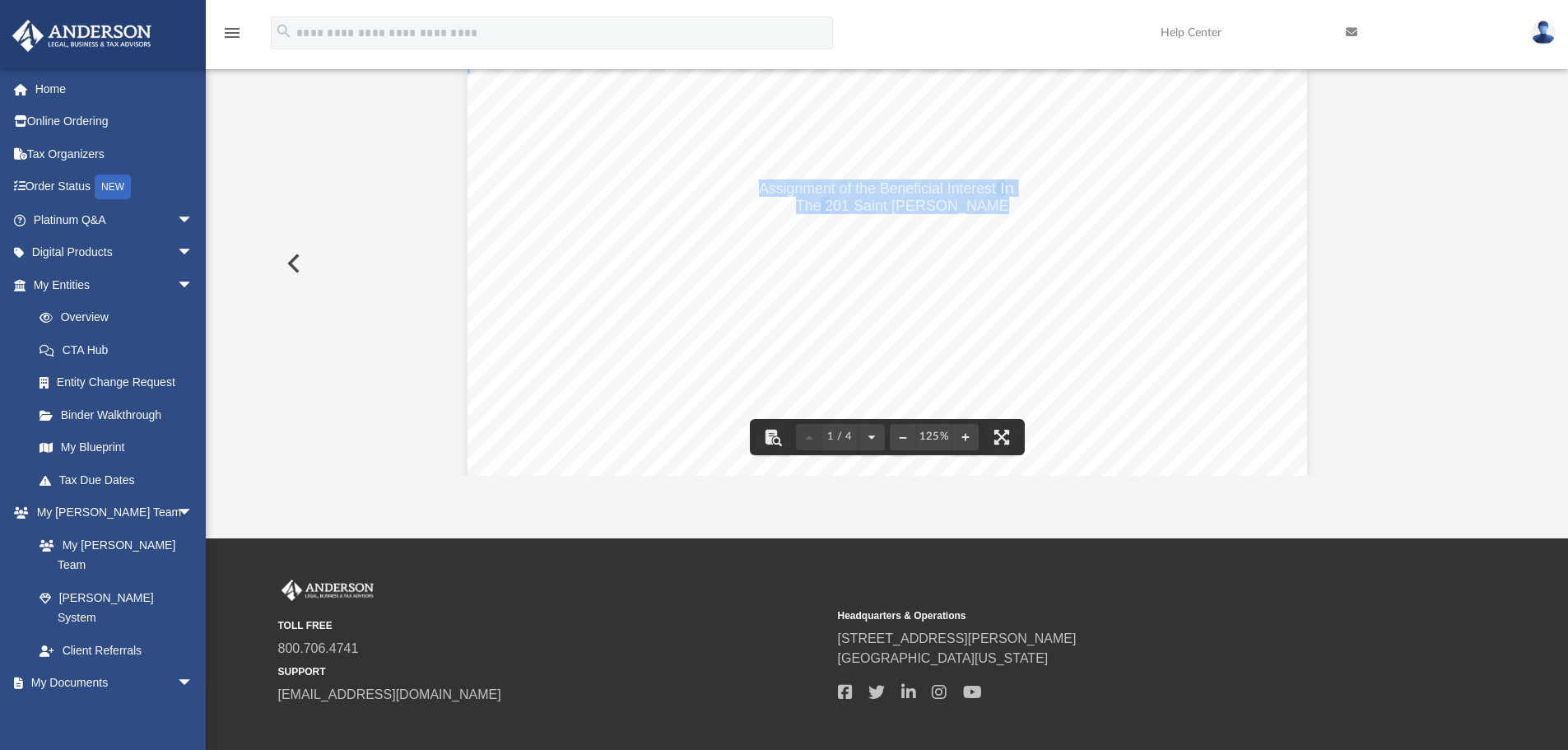
drag, startPoint x: 755, startPoint y: 195, endPoint x: 970, endPoint y: 204, distance: 215.2
click at [970, 204] on div "Assignment of the Beneficial Interest In The 201 Saint [PERSON_NAME] 3B Trust T…" at bounding box center [887, 606] width 840 height 1086
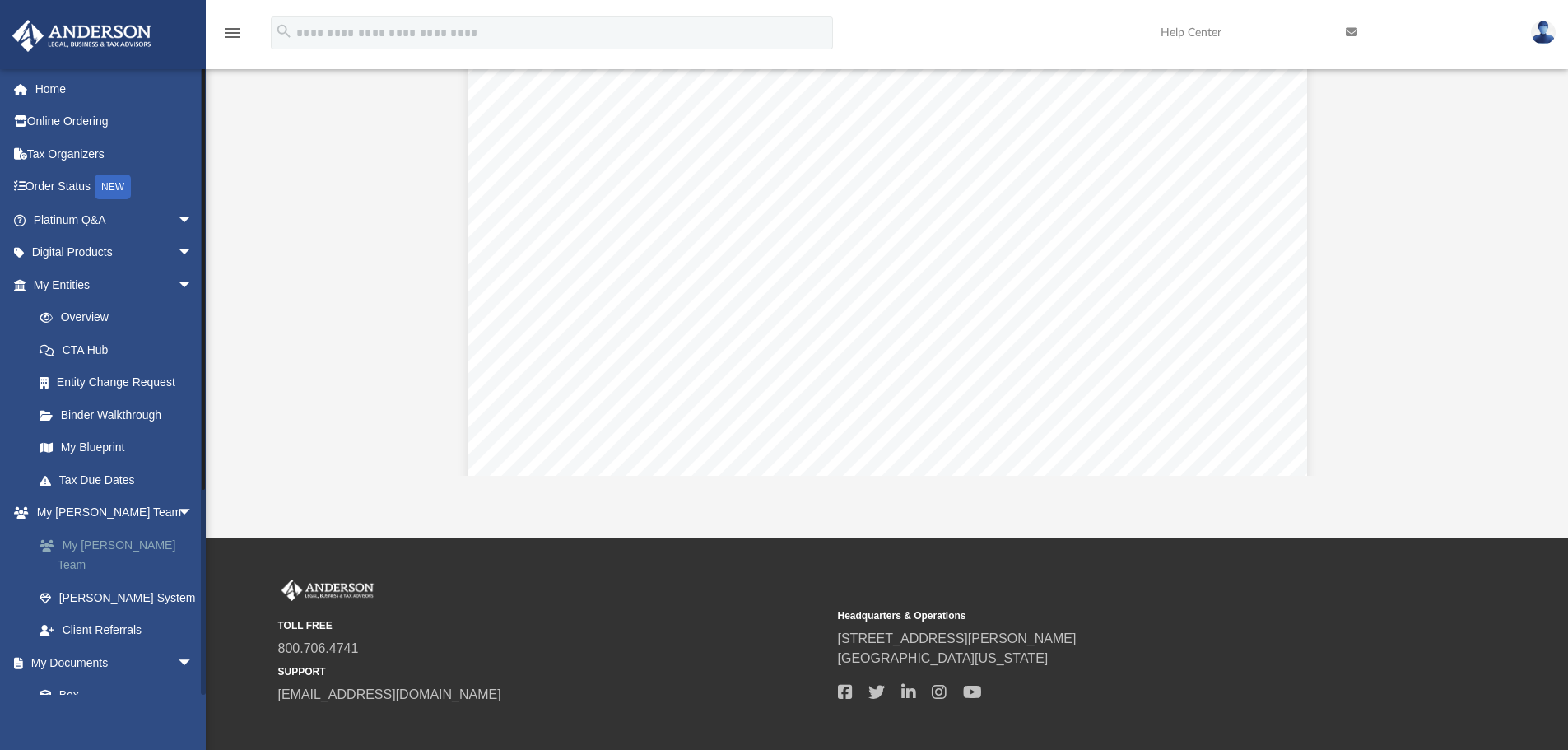
click at [78, 540] on link "My [PERSON_NAME] Team" at bounding box center [120, 555] width 195 height 53
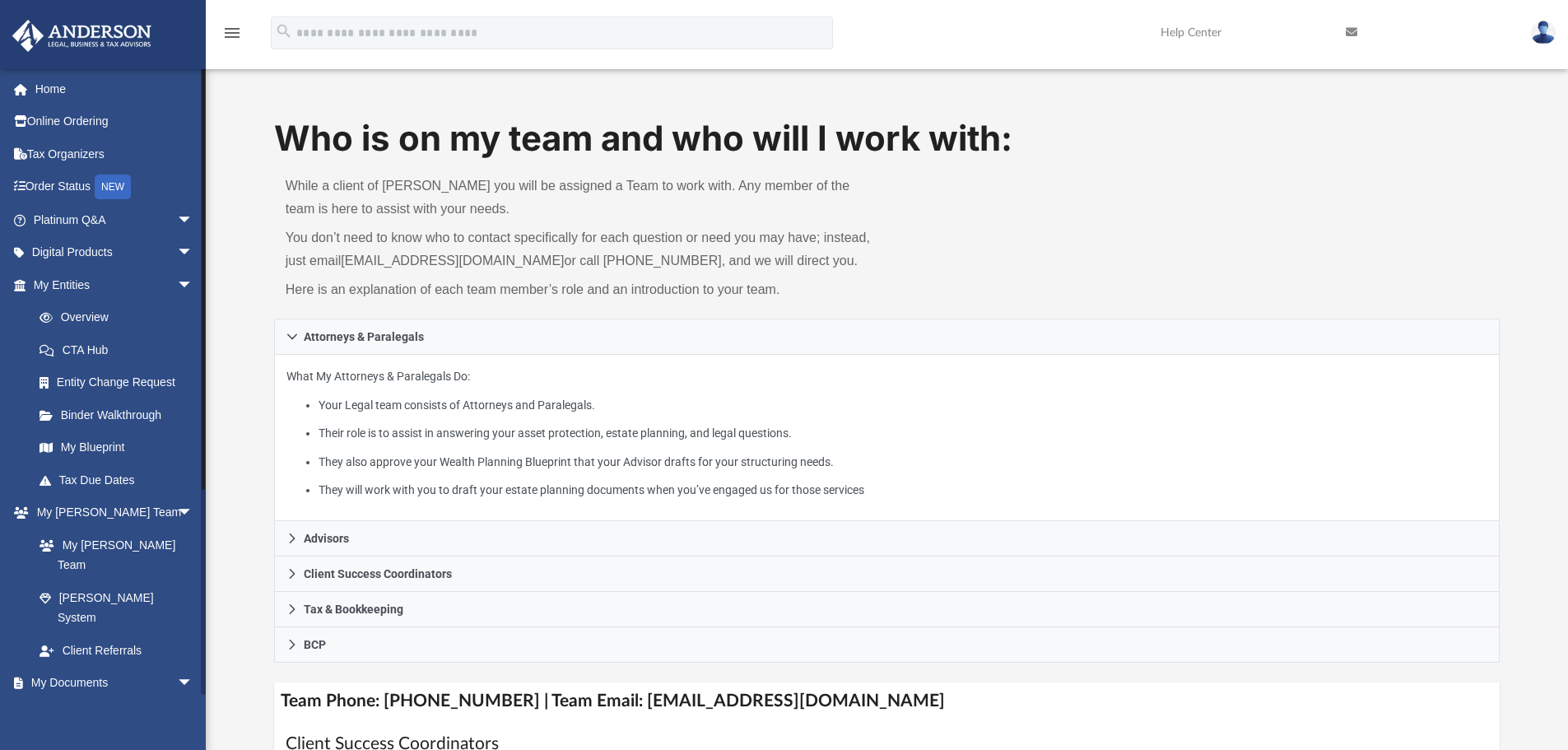
click at [57, 710] on span at bounding box center [54, 716] width 10 height 11
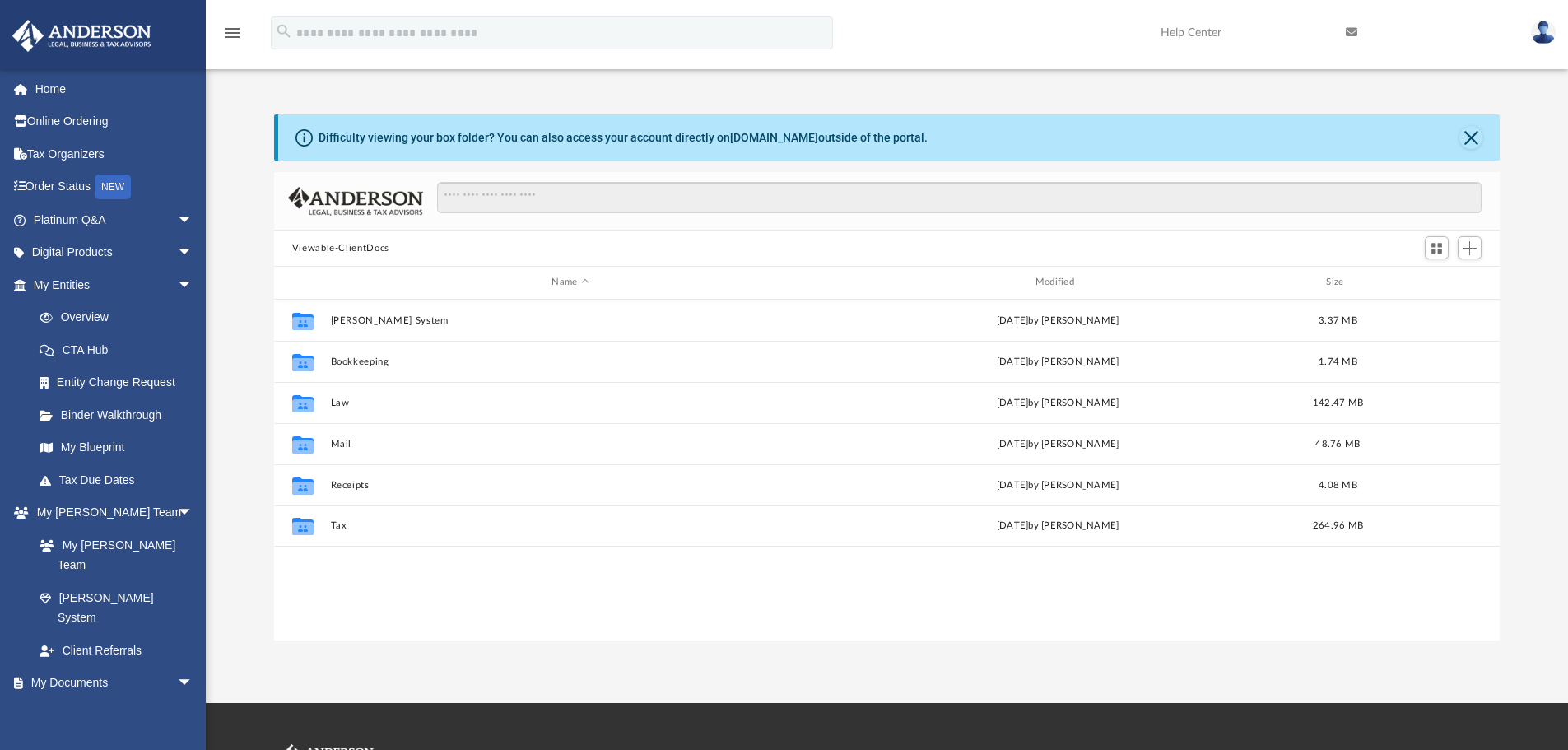
scroll to position [362, 1214]
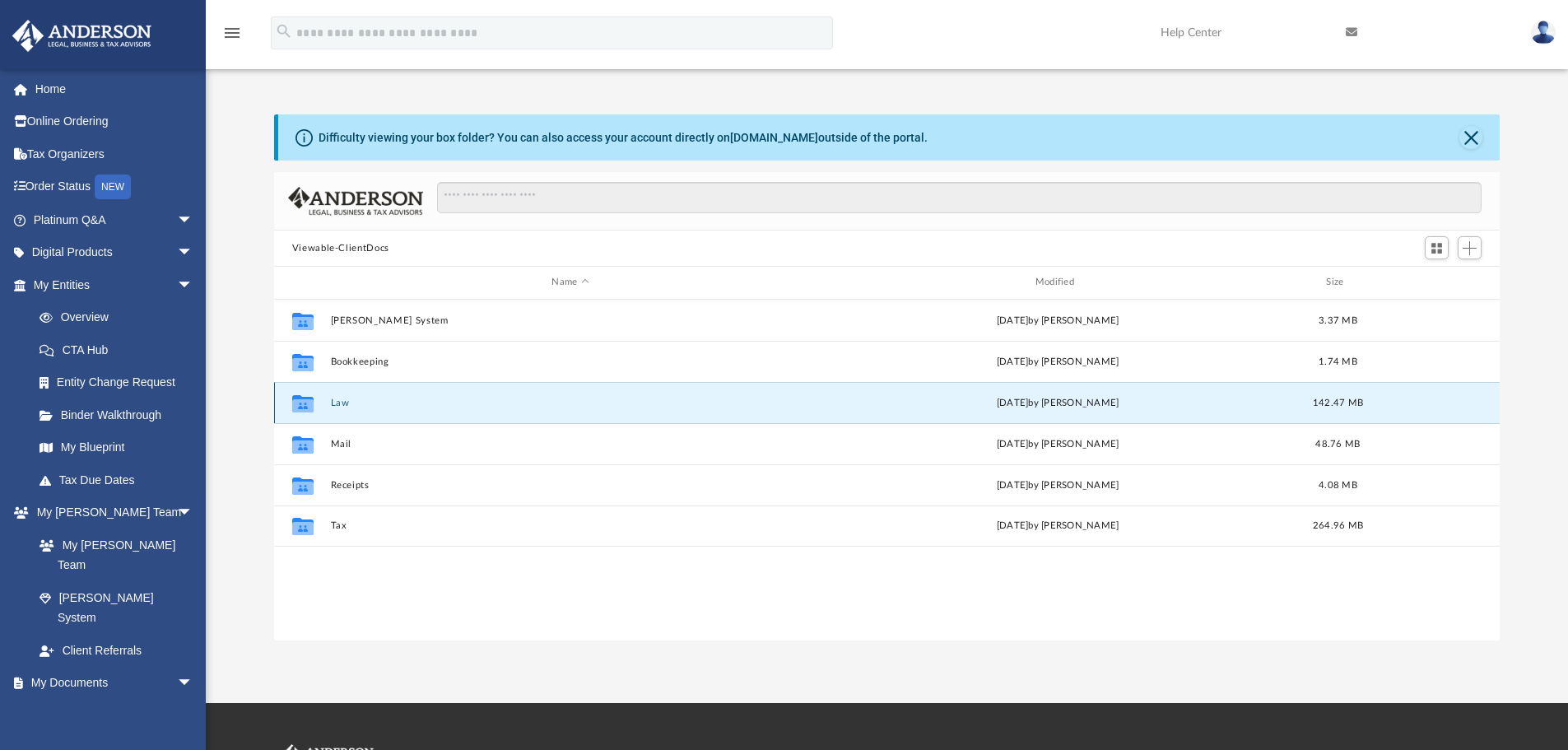
click at [336, 401] on button "Law" at bounding box center [569, 402] width 480 height 10
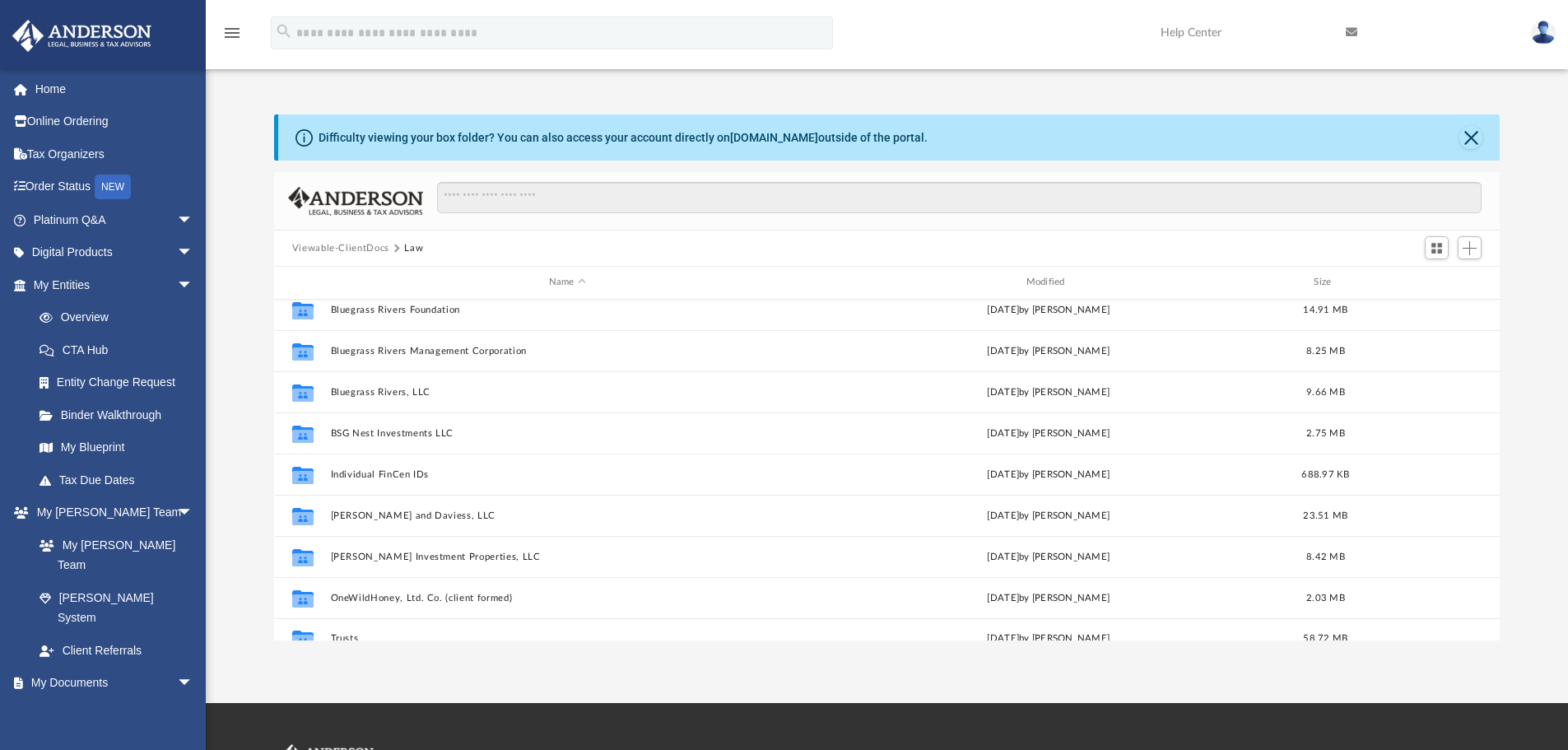
scroll to position [154, 0]
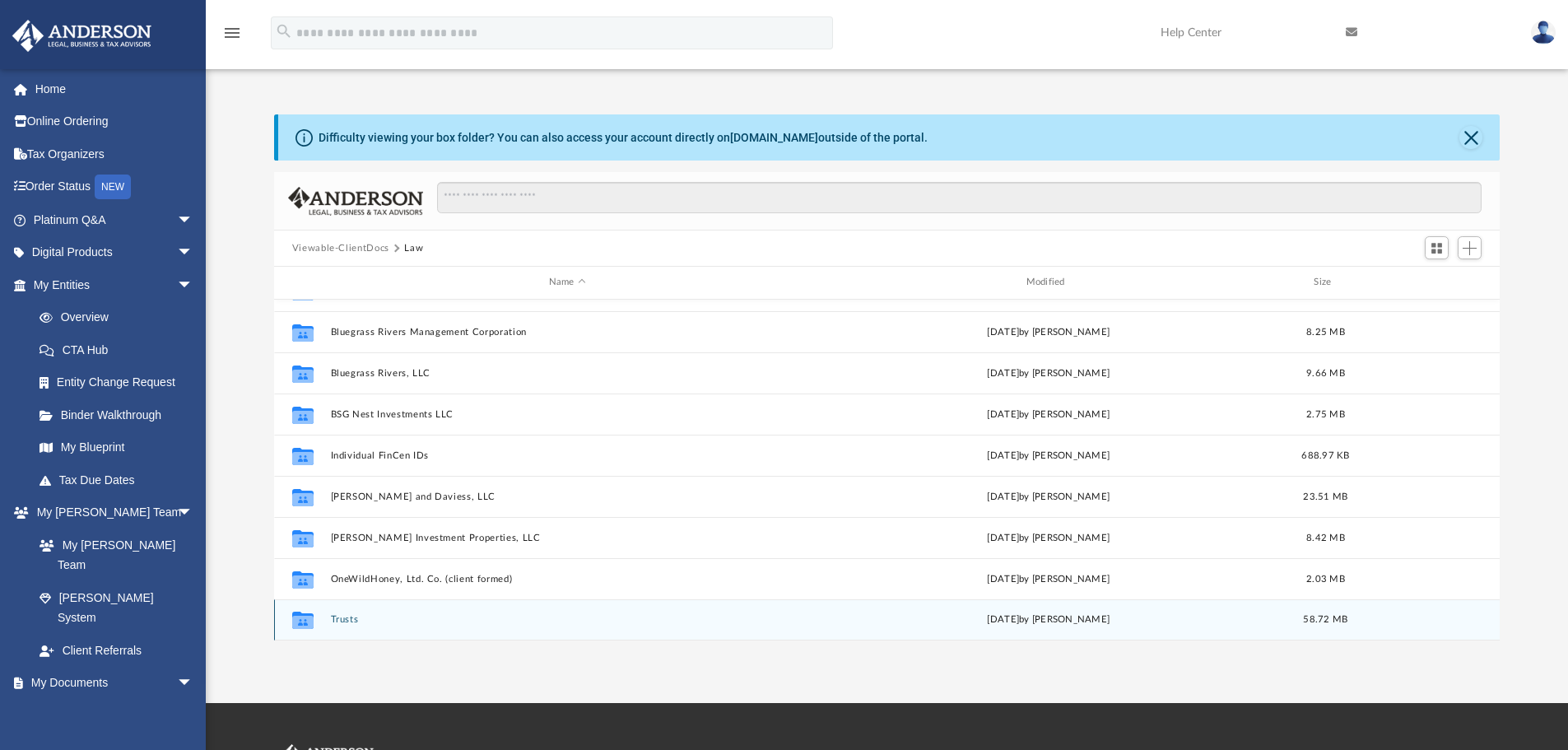
click at [342, 618] on button "Trusts" at bounding box center [566, 619] width 474 height 10
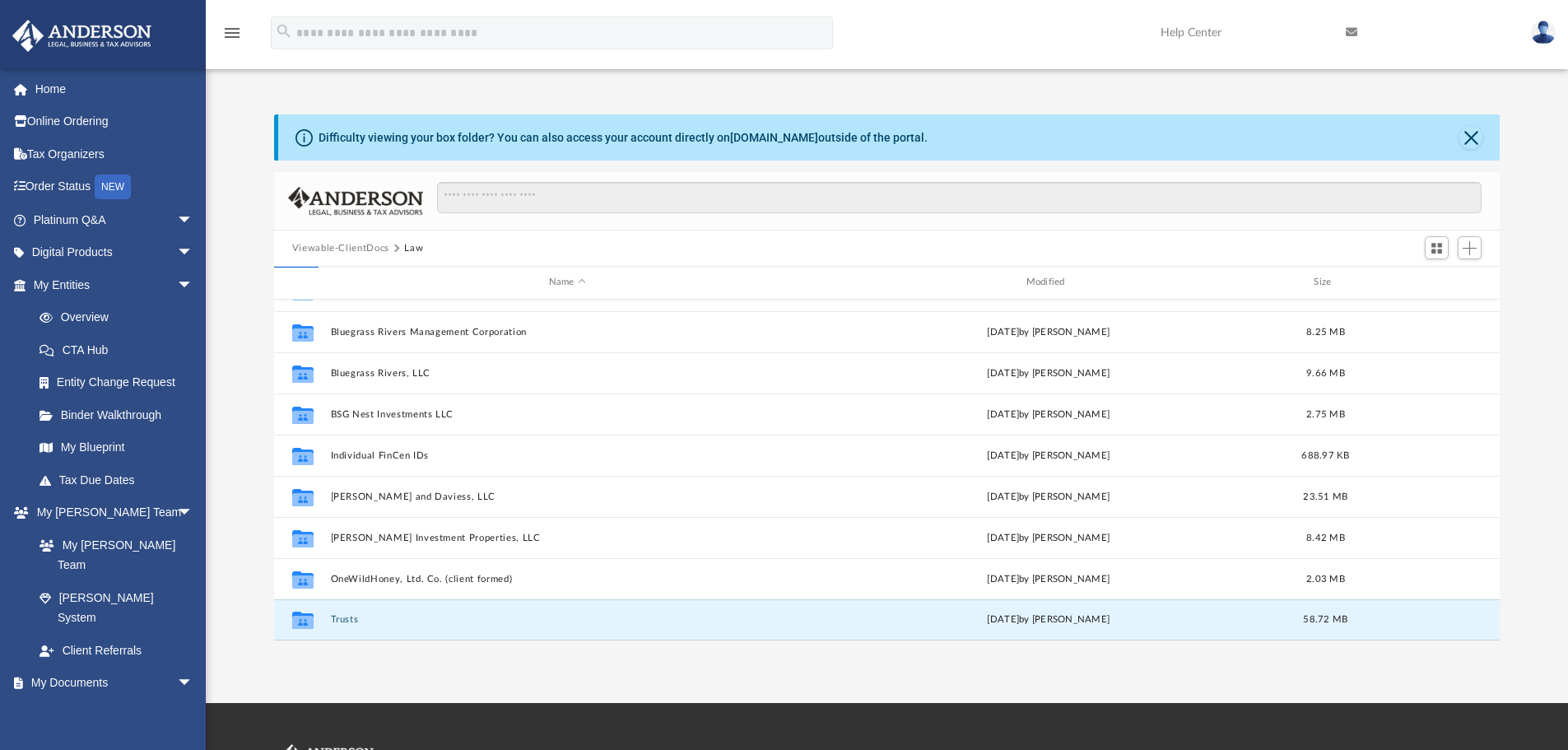
scroll to position [0, 0]
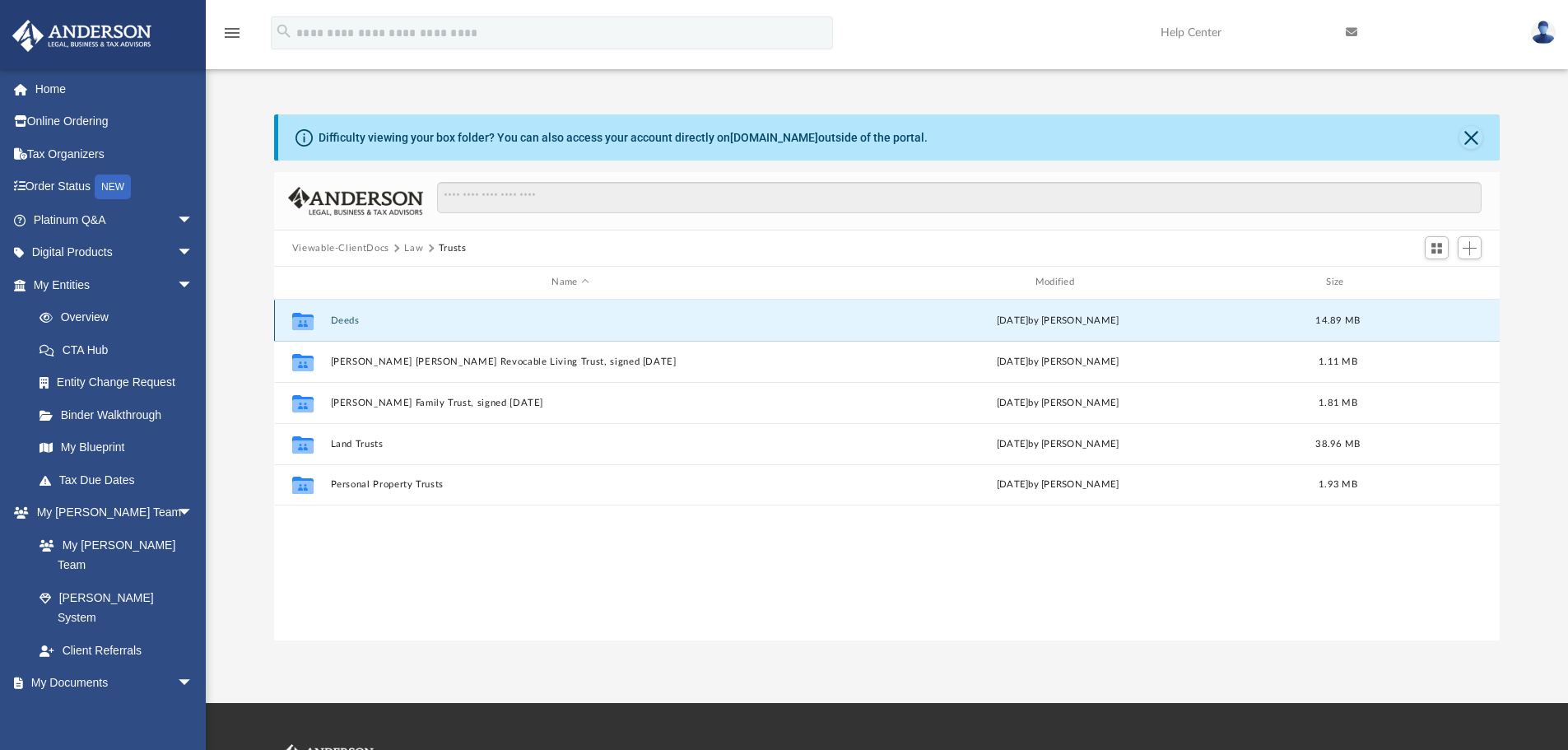
click at [349, 318] on button "Deeds" at bounding box center [569, 320] width 480 height 10
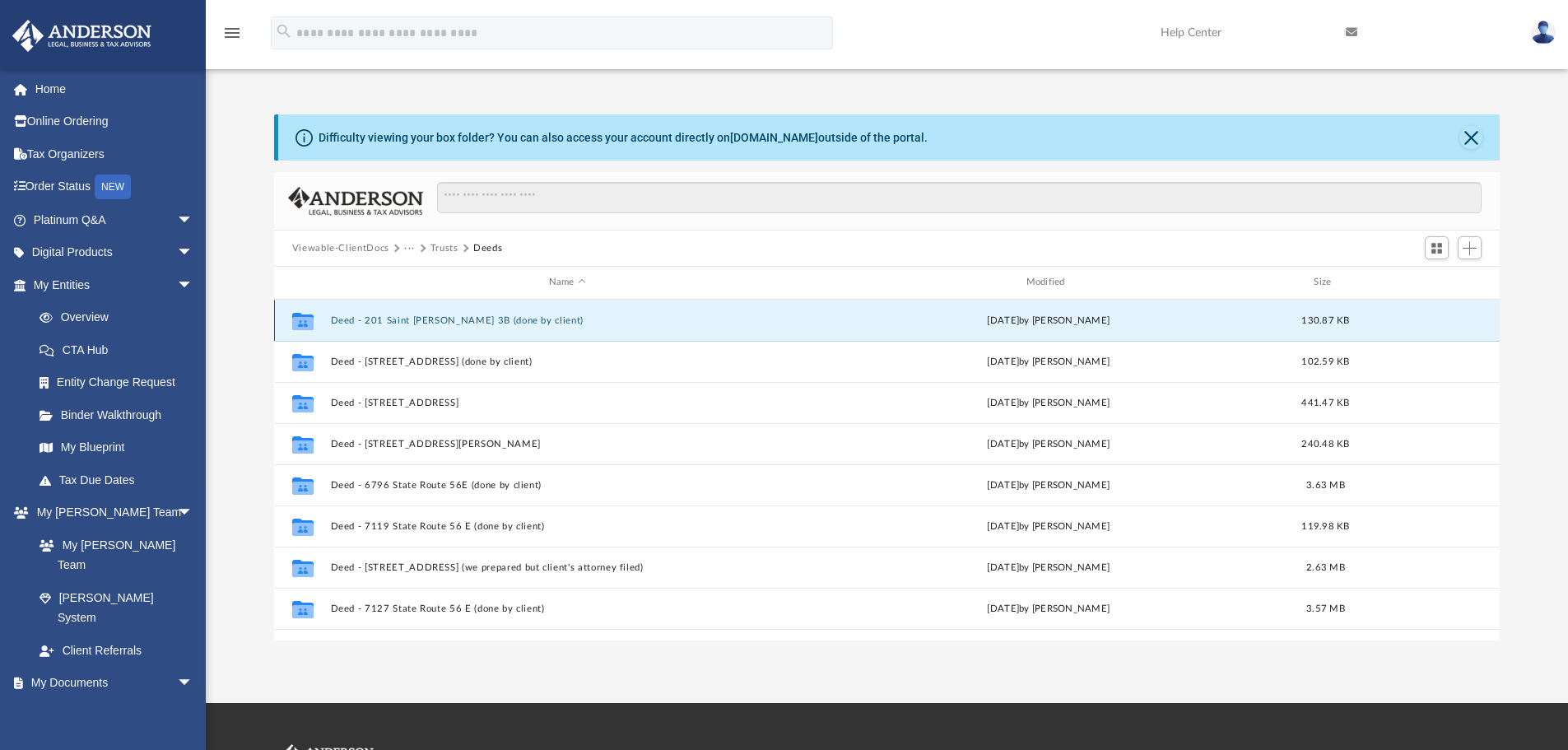
click at [349, 317] on button "Deed - 201 Saint [PERSON_NAME] 3B (done by client)" at bounding box center [566, 320] width 474 height 10
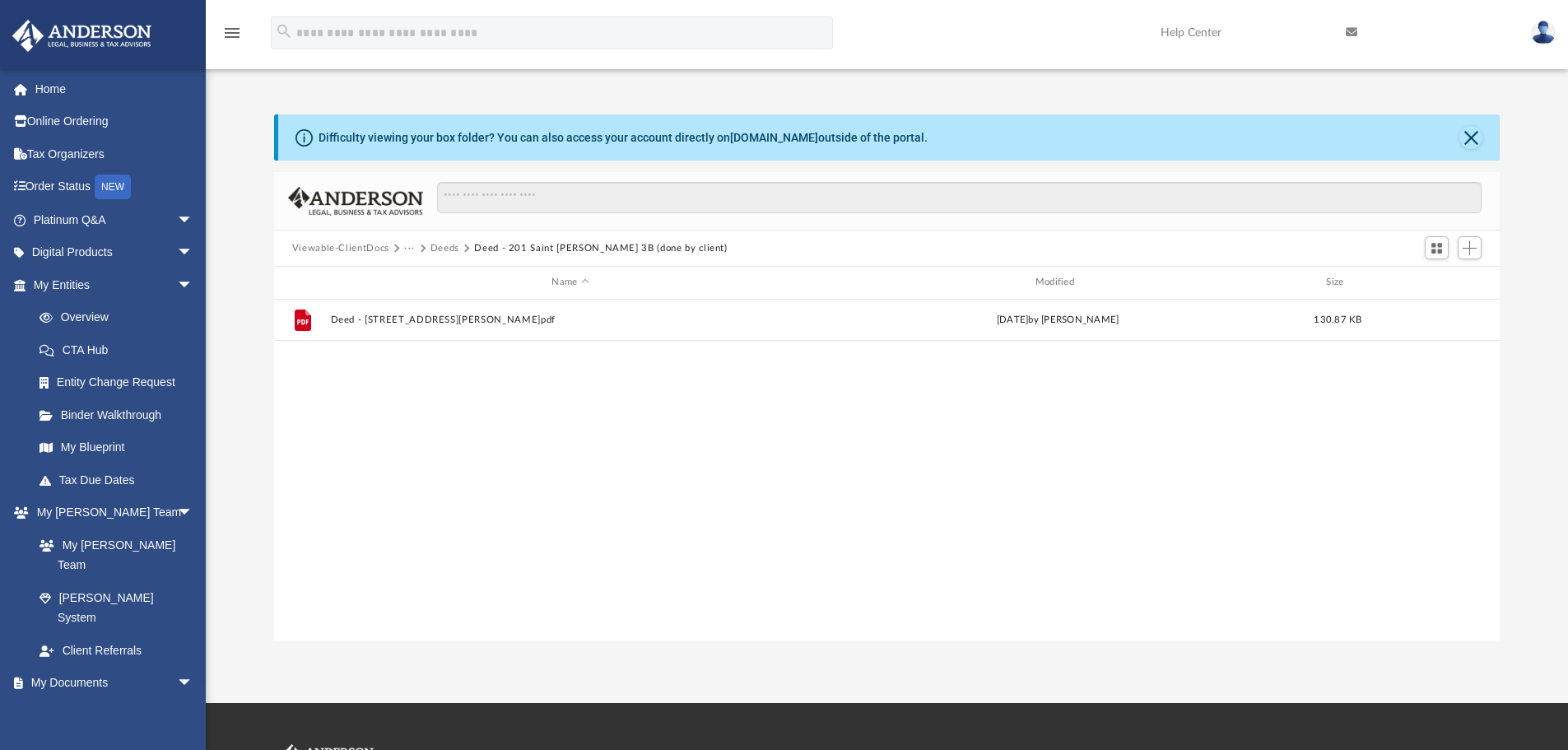
click at [452, 248] on button "Deeds" at bounding box center [445, 249] width 29 height 15
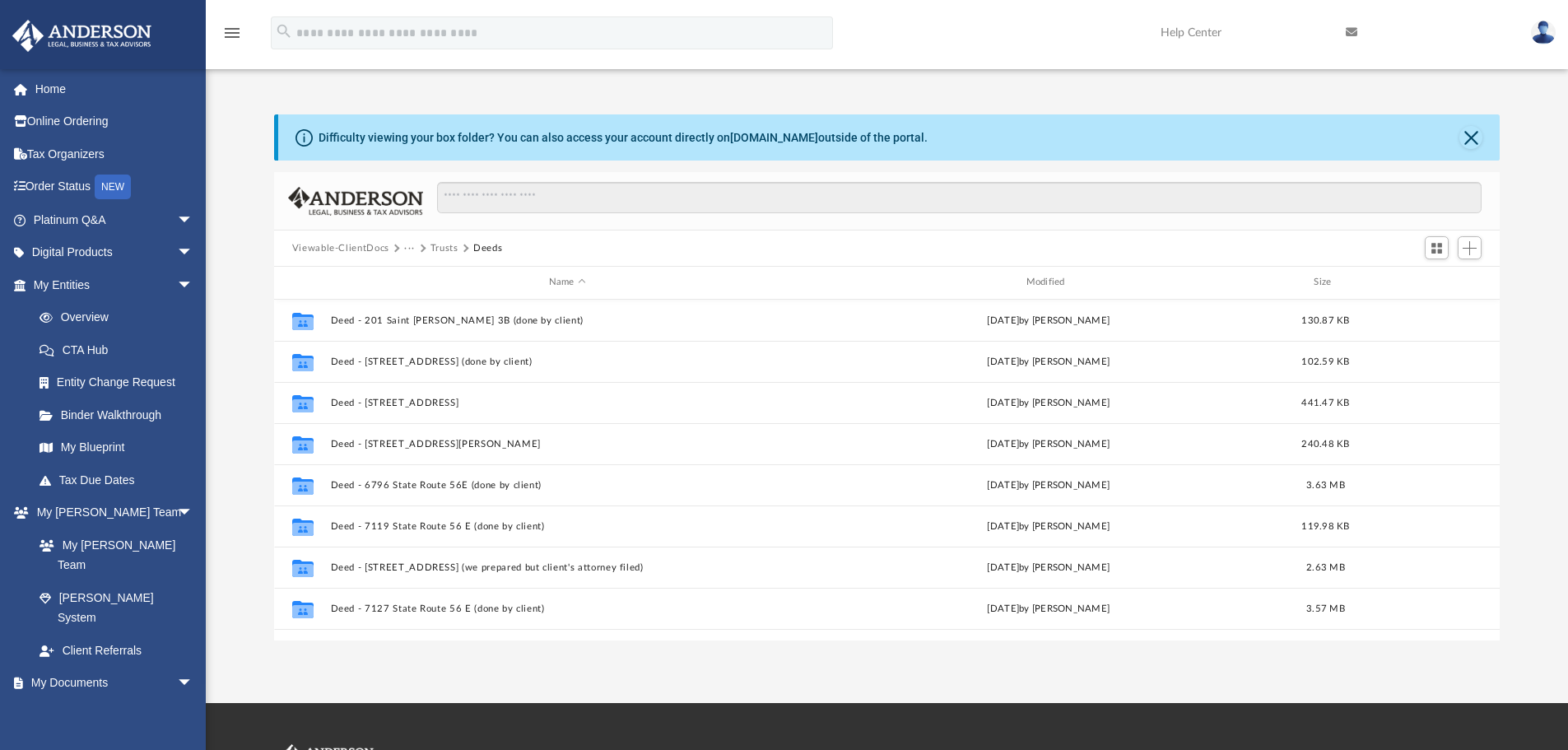
click at [439, 245] on button "Trusts" at bounding box center [445, 249] width 28 height 15
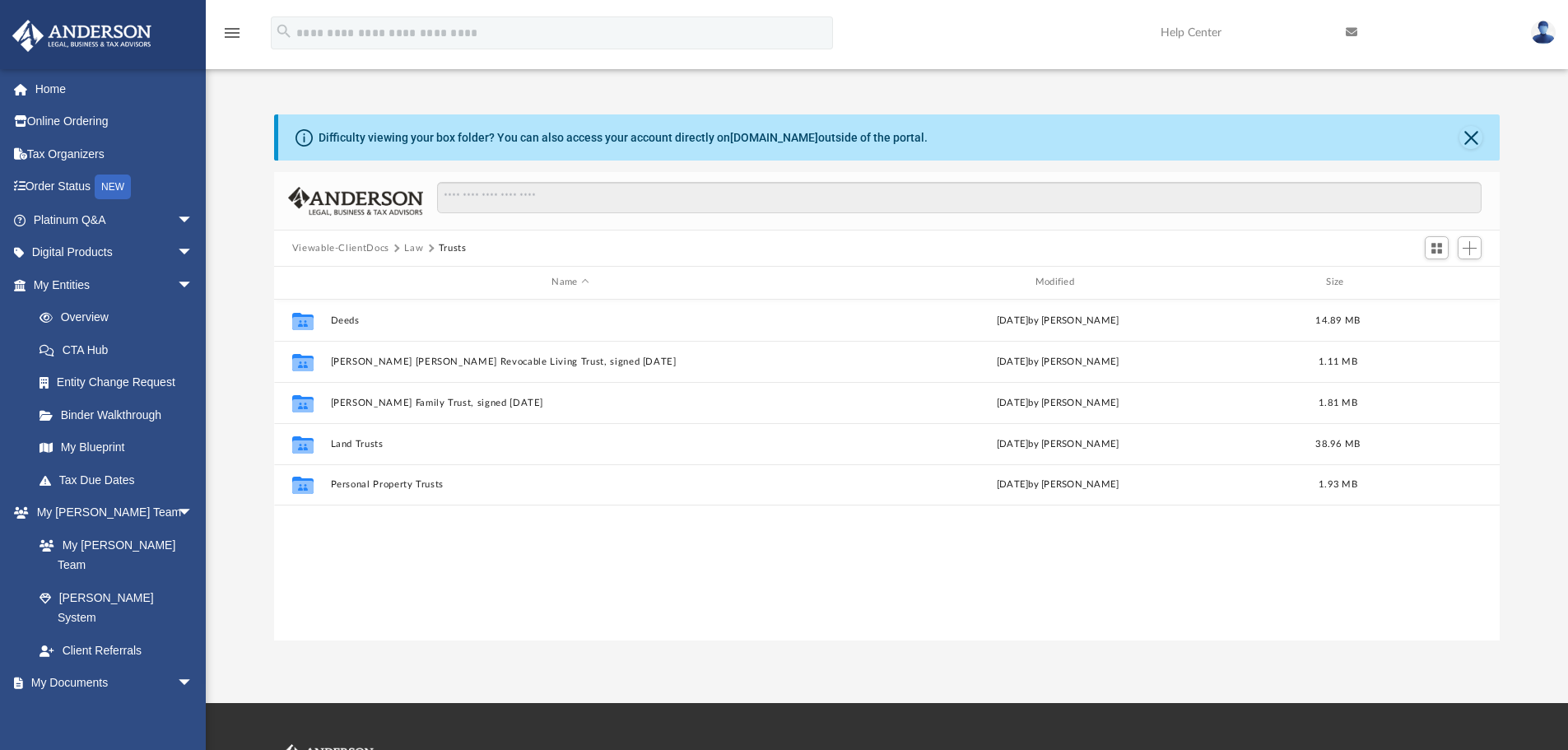
click at [414, 249] on button "Law" at bounding box center [414, 249] width 19 height 15
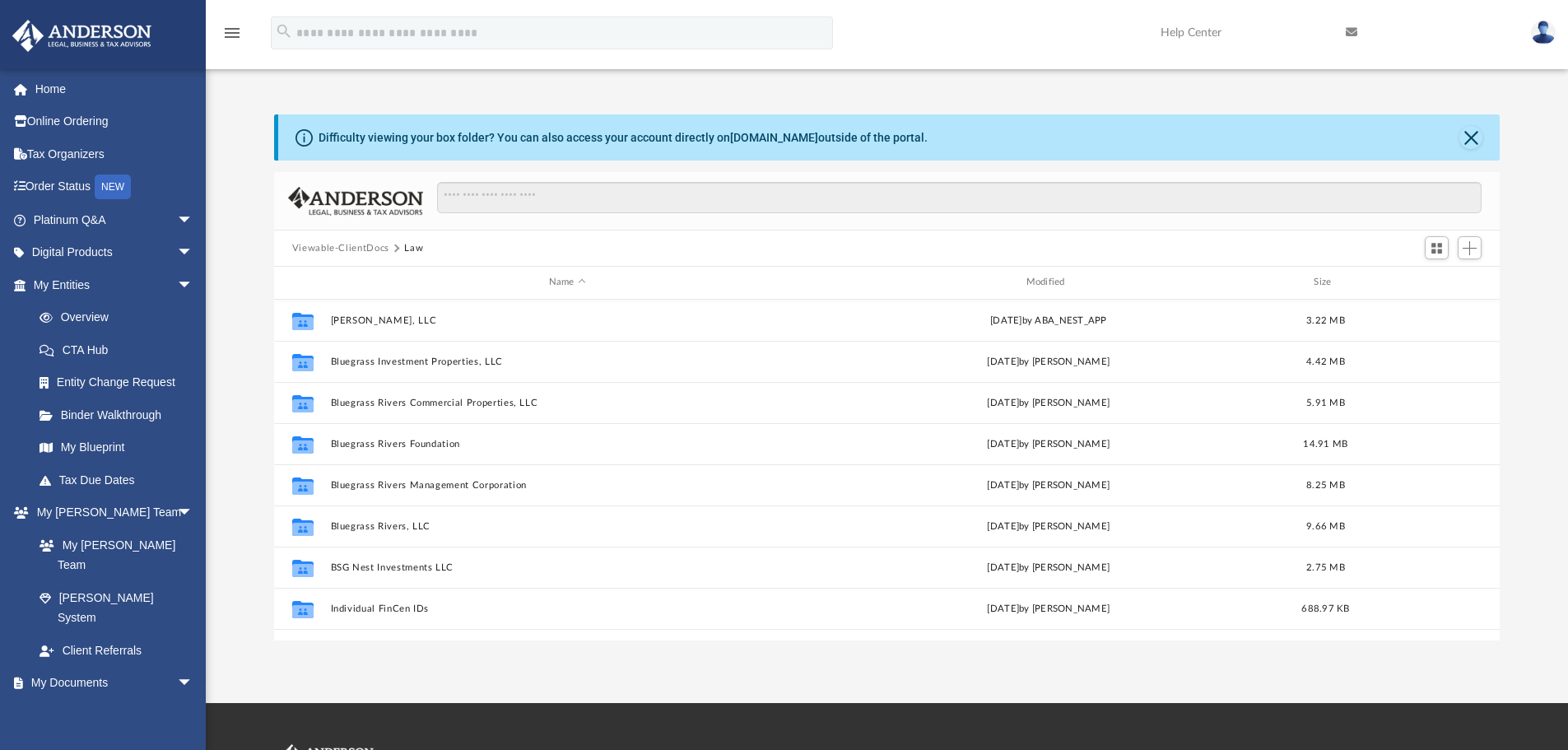
click at [368, 249] on button "Viewable-ClientDocs" at bounding box center [340, 249] width 97 height 15
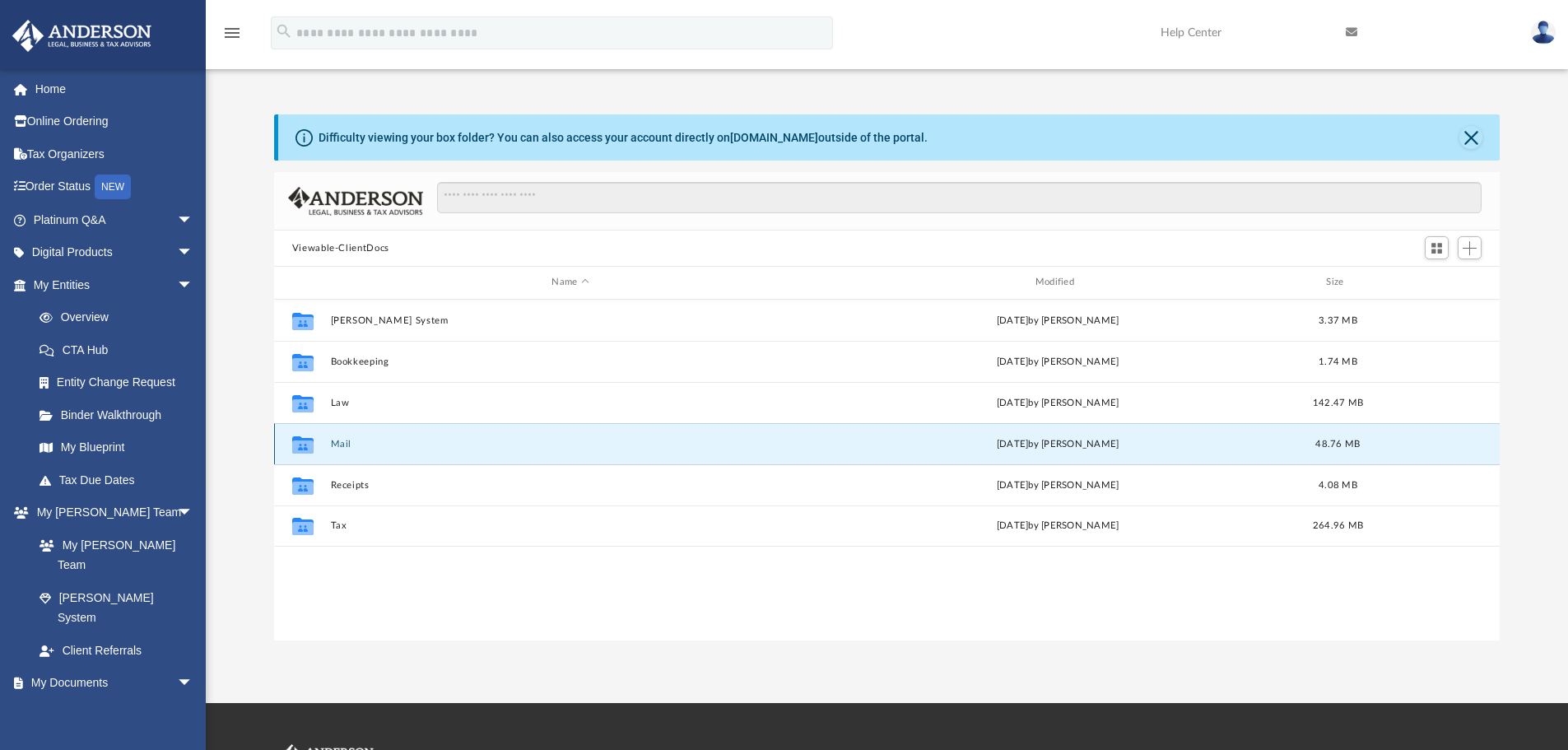
click at [344, 447] on button "Mail" at bounding box center [569, 444] width 480 height 10
click at [341, 439] on button "Mail" at bounding box center [569, 444] width 480 height 10
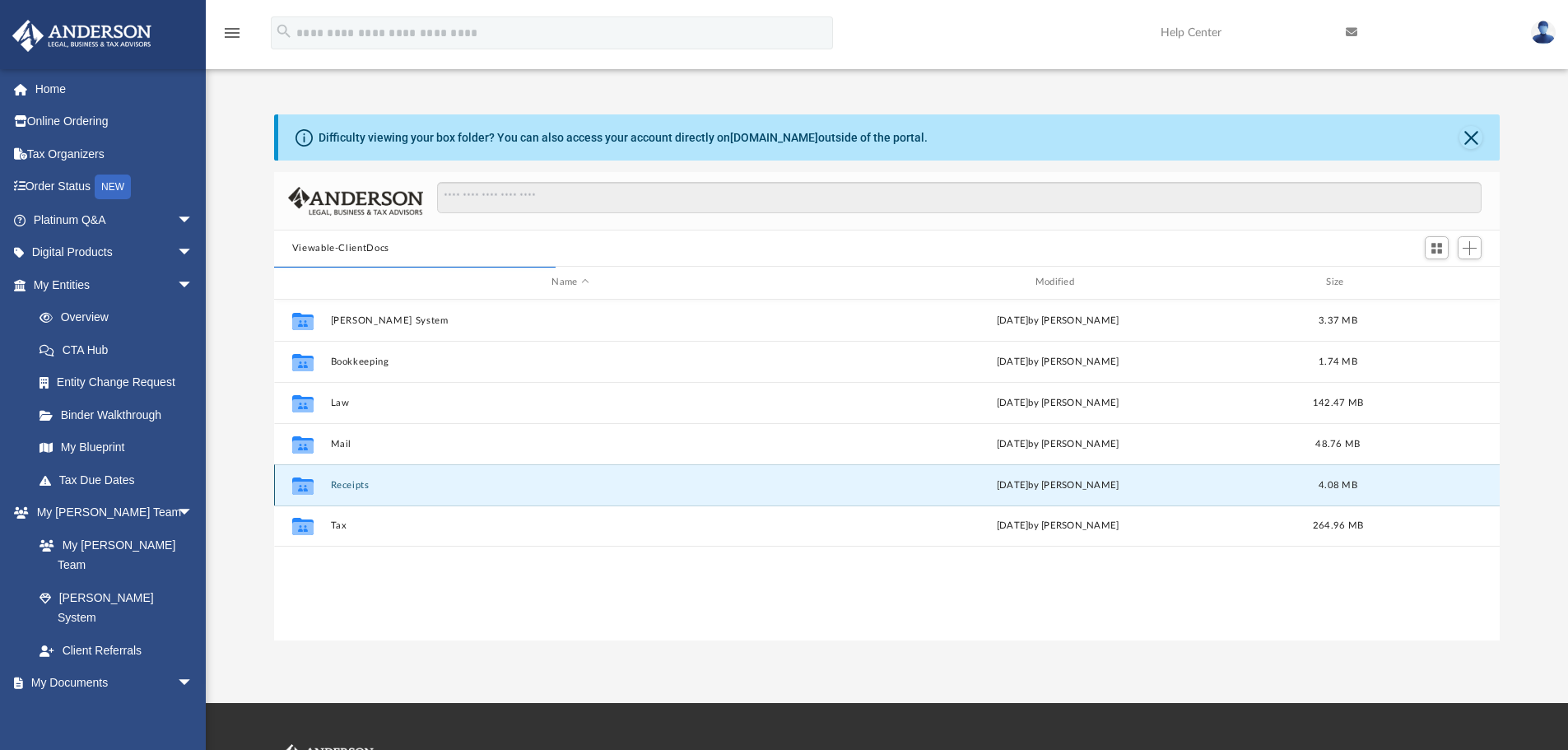
click at [348, 488] on button "Receipts" at bounding box center [569, 484] width 480 height 10
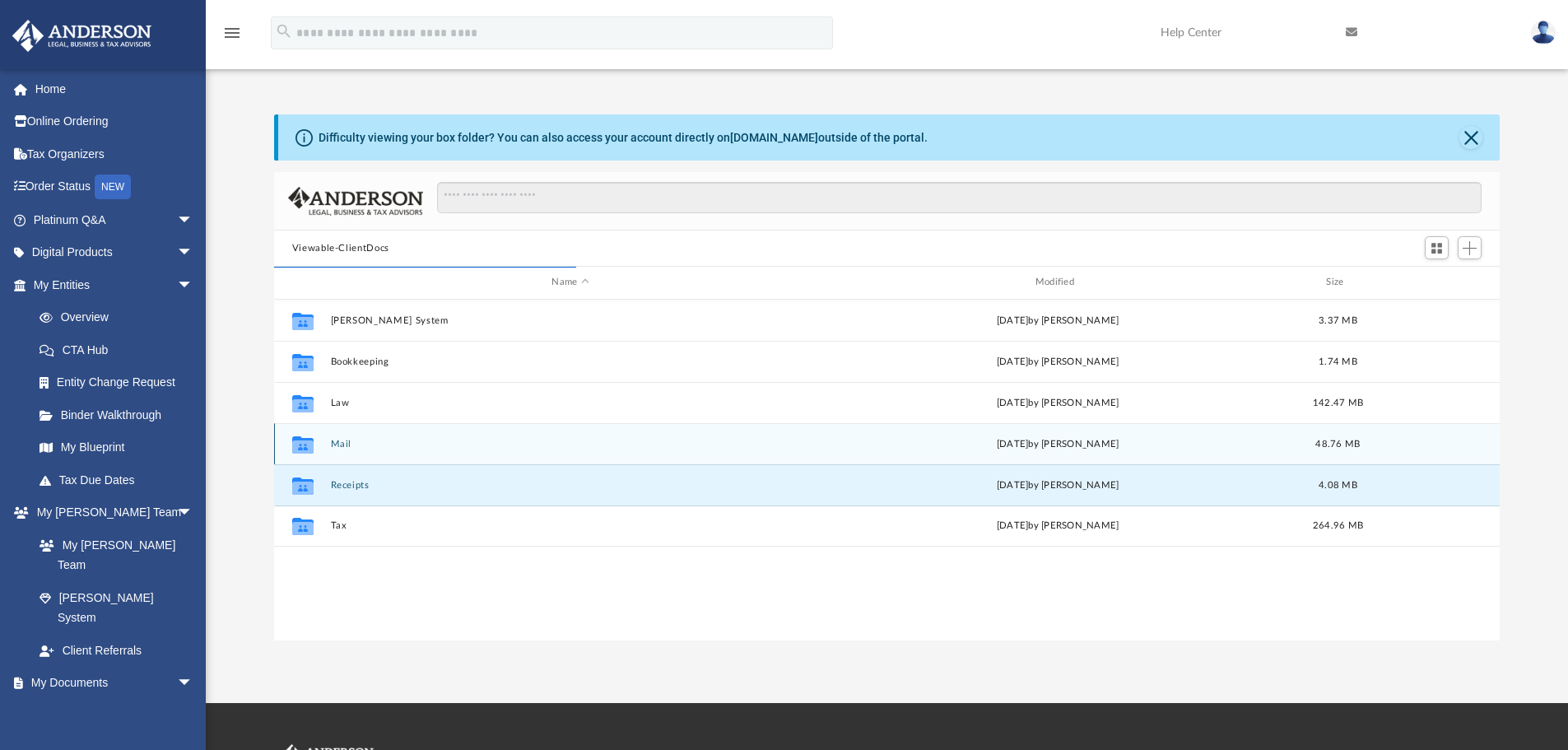
click at [343, 440] on button "Mail" at bounding box center [569, 444] width 480 height 10
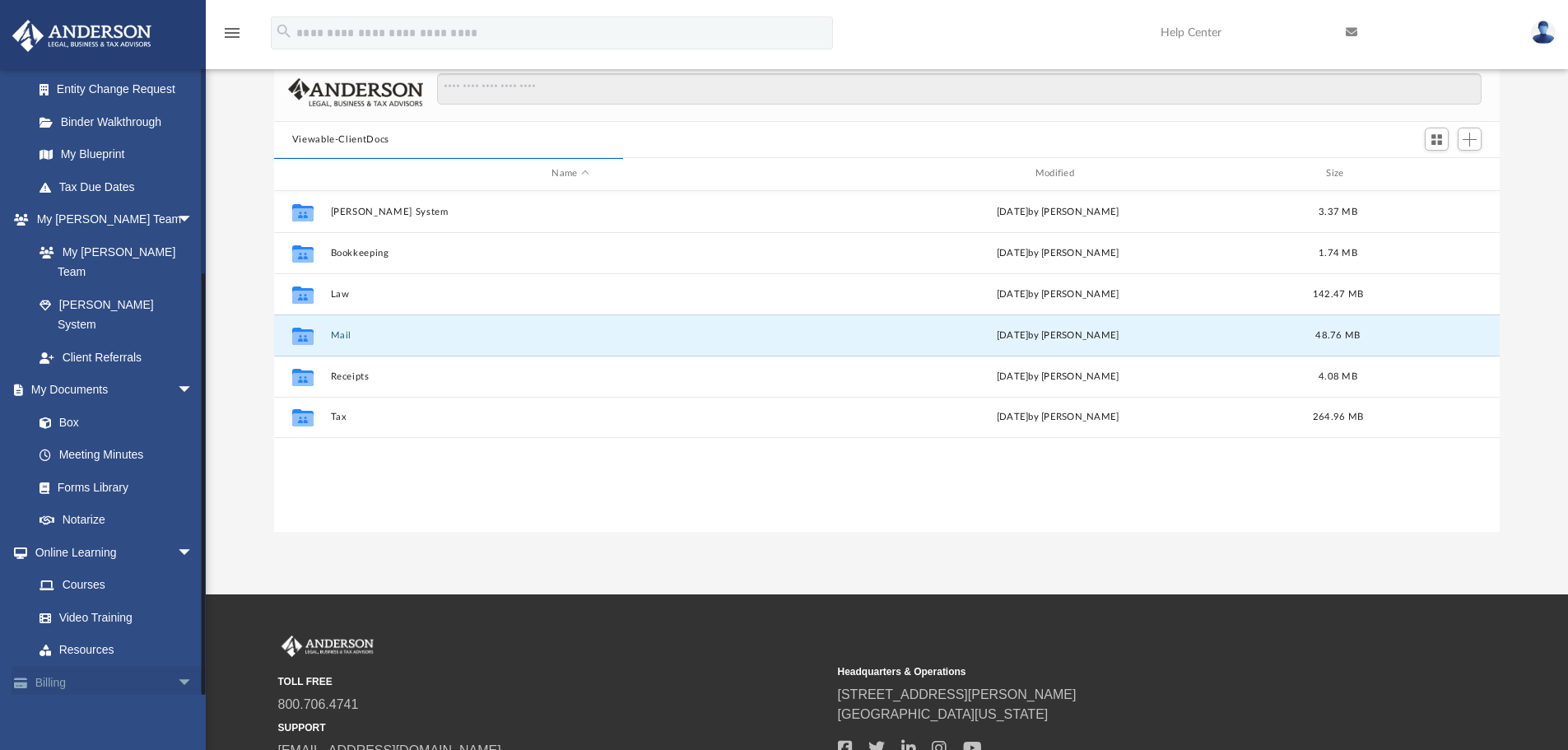
scroll to position [248, 0]
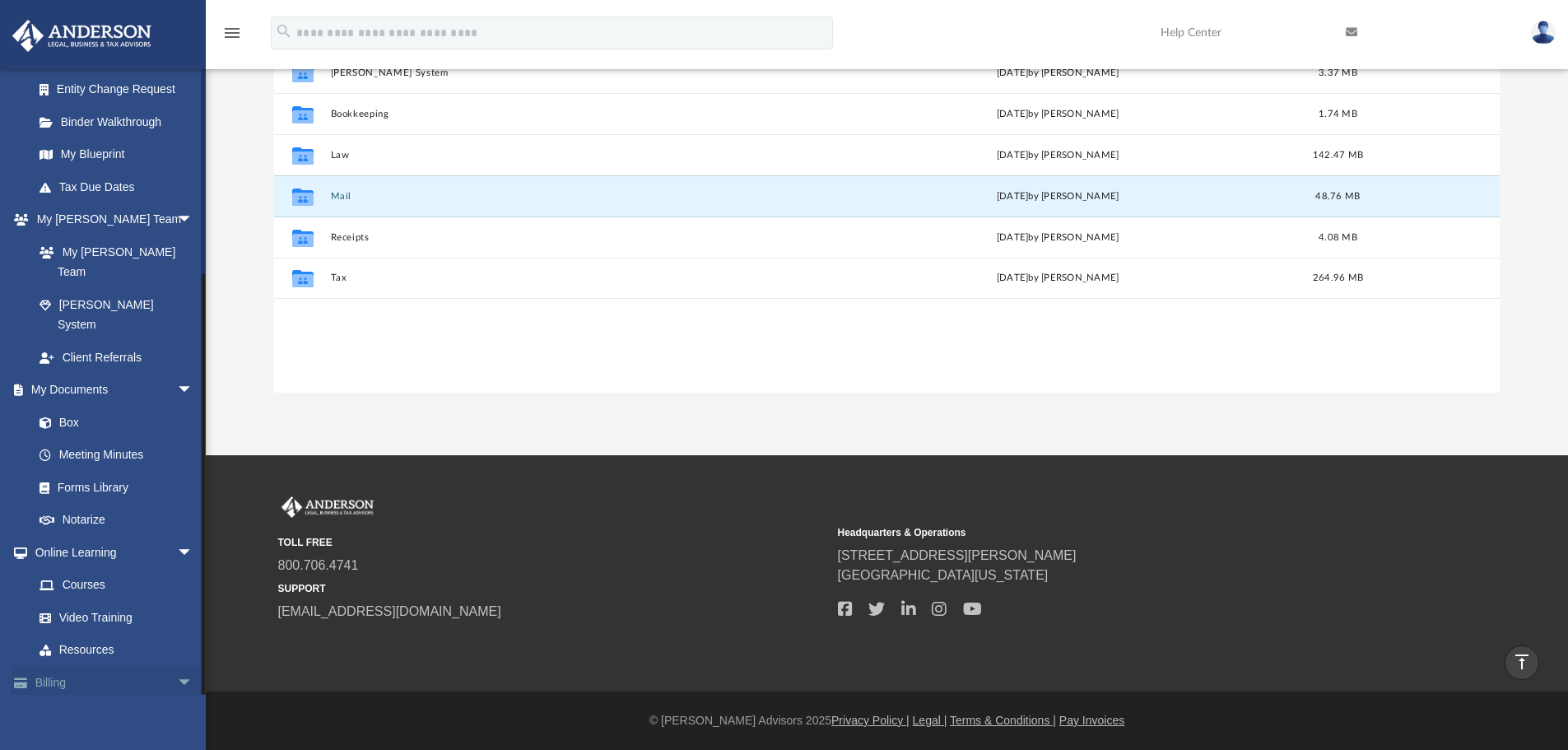
click at [177, 666] on span "arrow_drop_down" at bounding box center [193, 683] width 33 height 34
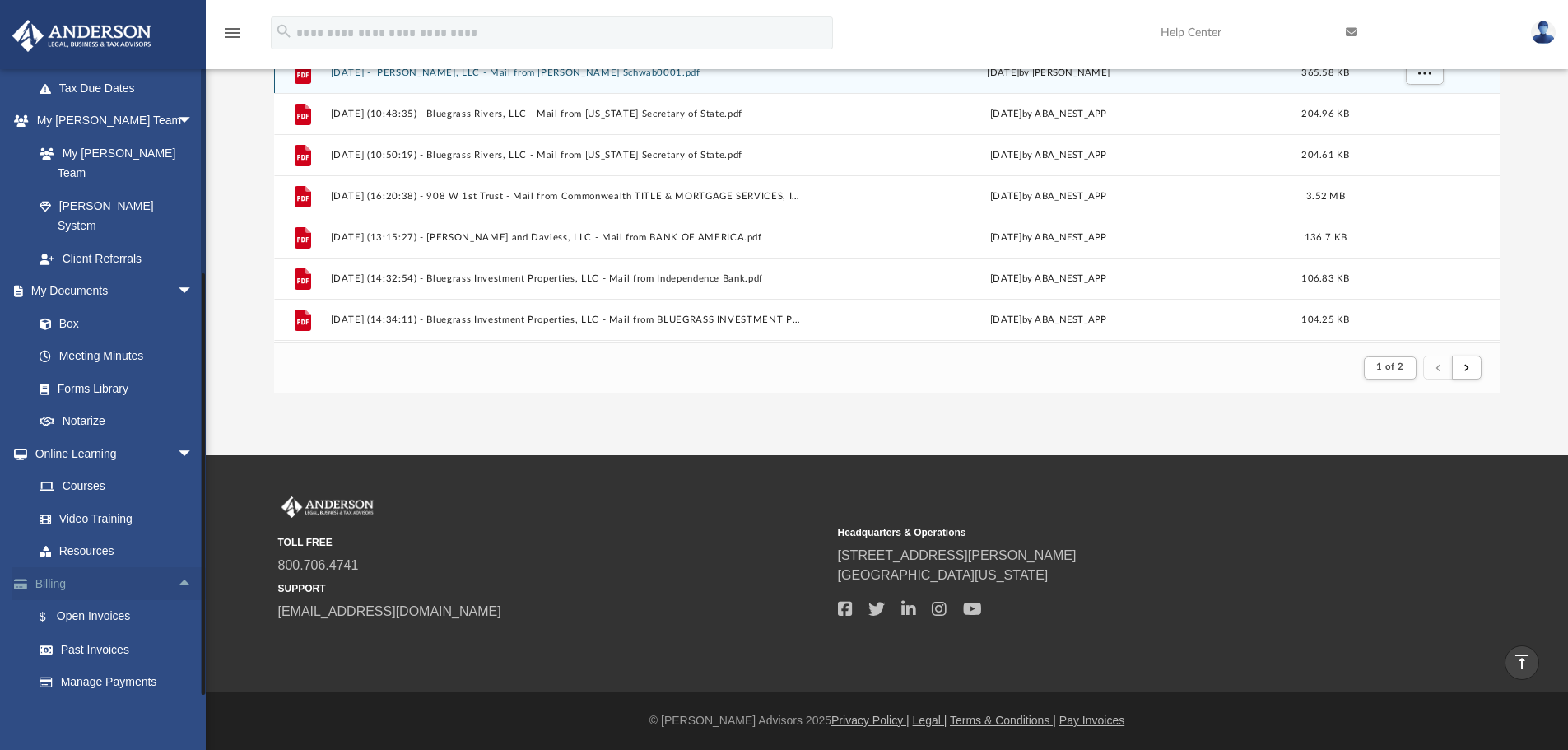
scroll to position [311, 1214]
click at [106, 600] on link "$ Open Invoices" at bounding box center [120, 617] width 195 height 34
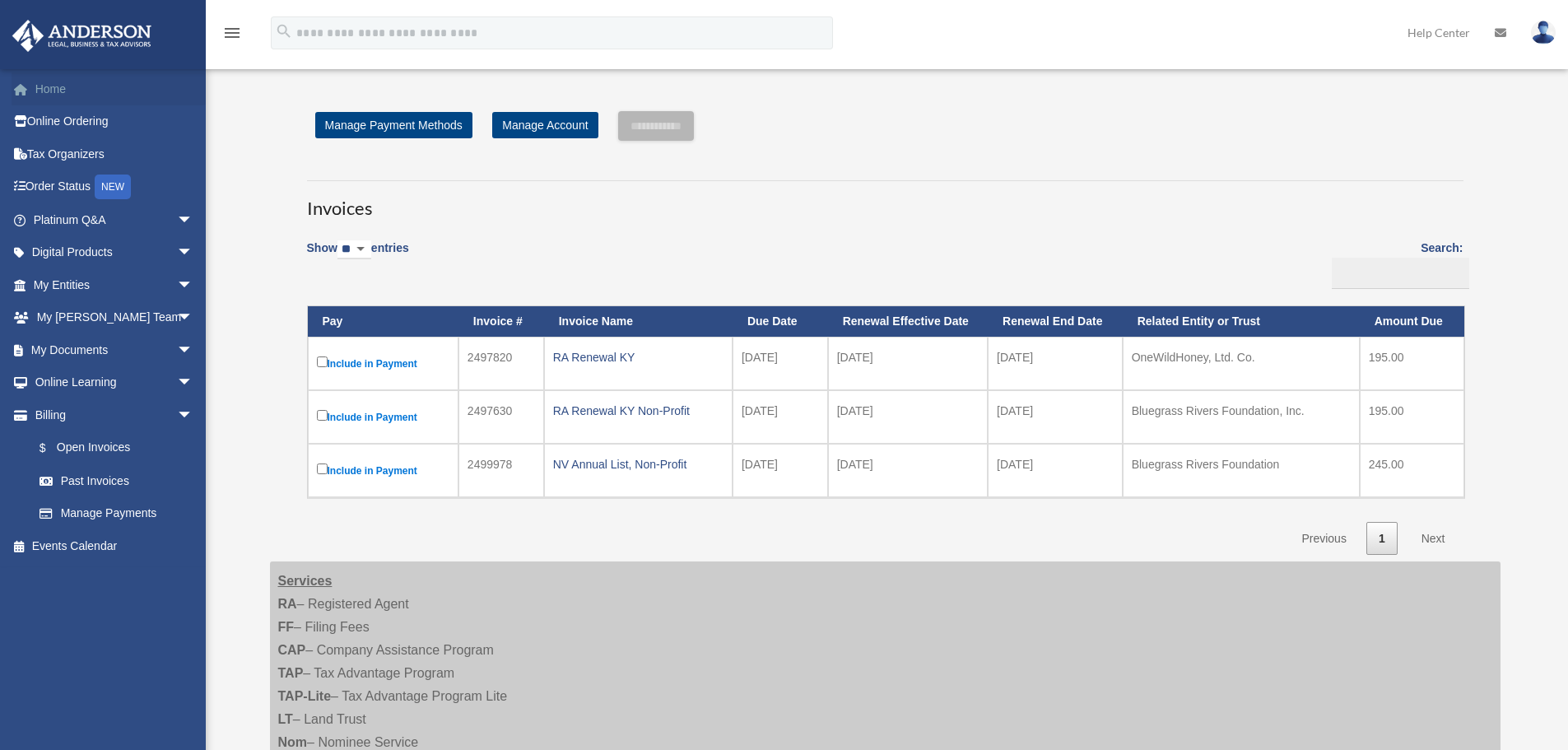
click at [57, 81] on link "Home" at bounding box center [114, 89] width 206 height 33
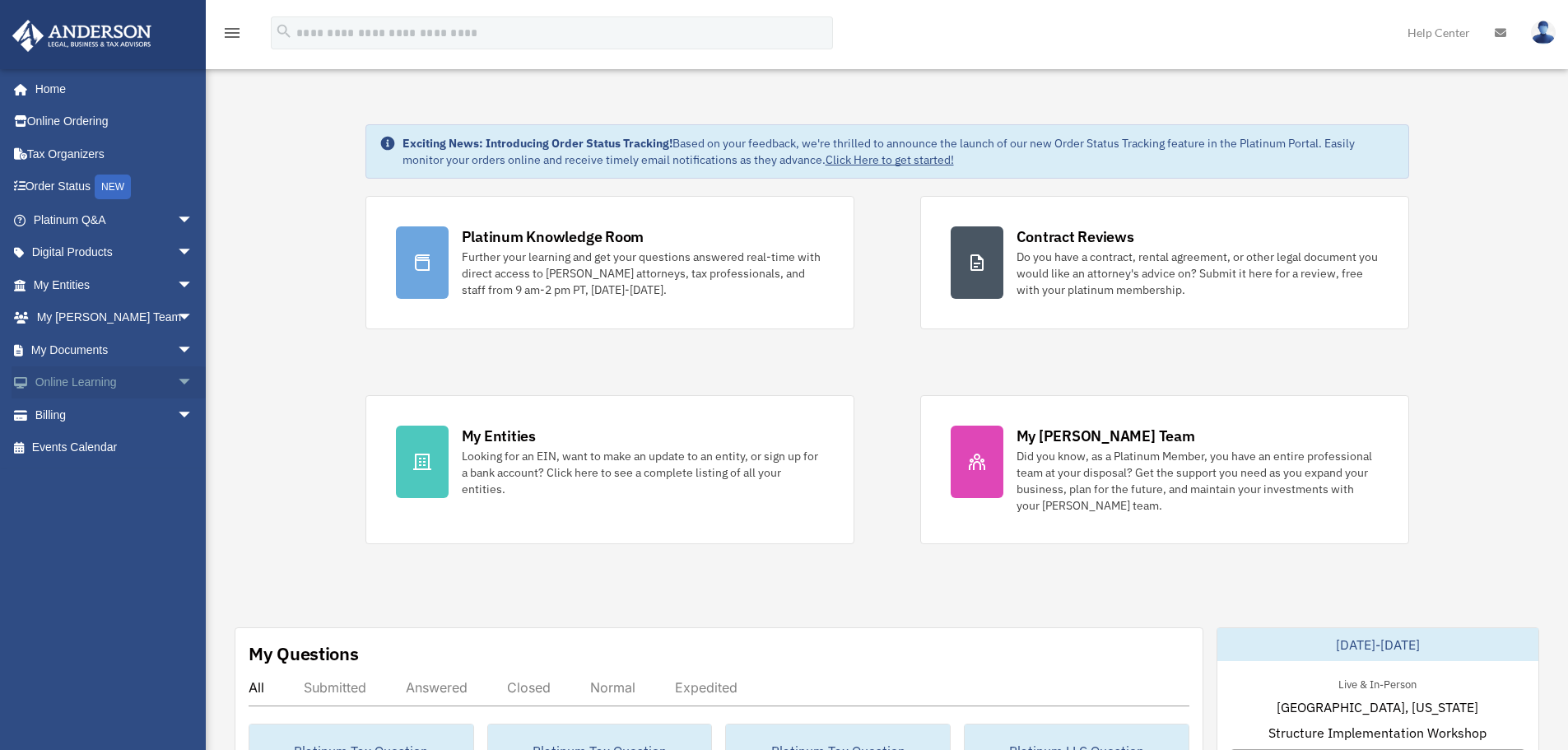
click at [177, 382] on span "arrow_drop_down" at bounding box center [193, 383] width 33 height 34
click at [177, 349] on span "arrow_drop_down" at bounding box center [193, 351] width 33 height 34
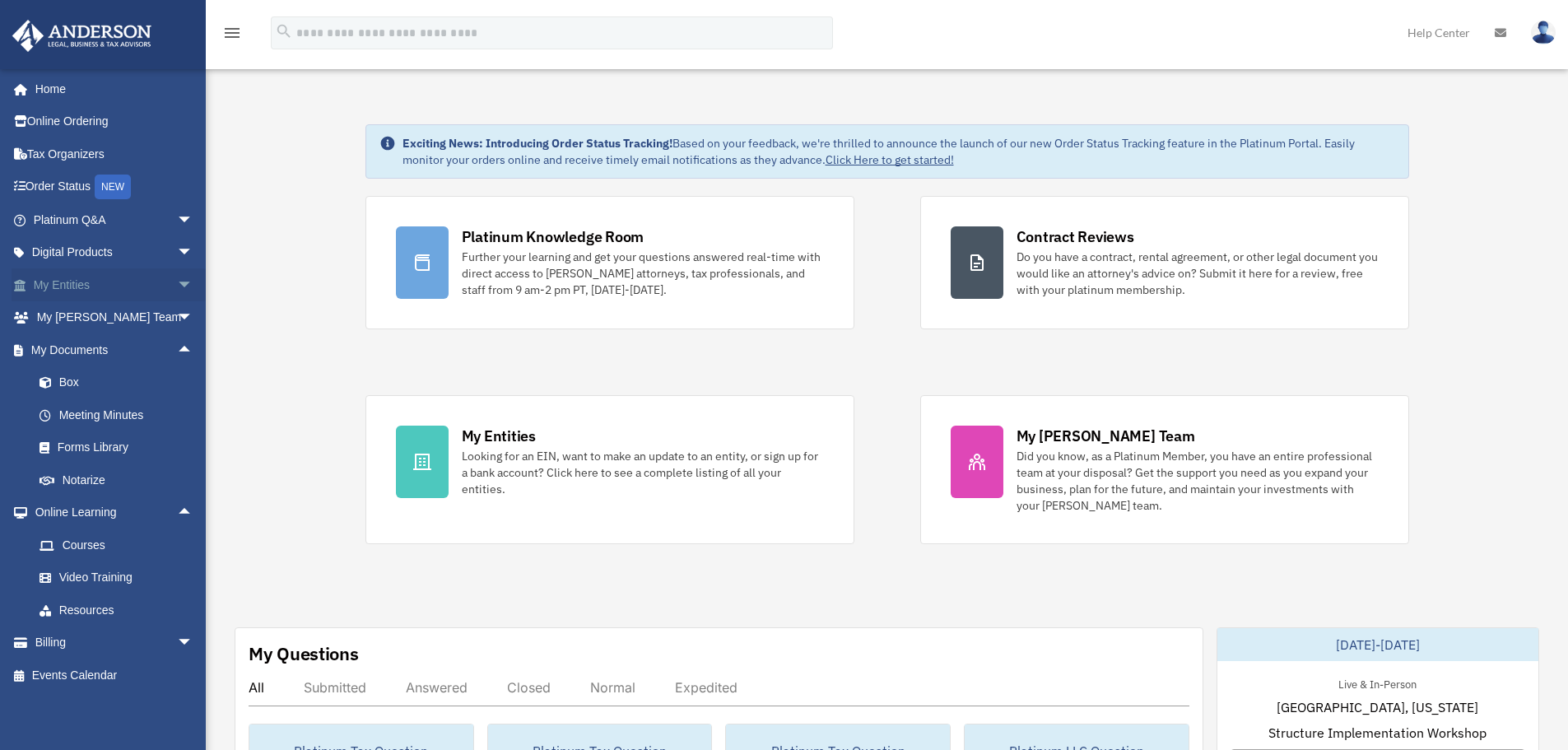
click at [177, 277] on span "arrow_drop_down" at bounding box center [193, 285] width 33 height 34
click at [75, 451] on link "My Blueprint" at bounding box center [120, 448] width 195 height 33
